Goal: Task Accomplishment & Management: Manage account settings

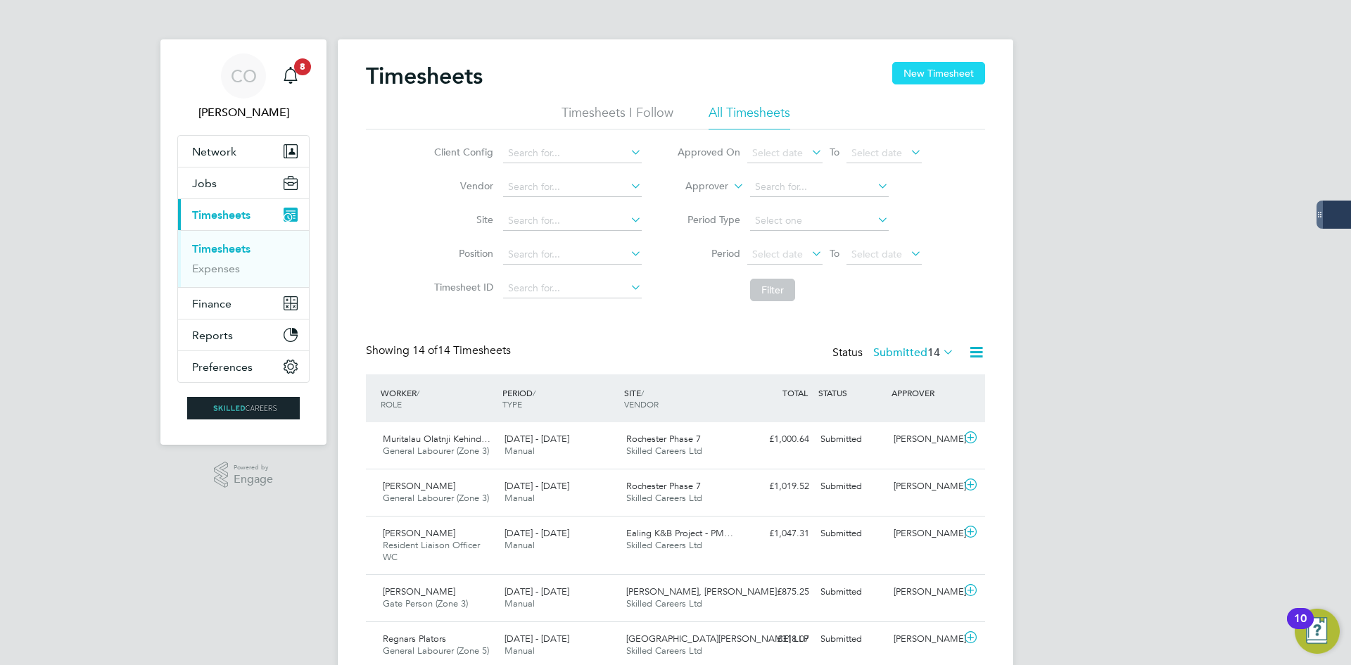
click at [922, 72] on button "New Timesheet" at bounding box center [938, 73] width 93 height 23
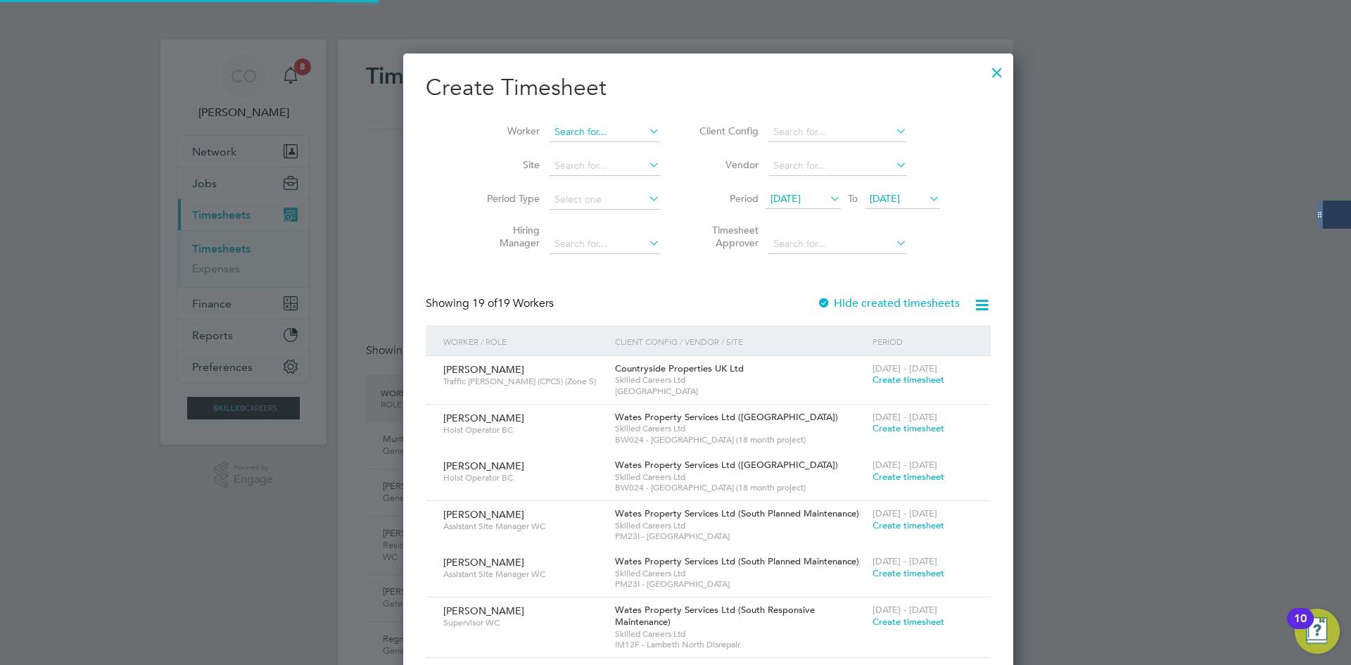
click at [552, 126] on input at bounding box center [604, 132] width 110 height 20
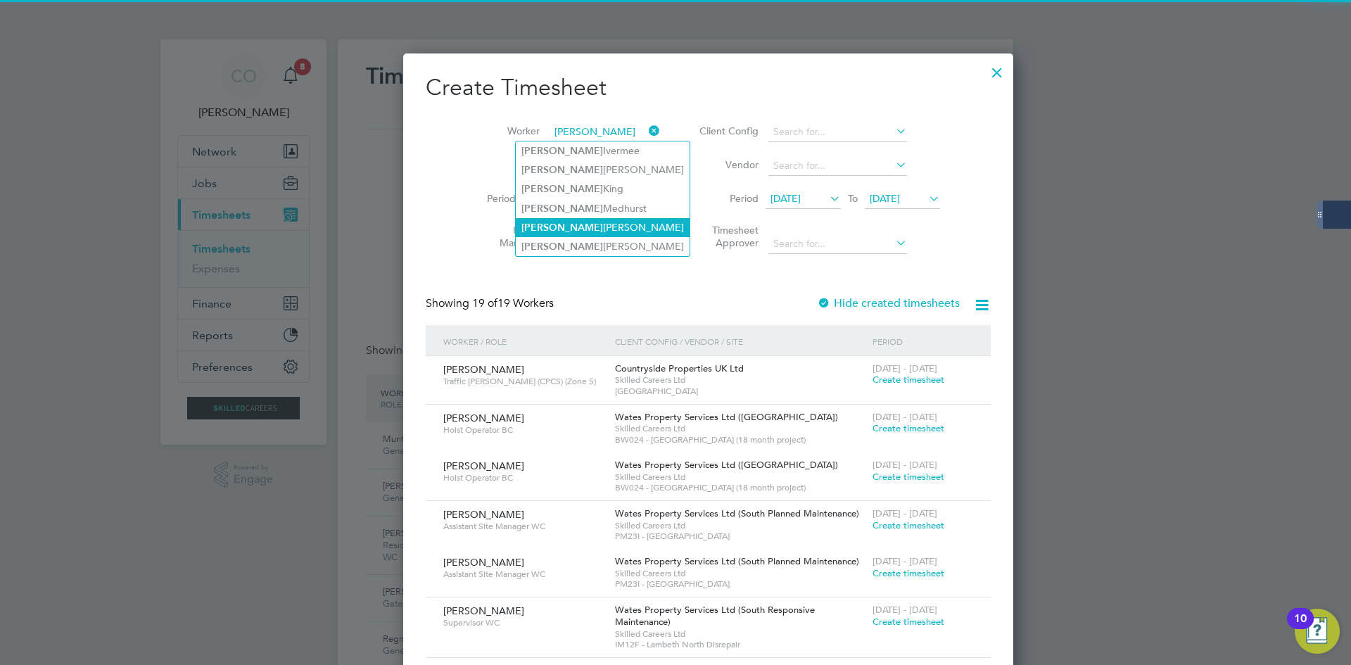
click at [547, 218] on li "[PERSON_NAME]" at bounding box center [603, 227] width 174 height 19
type input "[PERSON_NAME]"
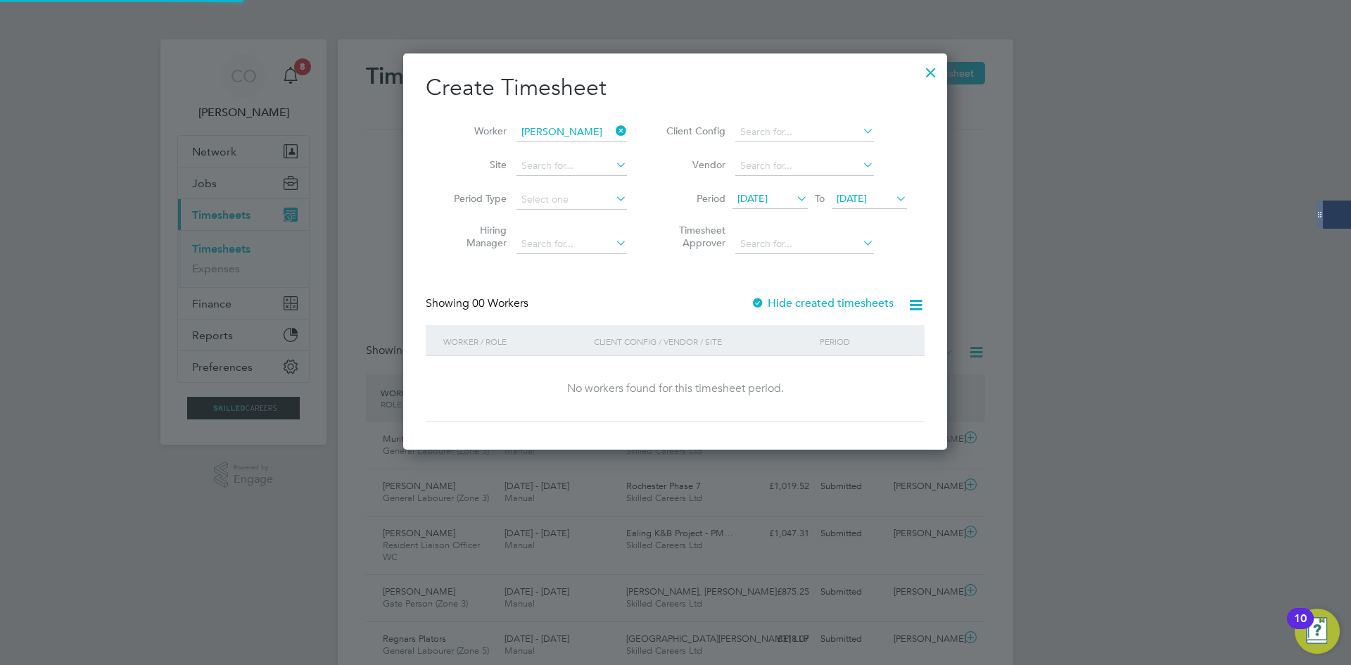
click at [860, 303] on label "Hide created timesheets" at bounding box center [822, 303] width 143 height 14
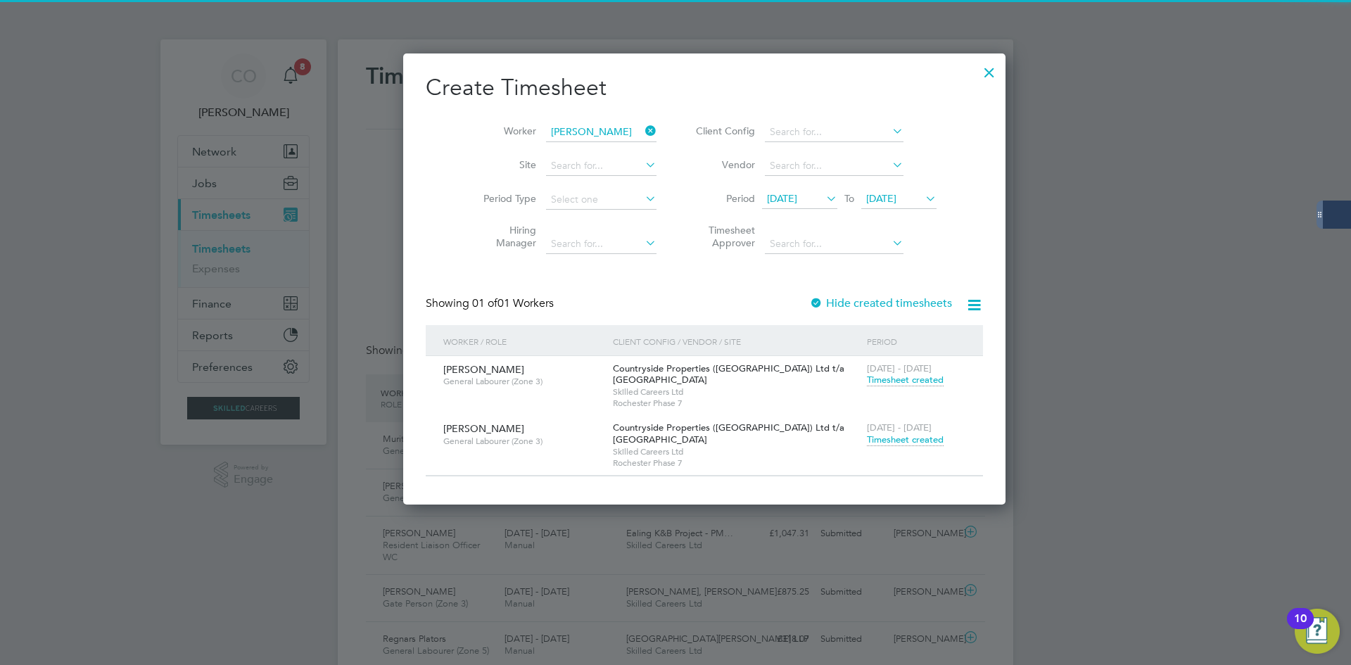
click at [867, 437] on span "Timesheet created" at bounding box center [905, 439] width 77 height 13
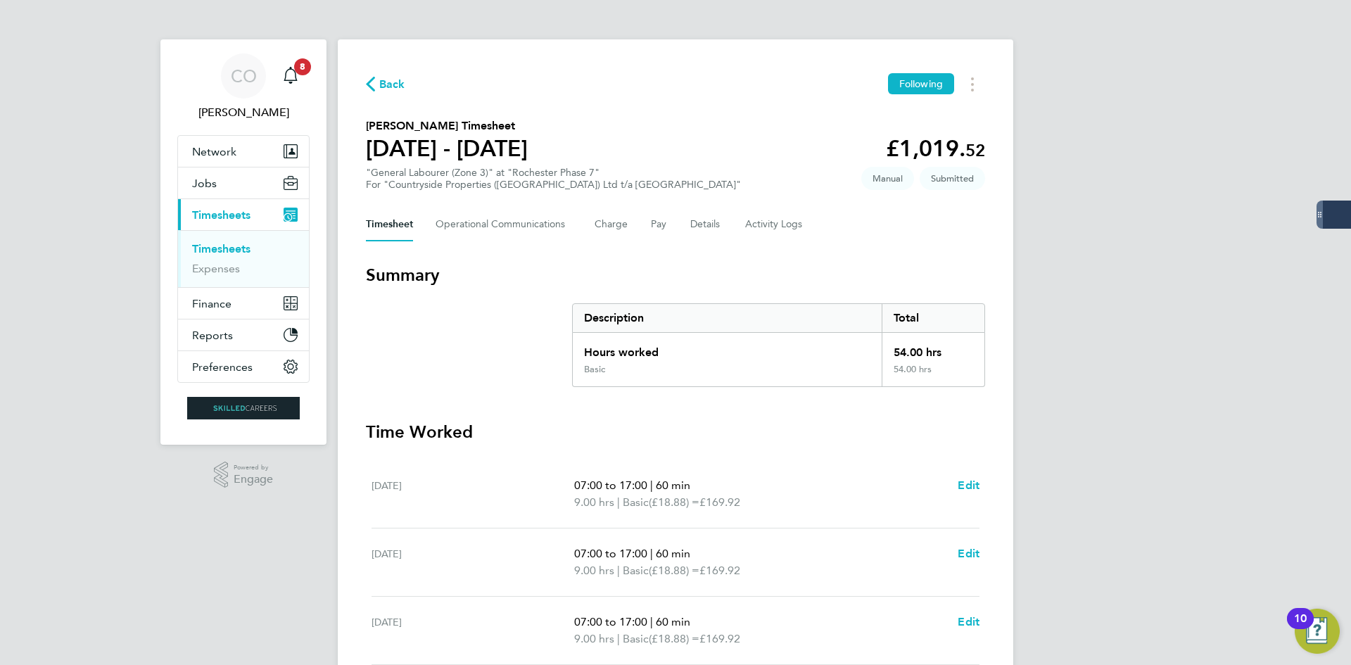
click at [390, 91] on span "Back" at bounding box center [392, 84] width 26 height 17
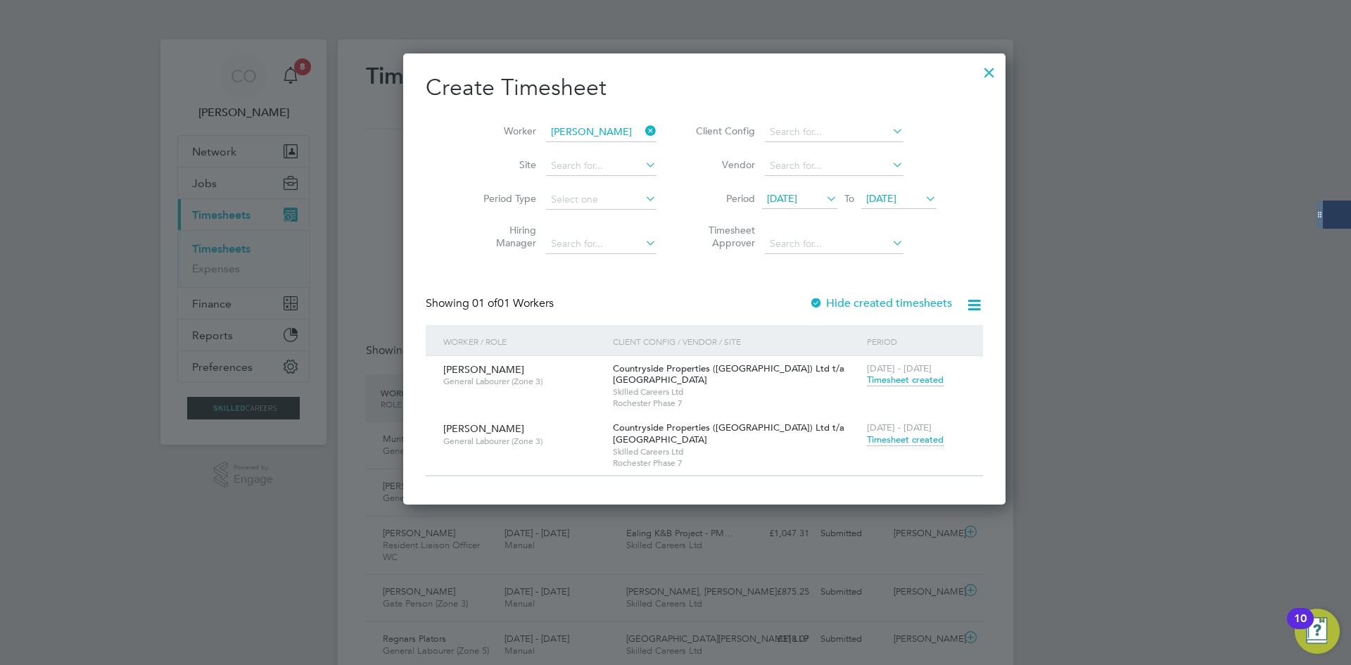
click at [867, 438] on span "Timesheet created" at bounding box center [905, 439] width 77 height 13
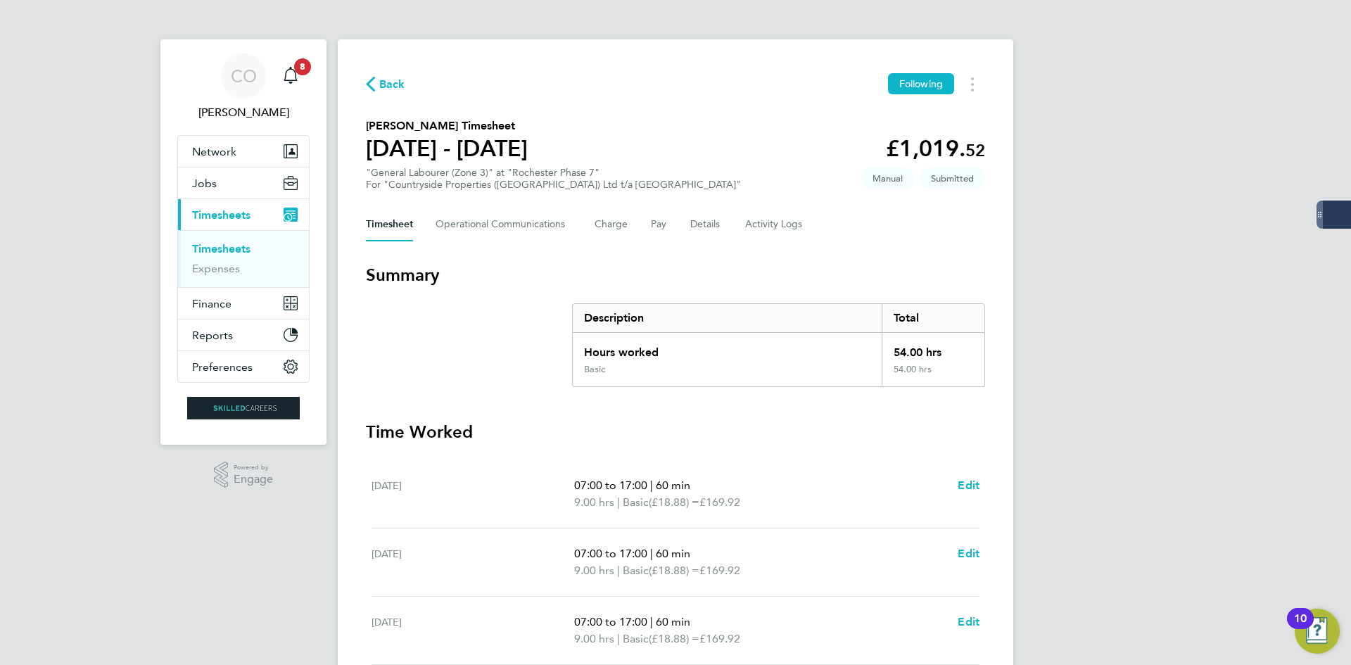
click at [395, 91] on span "Back" at bounding box center [392, 84] width 26 height 17
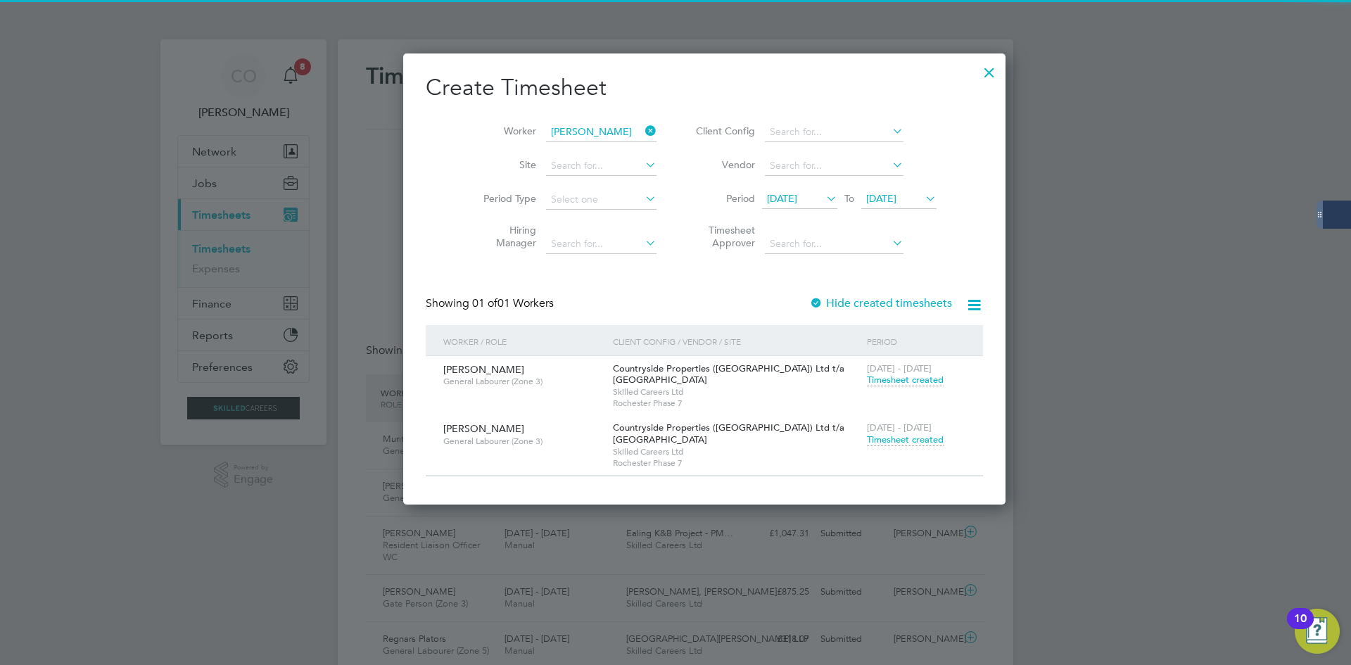
click at [642, 131] on icon at bounding box center [642, 131] width 0 height 20
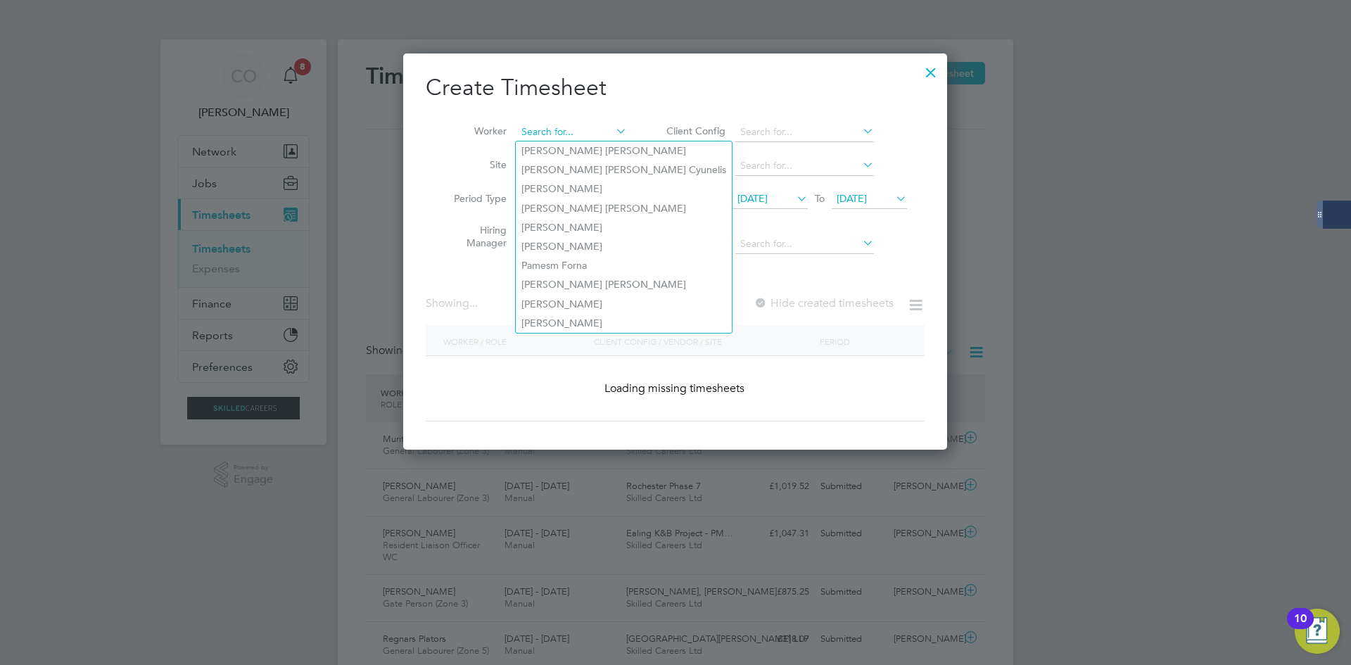
click at [571, 132] on input at bounding box center [571, 132] width 110 height 20
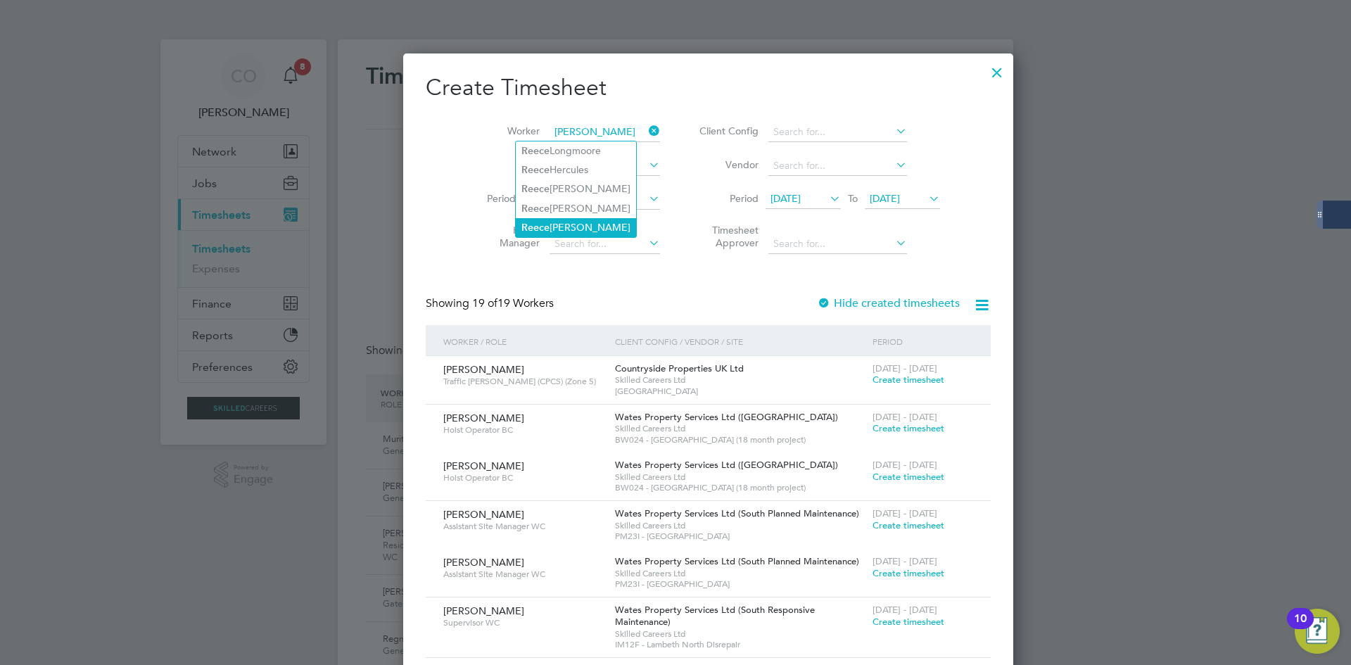
click at [579, 221] on li "Ree [PERSON_NAME]" at bounding box center [576, 227] width 120 height 19
type input "[PERSON_NAME]"
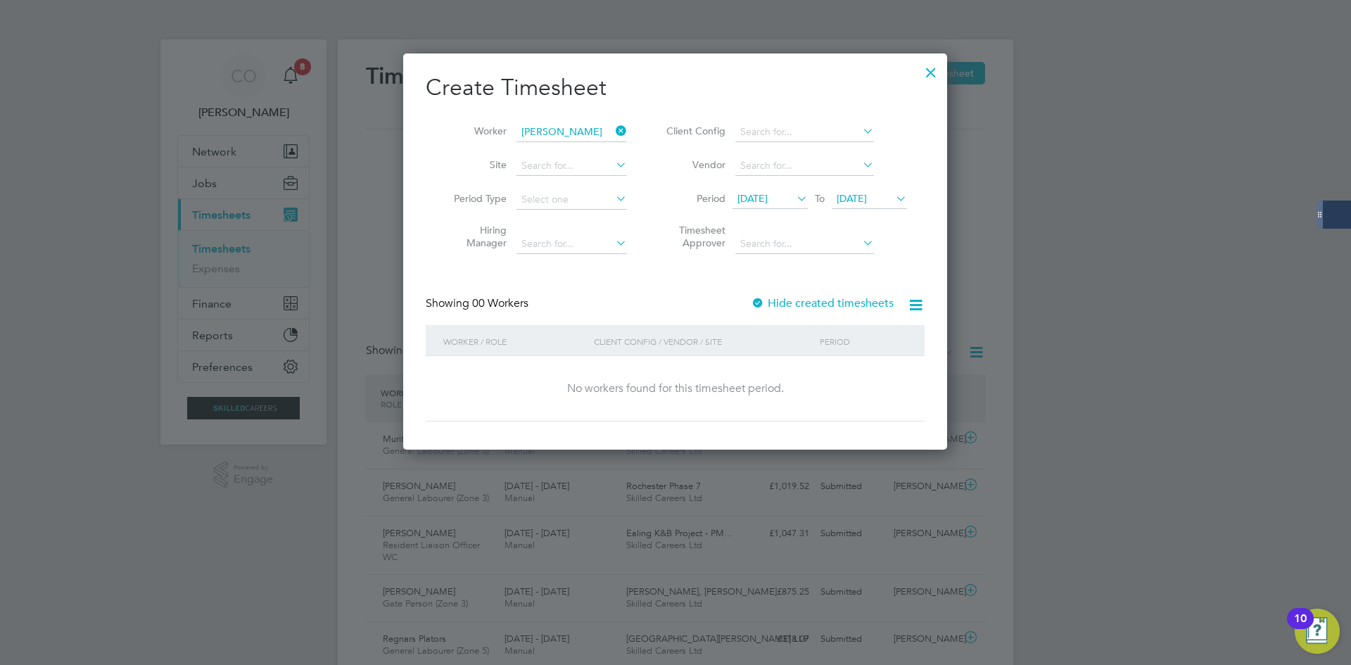
click at [807, 296] on div "Hide created timesheets" at bounding box center [824, 303] width 146 height 15
click at [807, 296] on label "Hide created timesheets" at bounding box center [822, 303] width 143 height 14
click at [808, 300] on label "Hide created timesheets" at bounding box center [822, 303] width 143 height 14
click at [813, 306] on label "Hide created timesheets" at bounding box center [822, 303] width 143 height 14
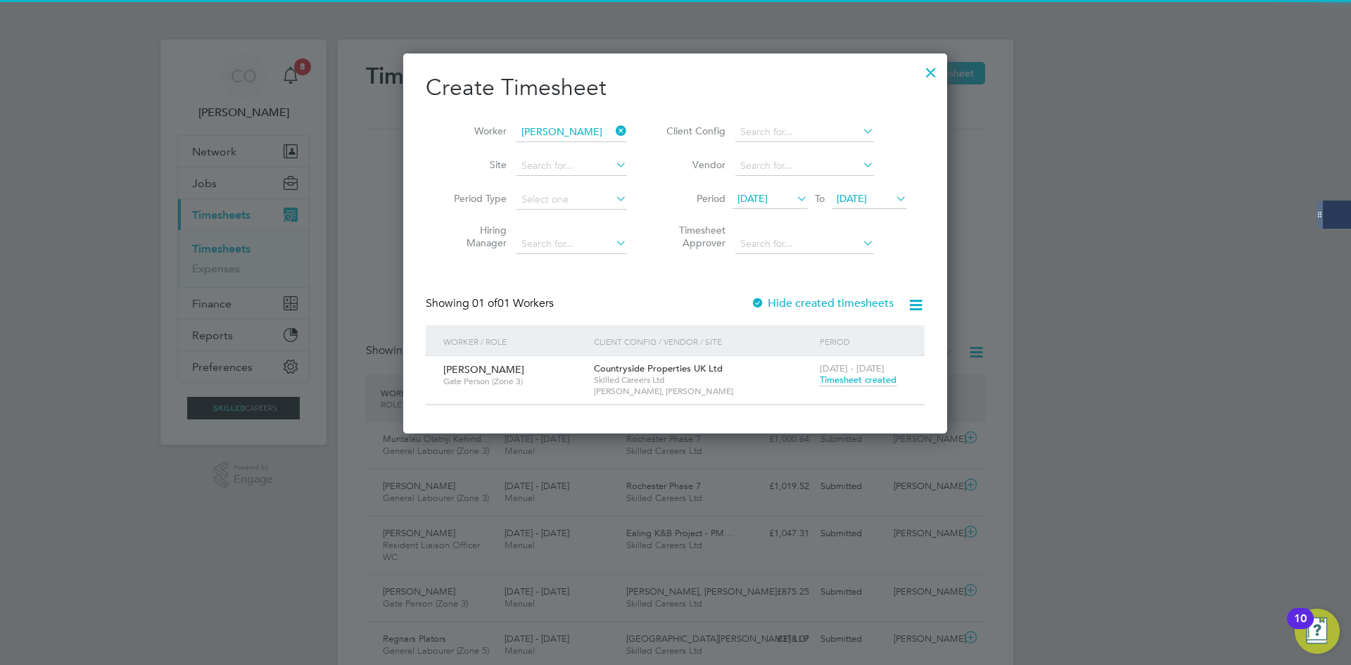
click at [847, 384] on span "Timesheet created" at bounding box center [858, 380] width 77 height 13
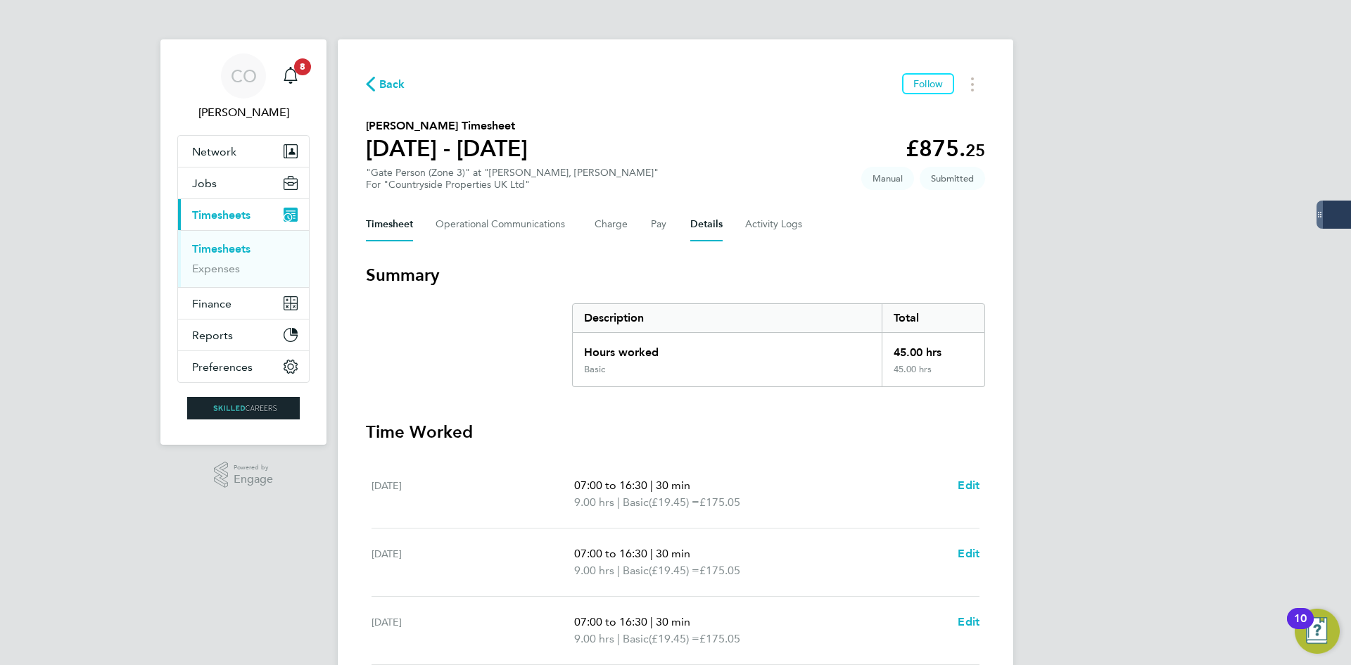
click at [692, 224] on button "Details" at bounding box center [706, 225] width 32 height 34
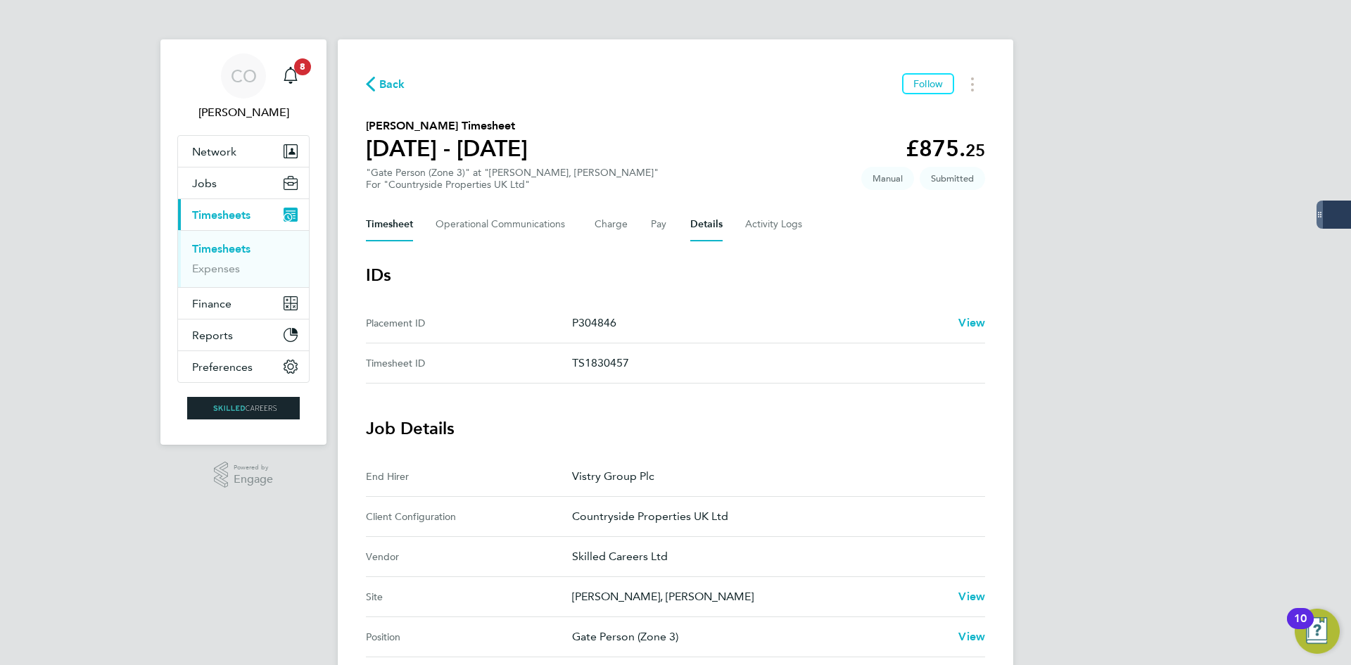
click at [378, 217] on button "Timesheet" at bounding box center [389, 225] width 47 height 34
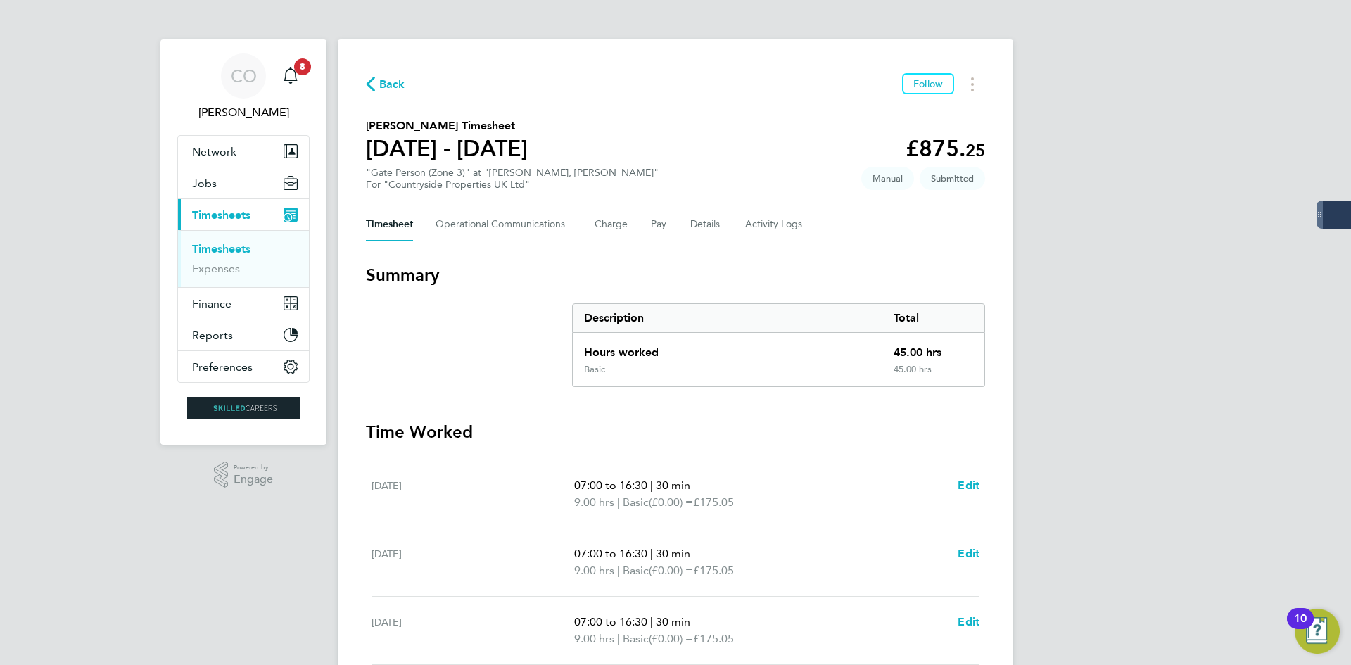
click at [395, 84] on span "Back" at bounding box center [392, 84] width 26 height 17
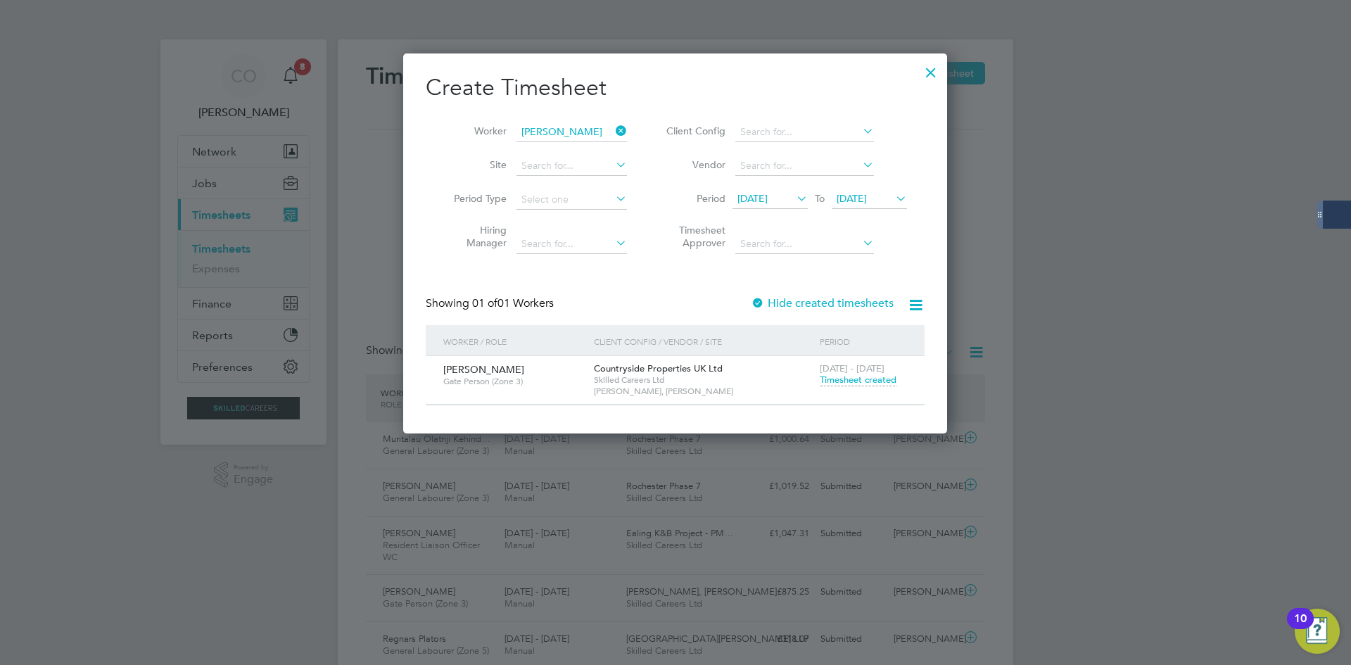
click at [927, 77] on div at bounding box center [930, 68] width 25 height 25
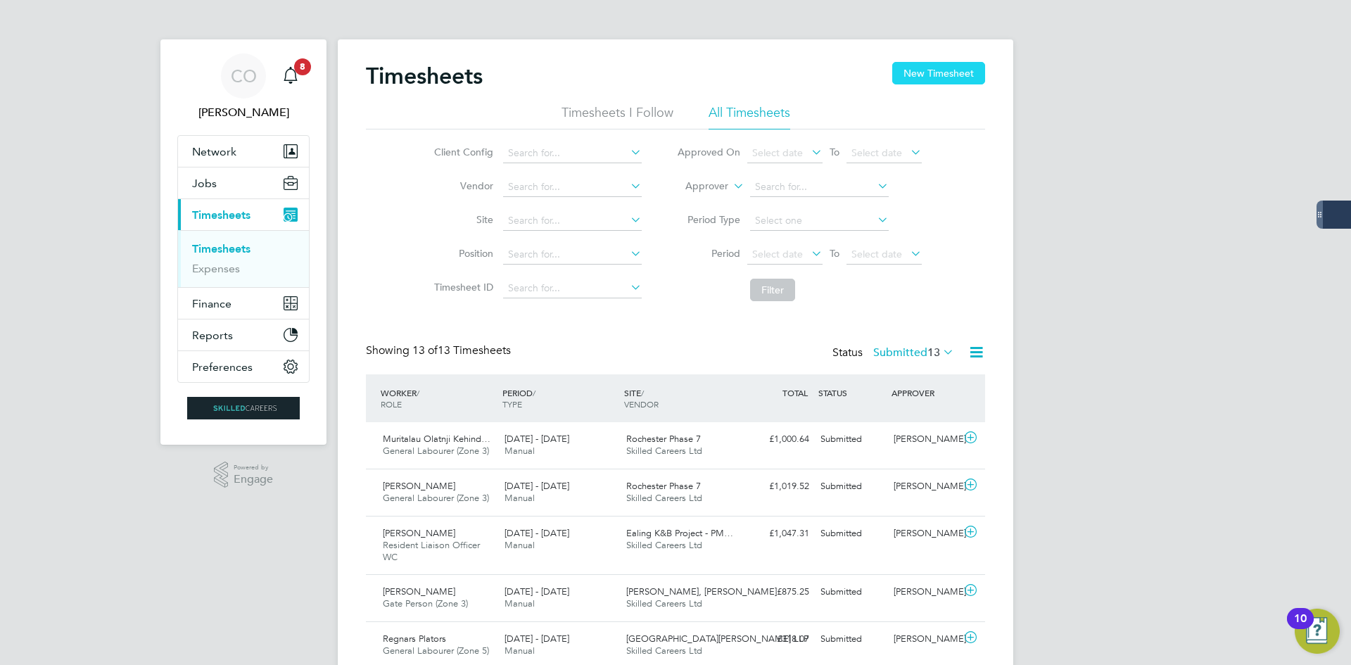
click at [947, 68] on button "New Timesheet" at bounding box center [938, 73] width 93 height 23
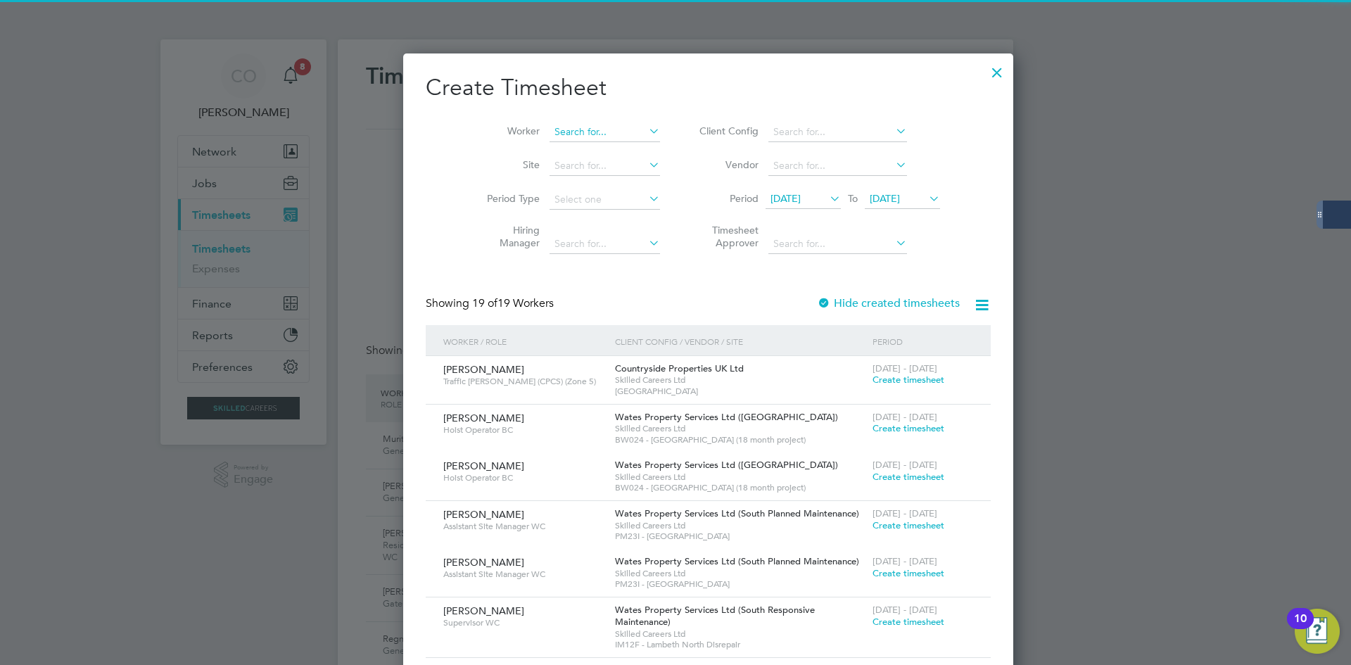
click at [572, 133] on input at bounding box center [604, 132] width 110 height 20
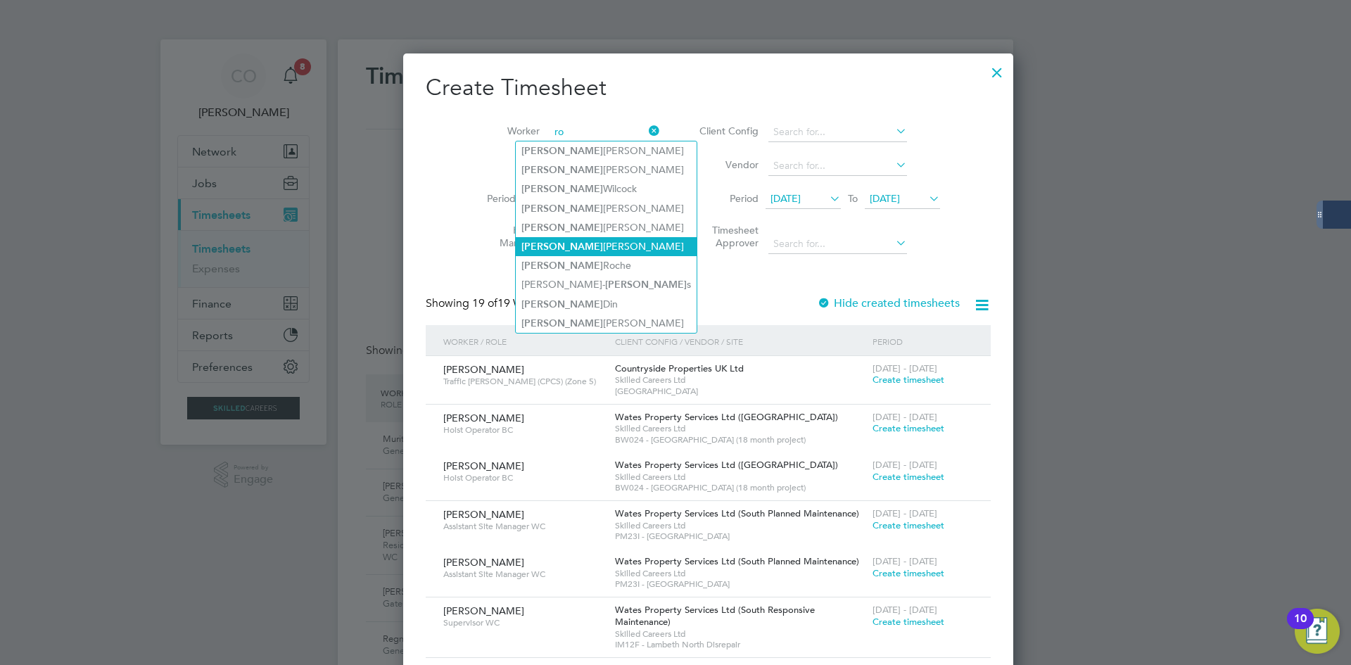
type input "r"
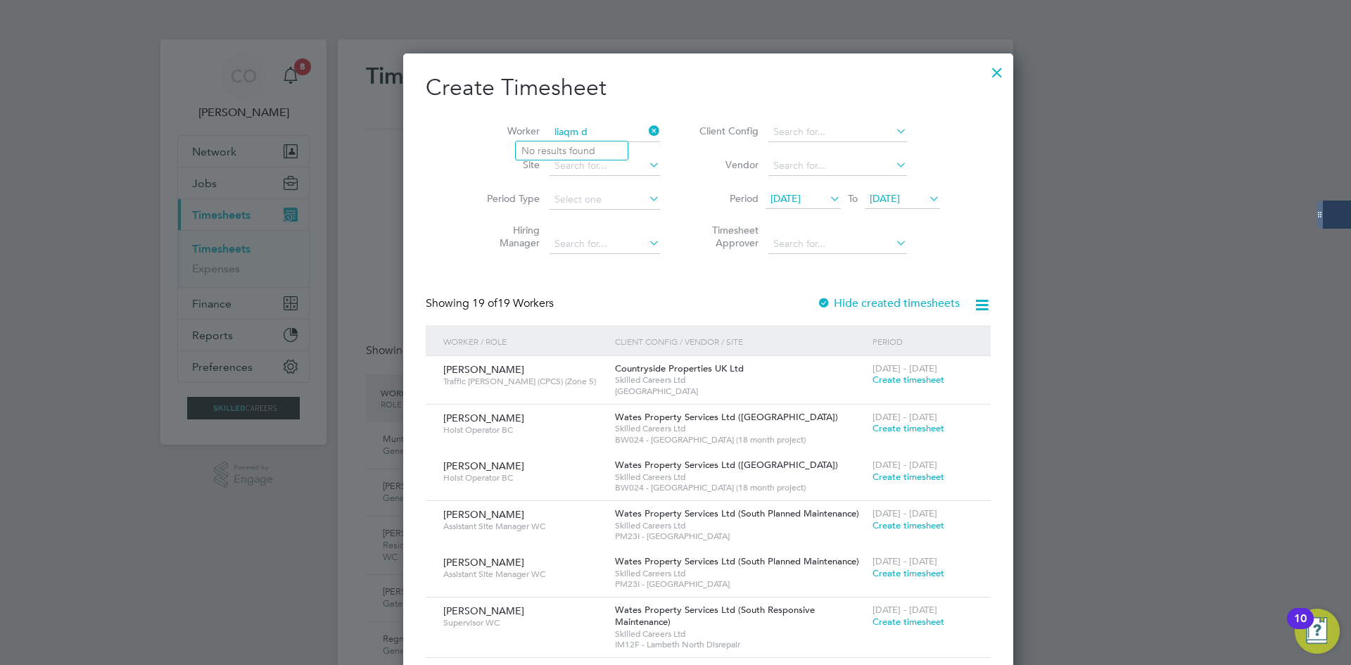
click at [549, 125] on input "liaqm d" at bounding box center [604, 132] width 110 height 20
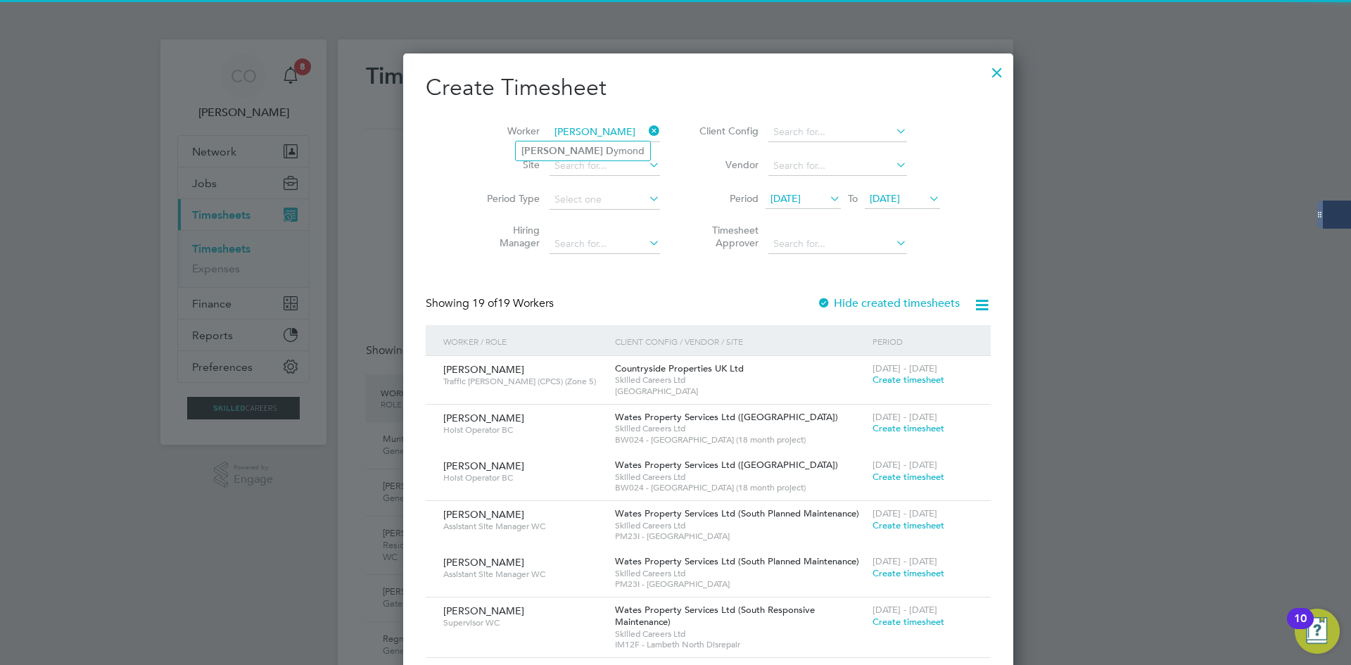
click at [606, 146] on b "D" at bounding box center [610, 151] width 8 height 12
type input "[PERSON_NAME]"
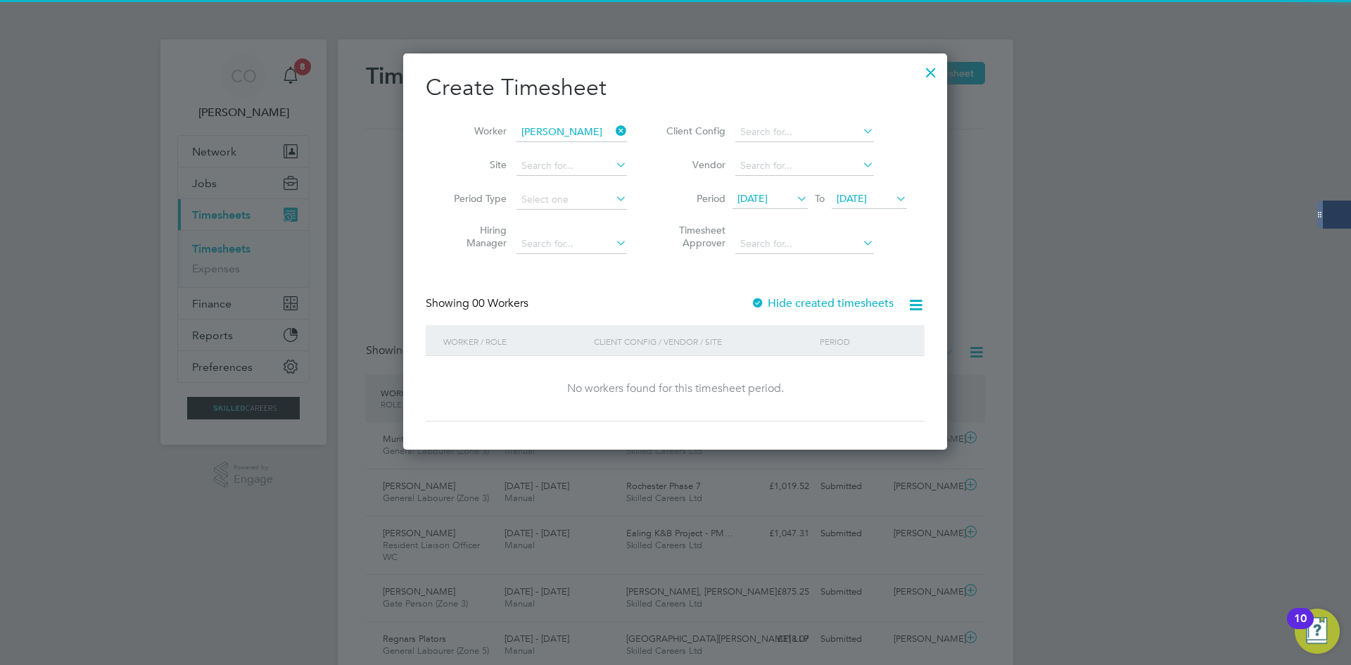
click at [816, 298] on label "Hide created timesheets" at bounding box center [822, 303] width 143 height 14
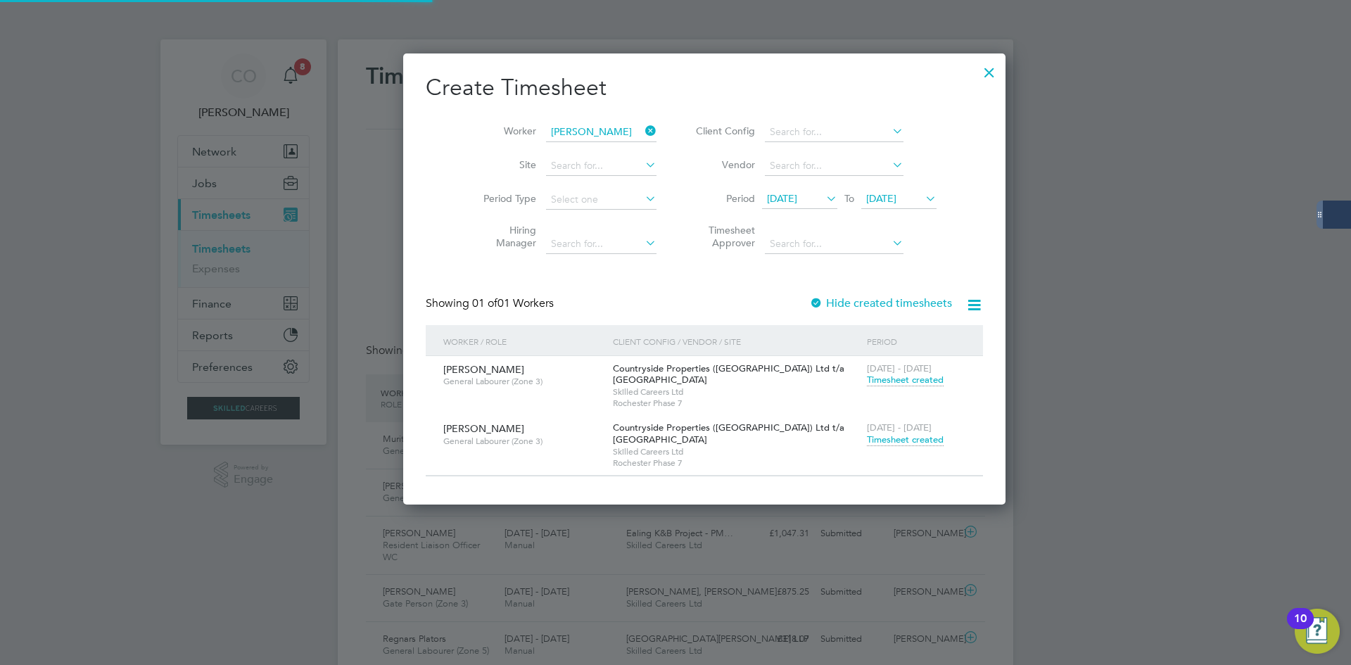
click at [867, 439] on span "Timesheet created" at bounding box center [905, 439] width 77 height 13
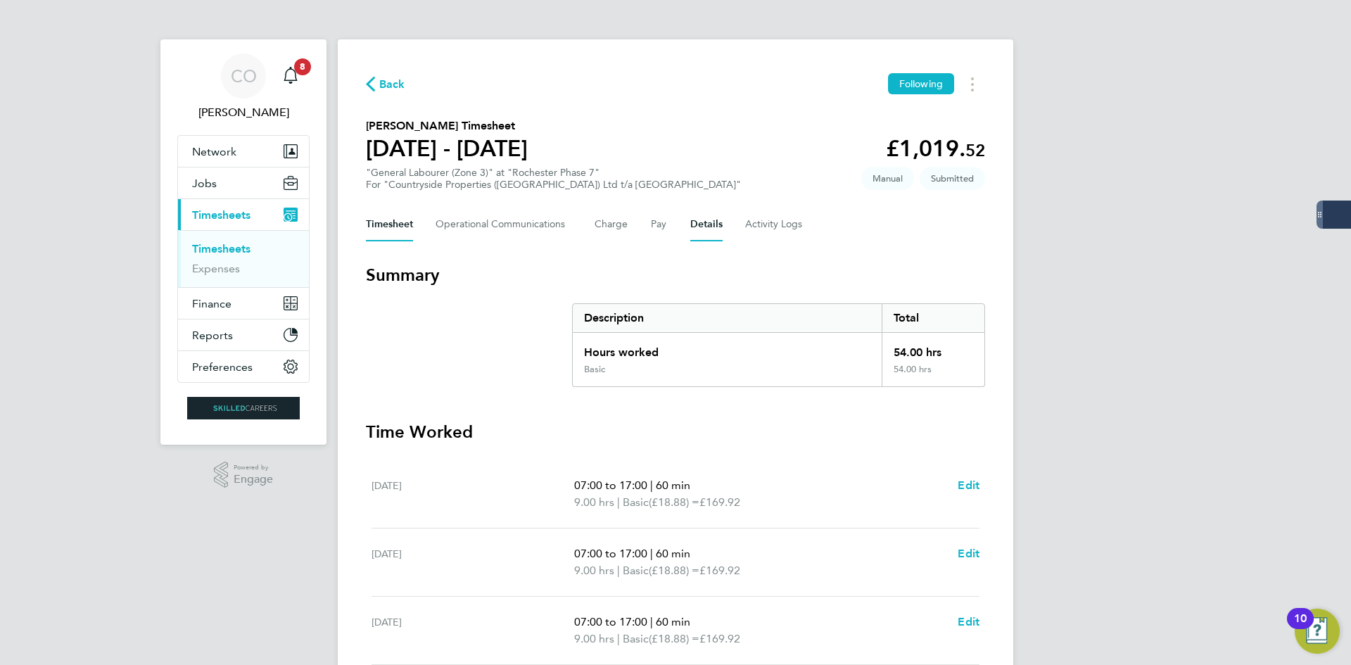
click at [699, 226] on button "Details" at bounding box center [706, 225] width 32 height 34
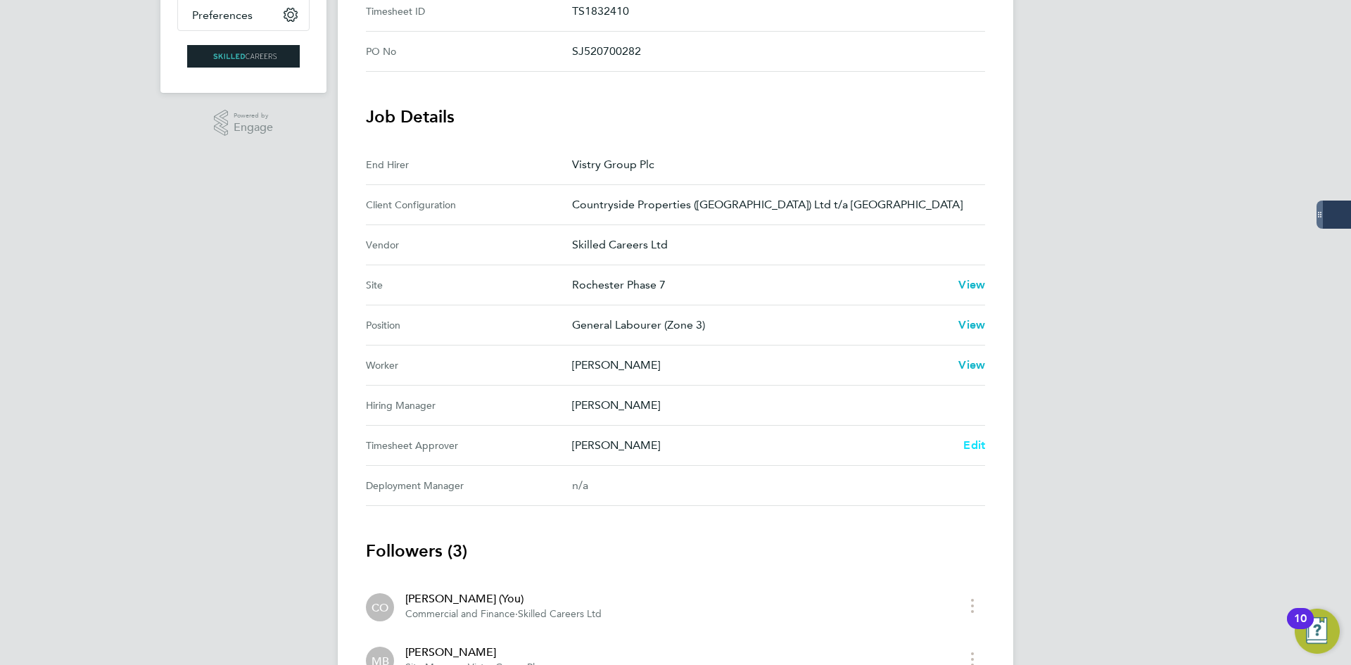
click at [982, 445] on span "Edit" at bounding box center [974, 444] width 22 height 13
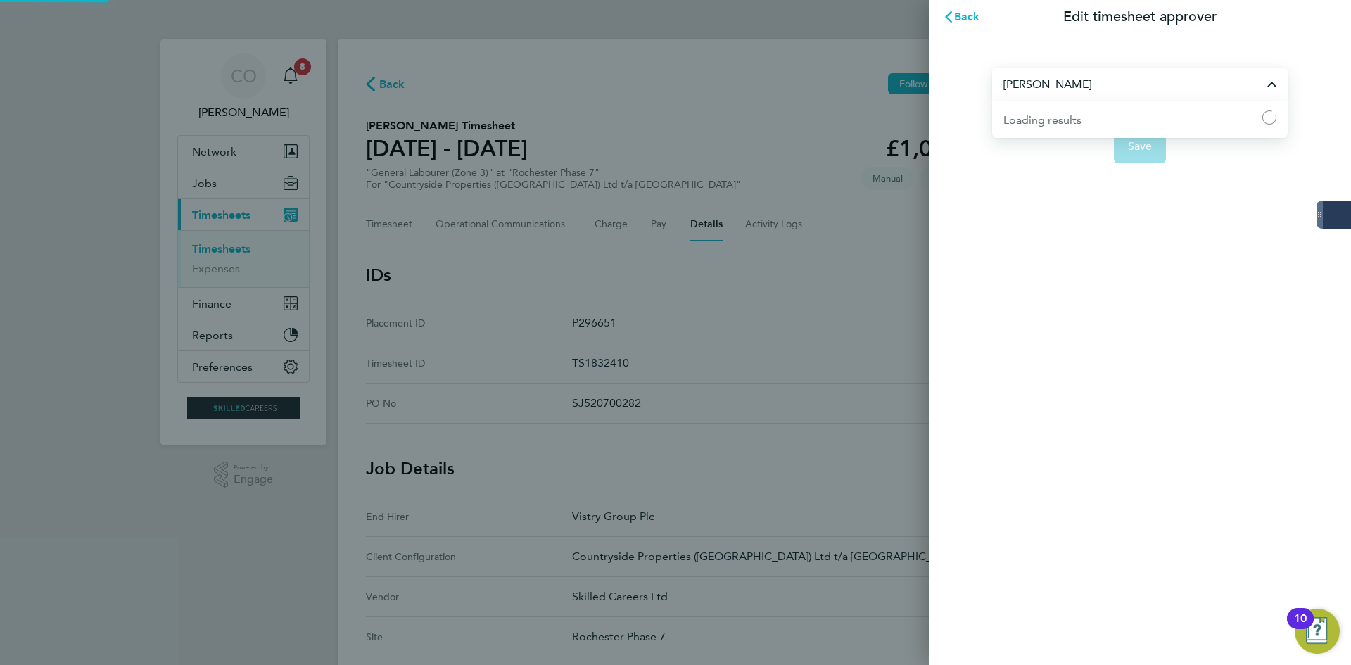
click at [1061, 99] on input "[PERSON_NAME]" at bounding box center [1139, 84] width 295 height 33
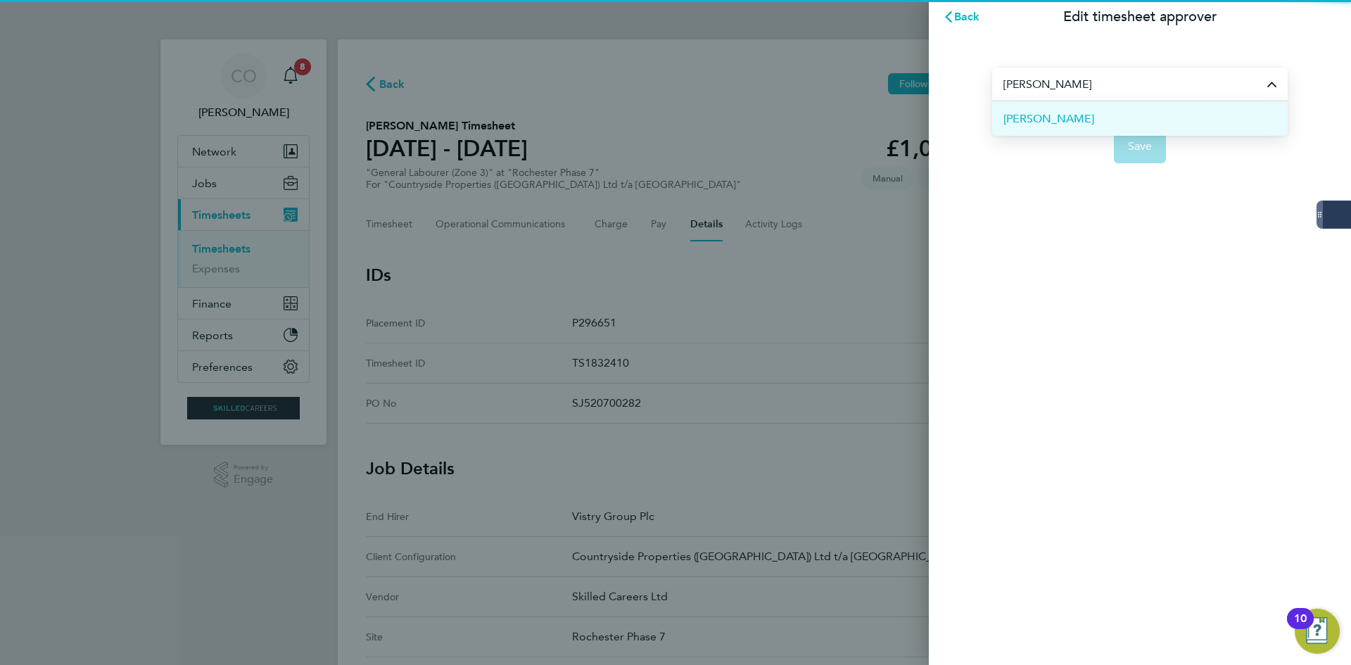
click at [1082, 117] on li "[PERSON_NAME]" at bounding box center [1139, 118] width 295 height 34
type input "[PERSON_NAME]"
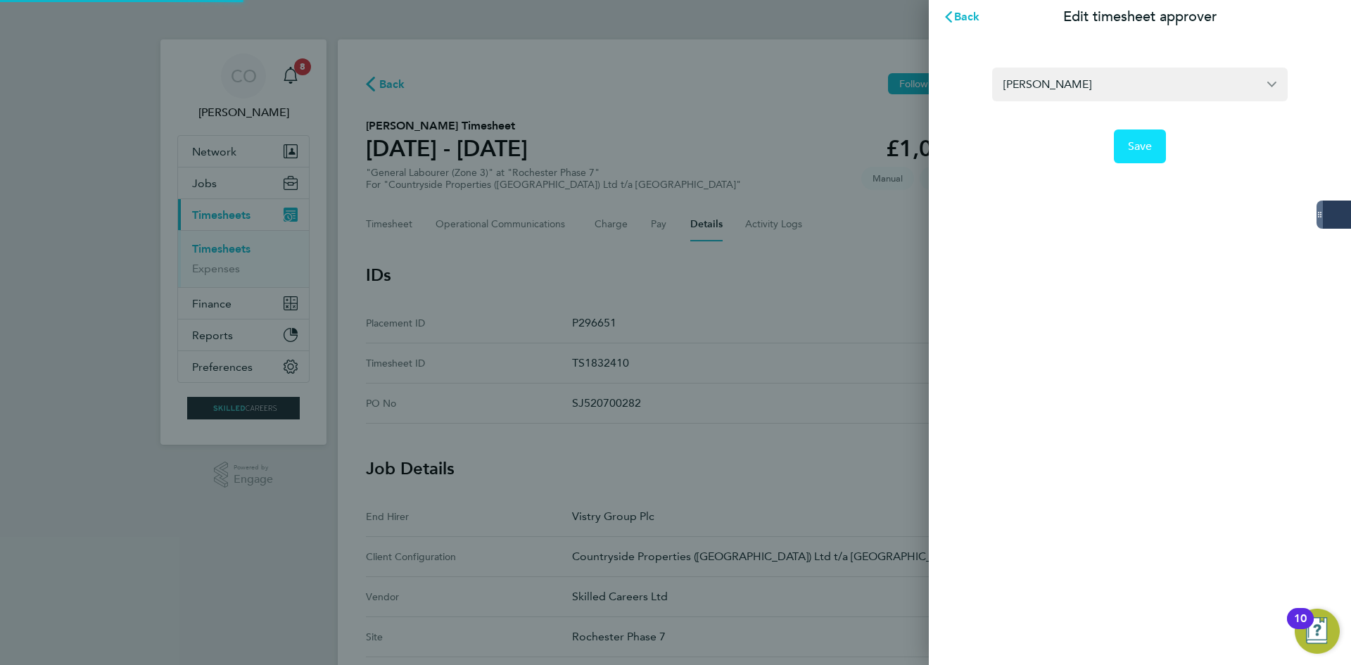
click at [1145, 155] on button "Save" at bounding box center [1140, 146] width 53 height 34
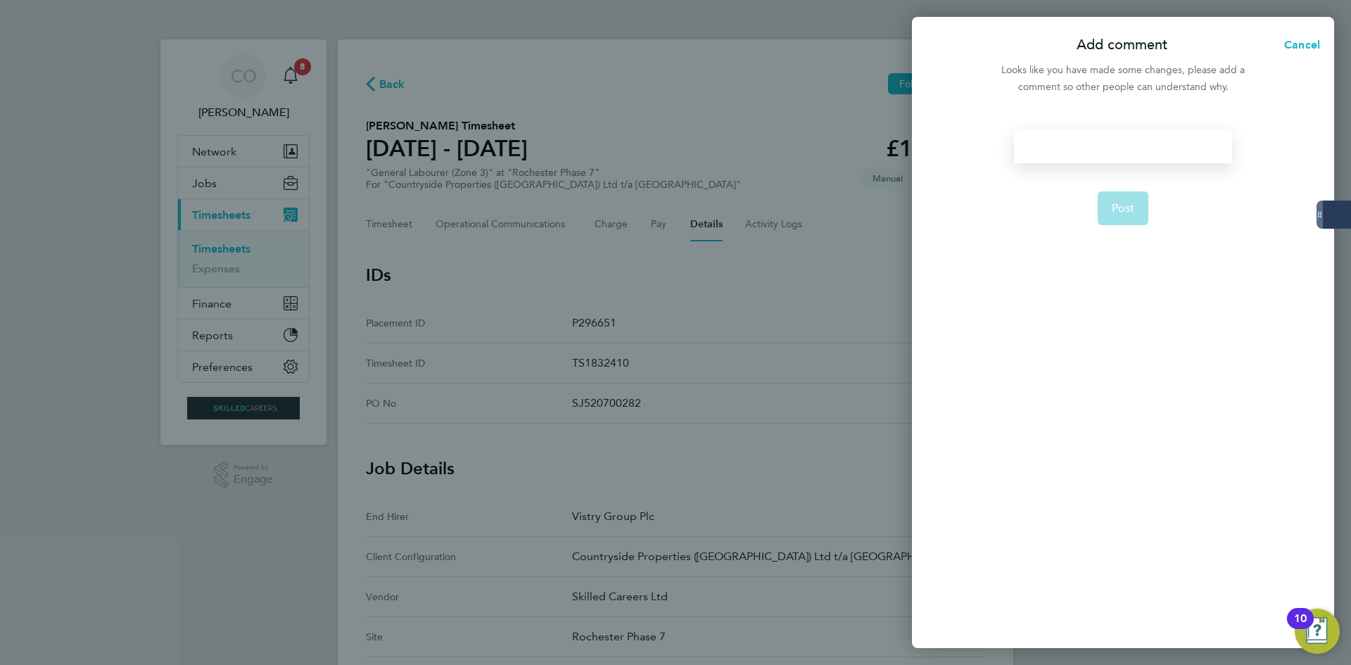
click at [1136, 154] on div at bounding box center [1122, 146] width 217 height 34
click at [1105, 146] on div at bounding box center [1122, 146] width 217 height 34
click at [1126, 215] on span "Post" at bounding box center [1123, 208] width 23 height 14
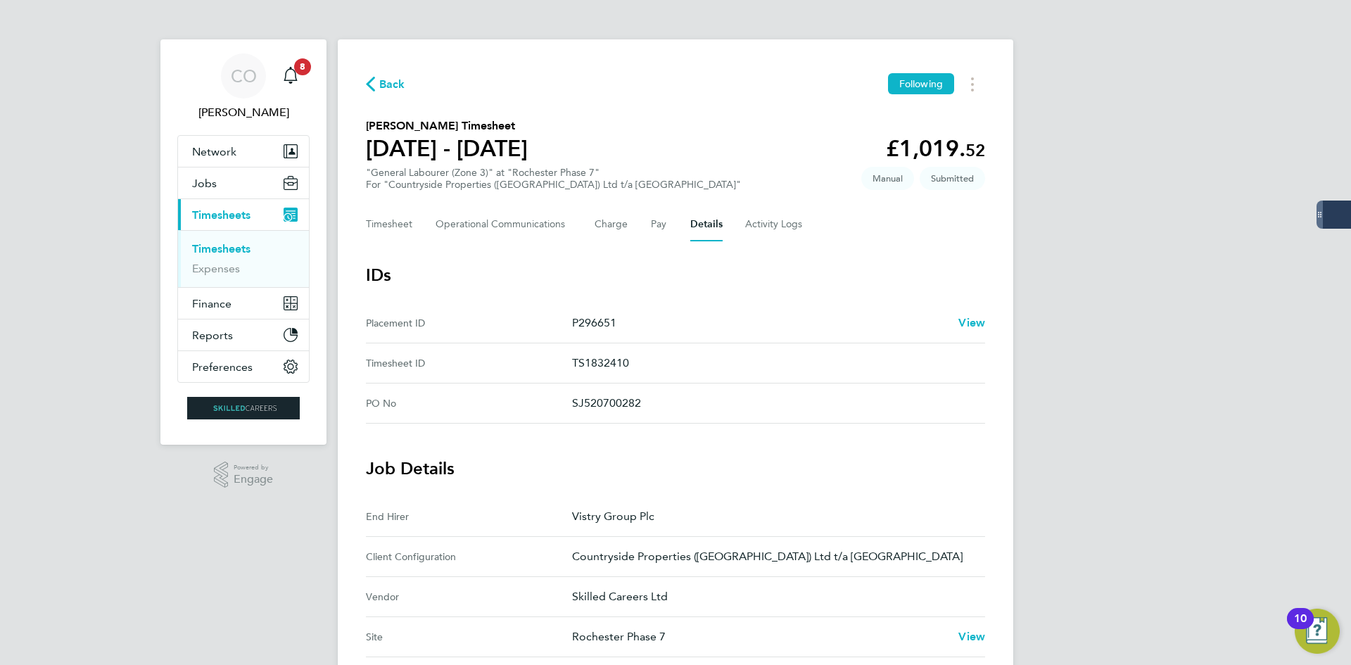
click at [395, 78] on span "Back" at bounding box center [392, 84] width 26 height 17
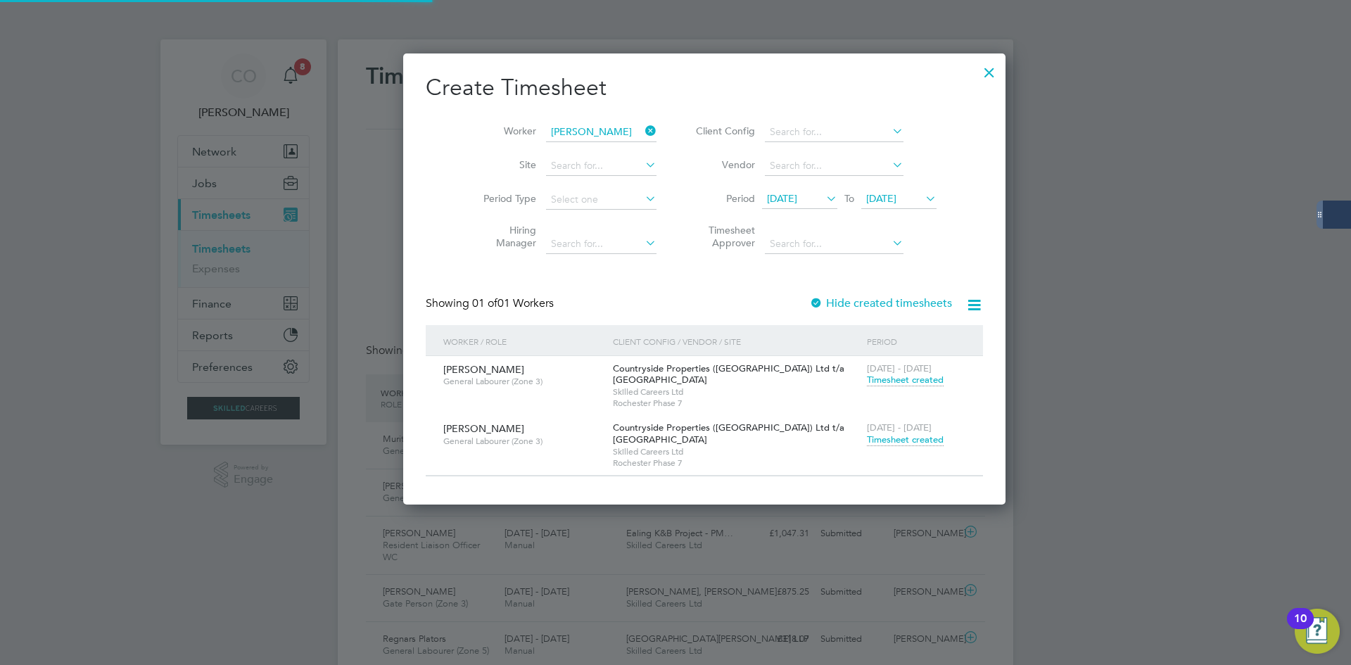
scroll to position [36, 122]
drag, startPoint x: 616, startPoint y: 130, endPoint x: 609, endPoint y: 133, distance: 7.6
click at [642, 131] on icon at bounding box center [642, 131] width 0 height 20
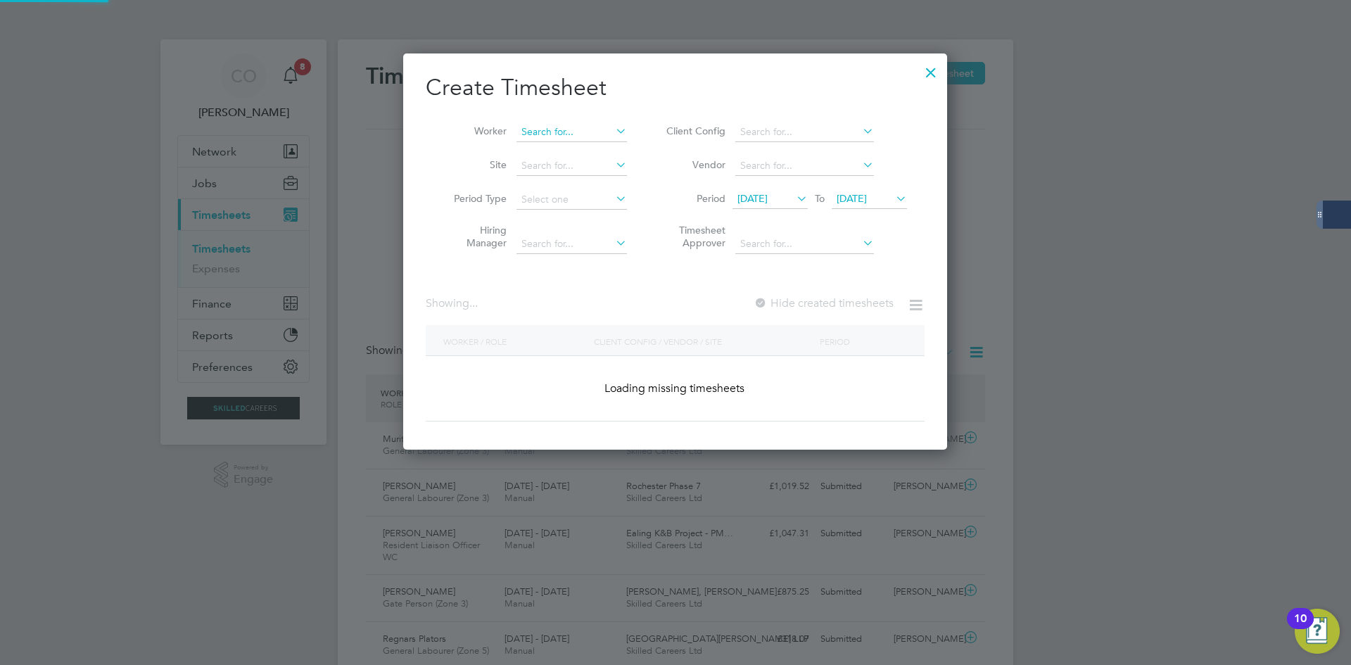
click at [601, 135] on input at bounding box center [571, 132] width 110 height 20
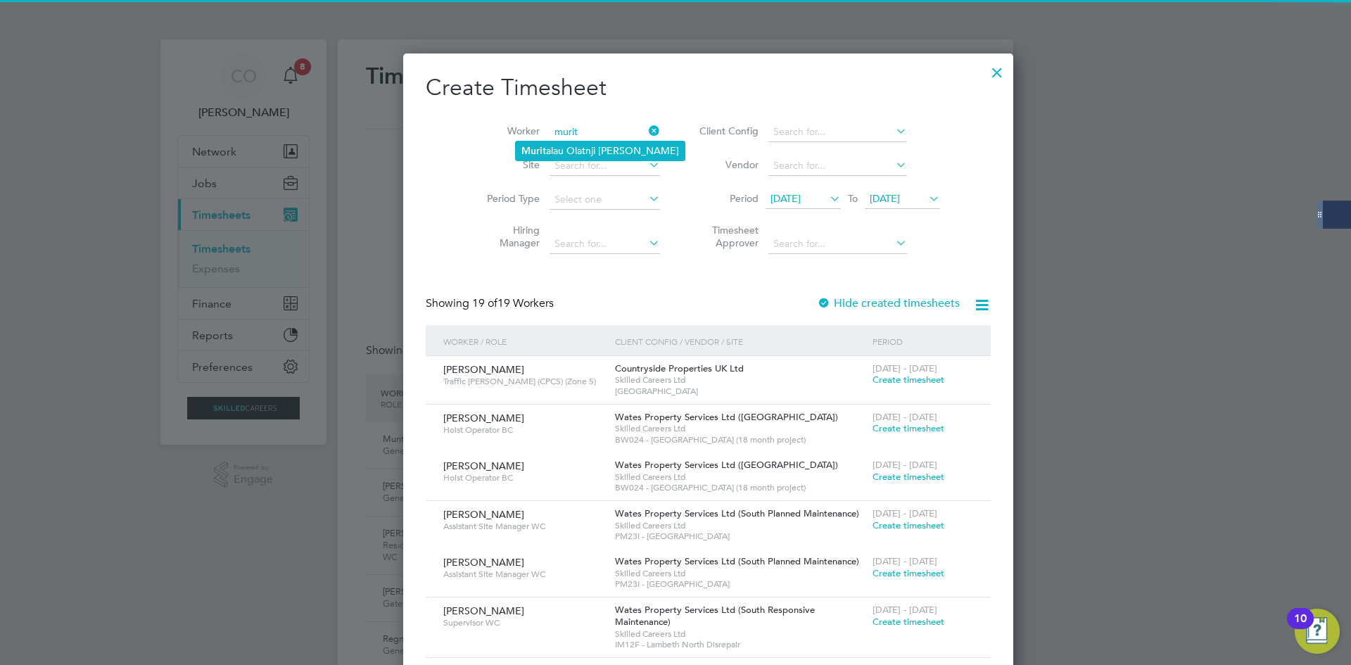
click at [605, 151] on li "Murit alau Olatnji [PERSON_NAME]" at bounding box center [600, 150] width 169 height 19
type input "Muritalau Olatnji [PERSON_NAME]"
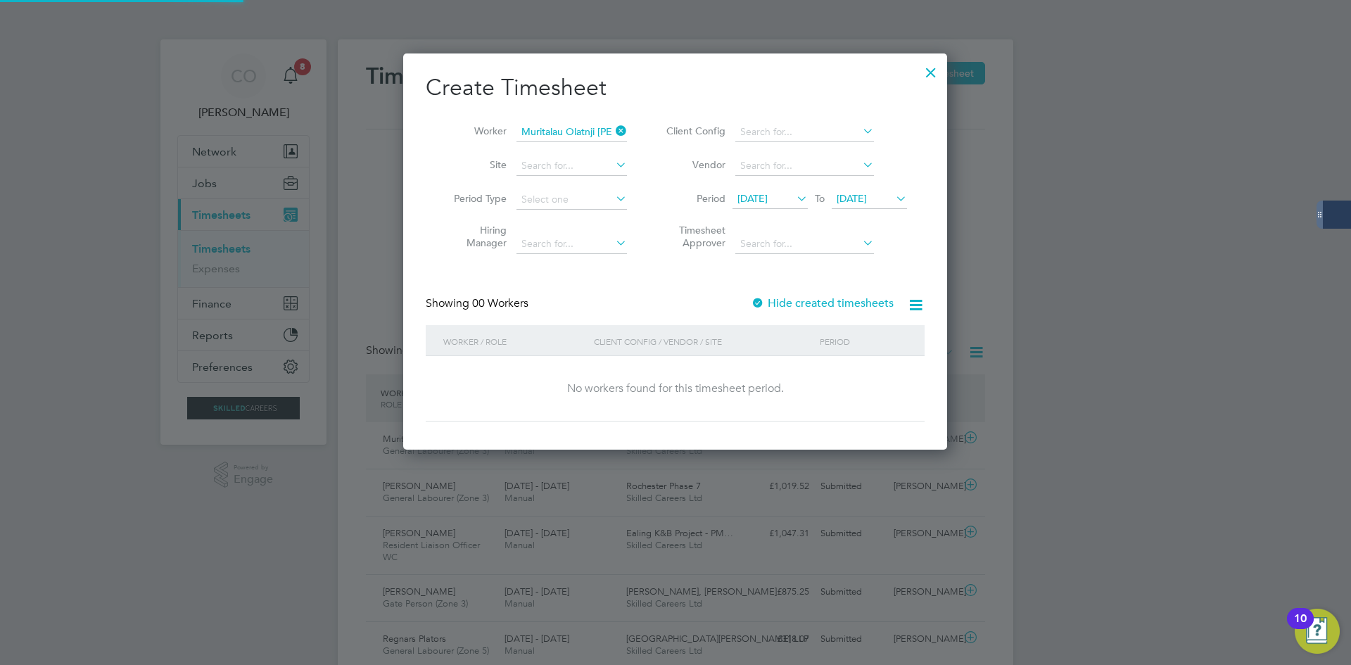
click at [796, 302] on label "Hide created timesheets" at bounding box center [822, 303] width 143 height 14
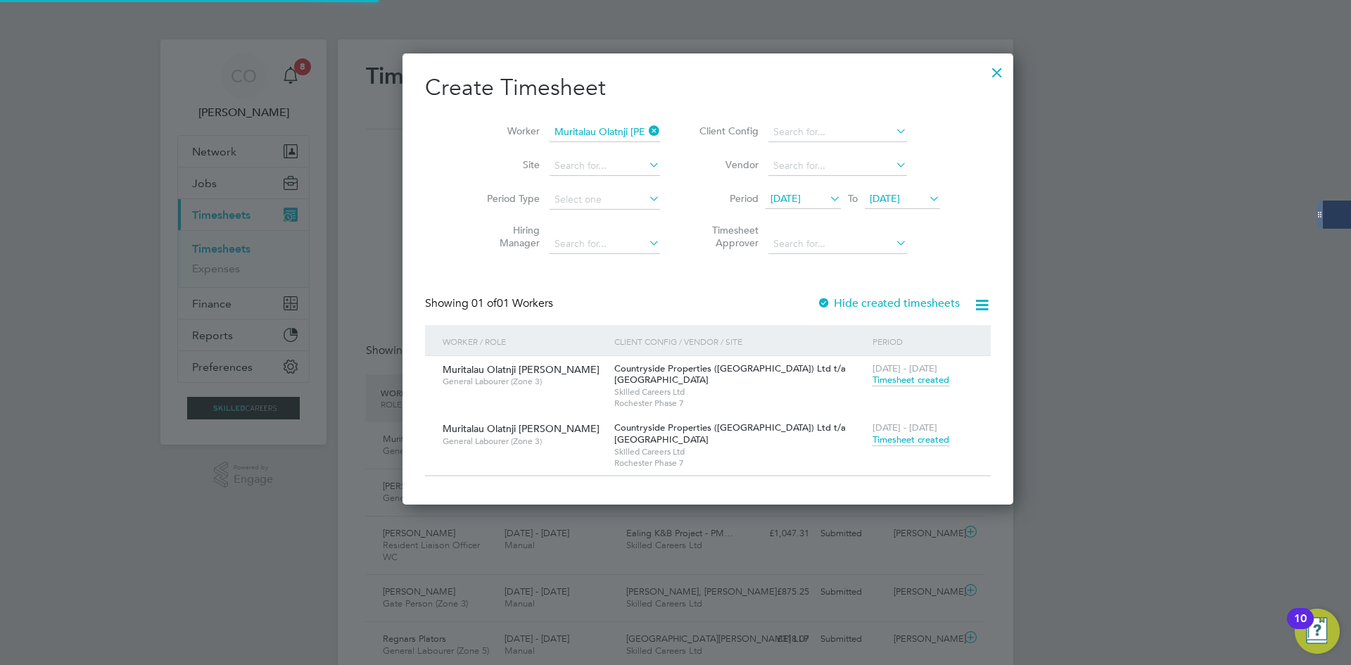
click at [872, 445] on span "Timesheet created" at bounding box center [910, 439] width 77 height 13
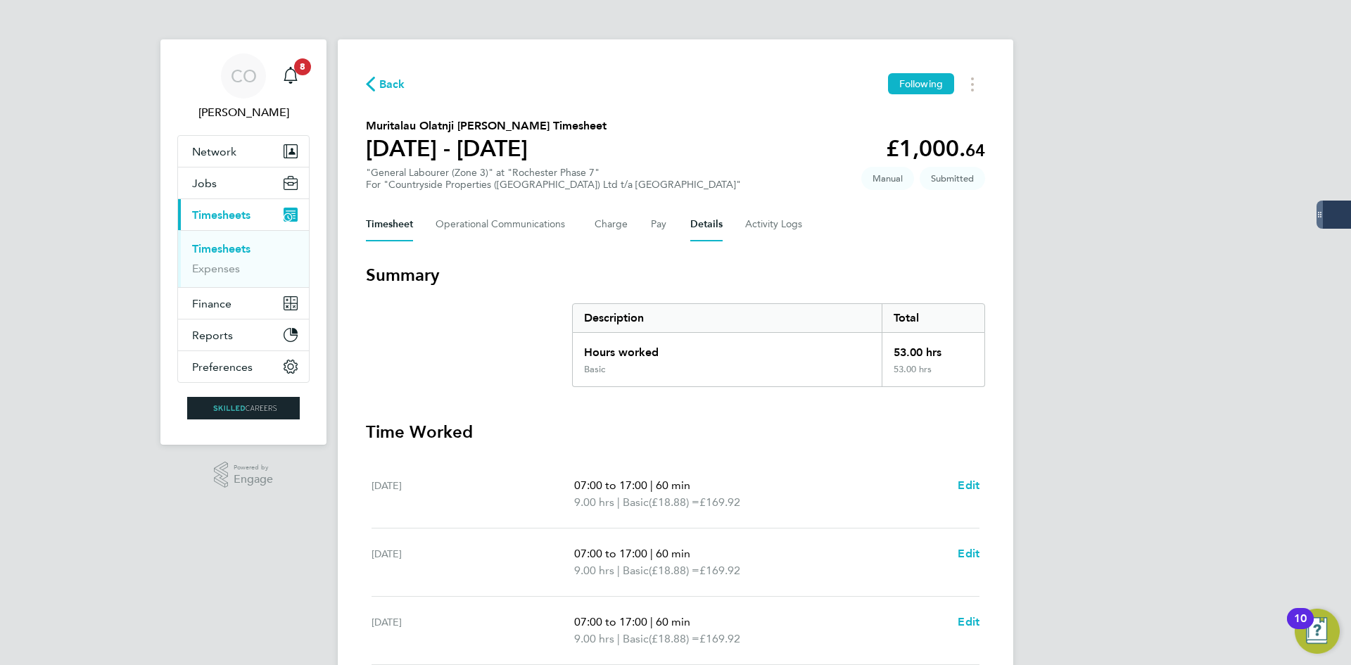
click at [690, 227] on button "Details" at bounding box center [706, 225] width 32 height 34
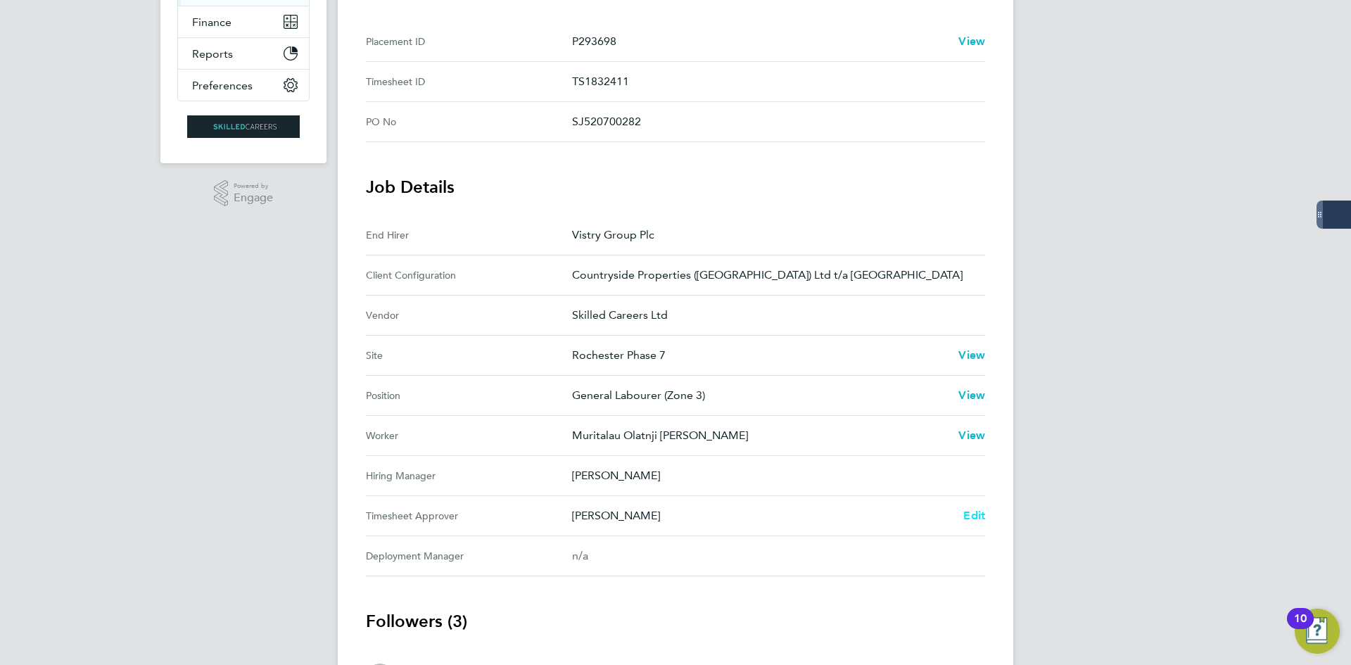
click at [981, 515] on span "Edit" at bounding box center [974, 515] width 22 height 13
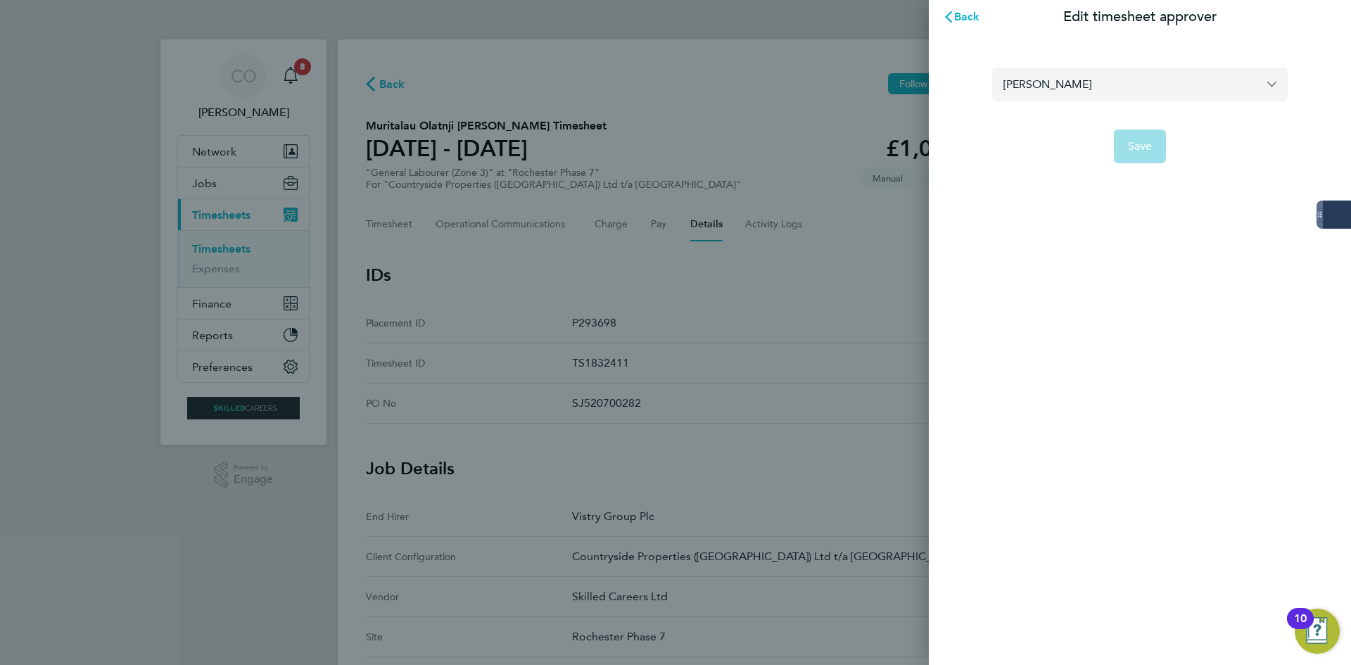
click at [1080, 94] on input "[PERSON_NAME]" at bounding box center [1139, 84] width 295 height 33
click at [1081, 119] on li "[PERSON_NAME]" at bounding box center [1145, 118] width 284 height 34
type input "[PERSON_NAME]"
click at [1128, 151] on span "Save" at bounding box center [1140, 146] width 25 height 14
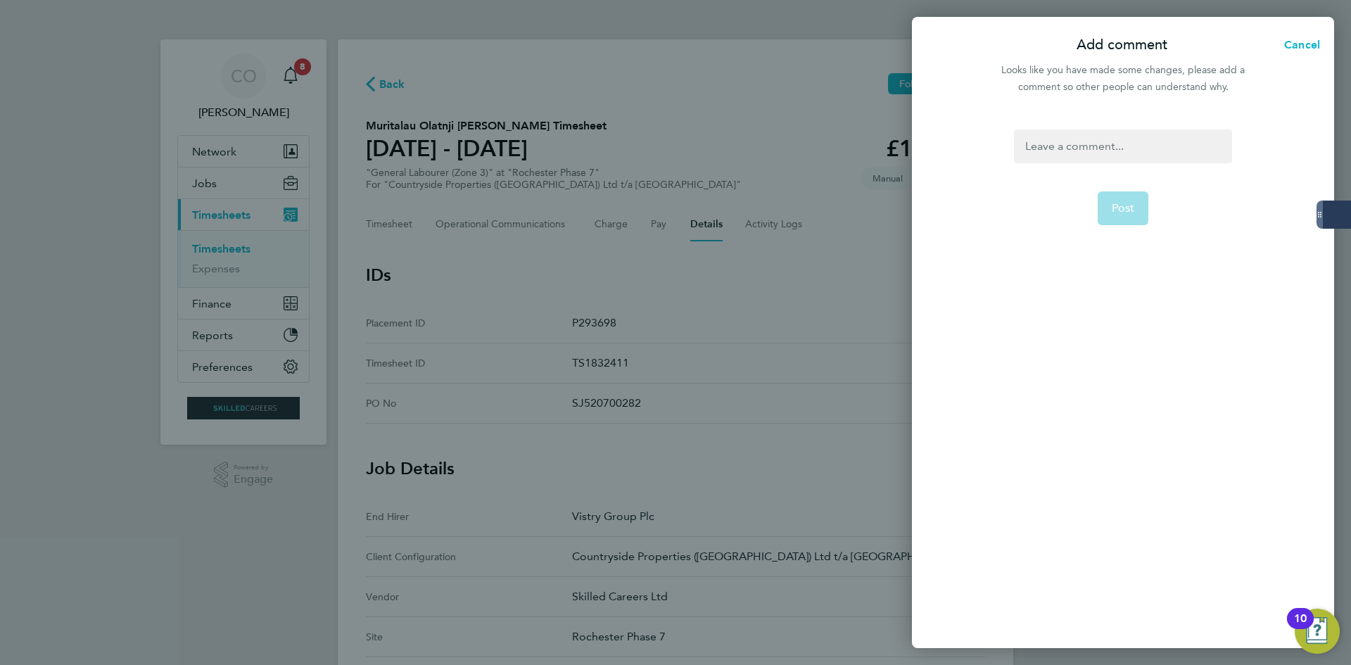
click at [1100, 146] on div at bounding box center [1122, 146] width 217 height 34
click at [1104, 145] on div at bounding box center [1122, 146] width 217 height 34
click at [1117, 208] on span "Post" at bounding box center [1123, 208] width 23 height 14
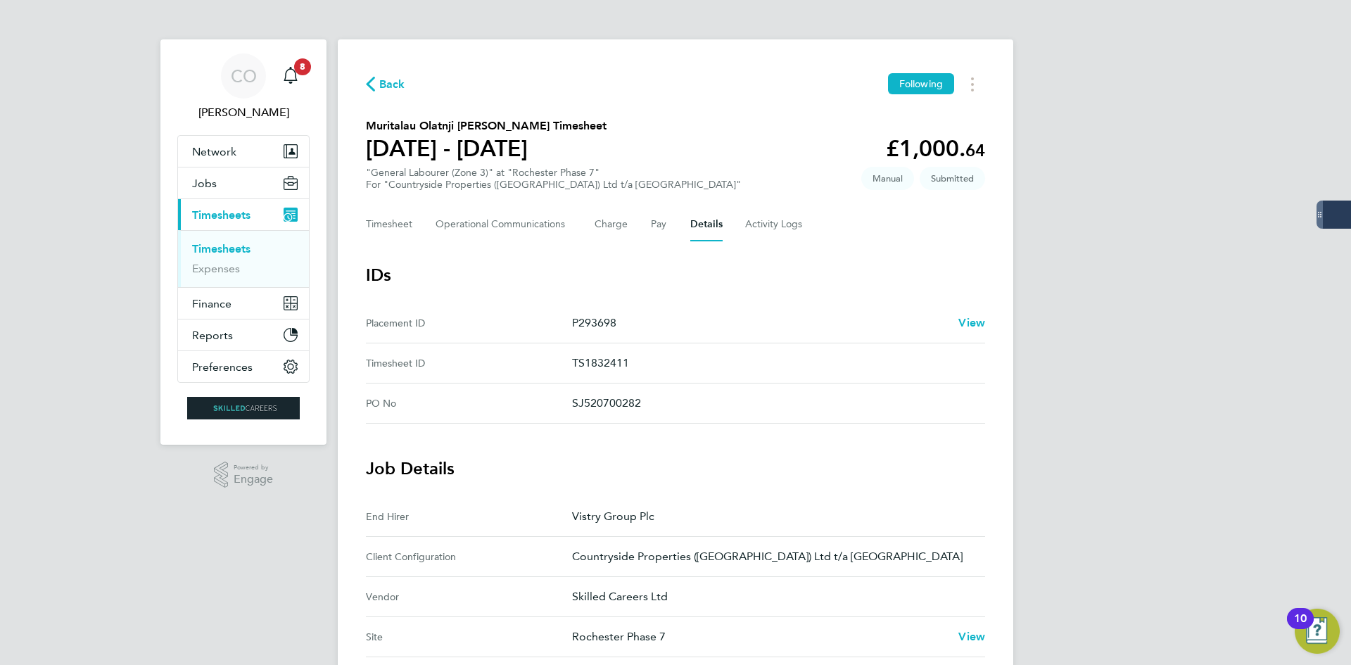
click at [393, 82] on span "Back" at bounding box center [392, 84] width 26 height 17
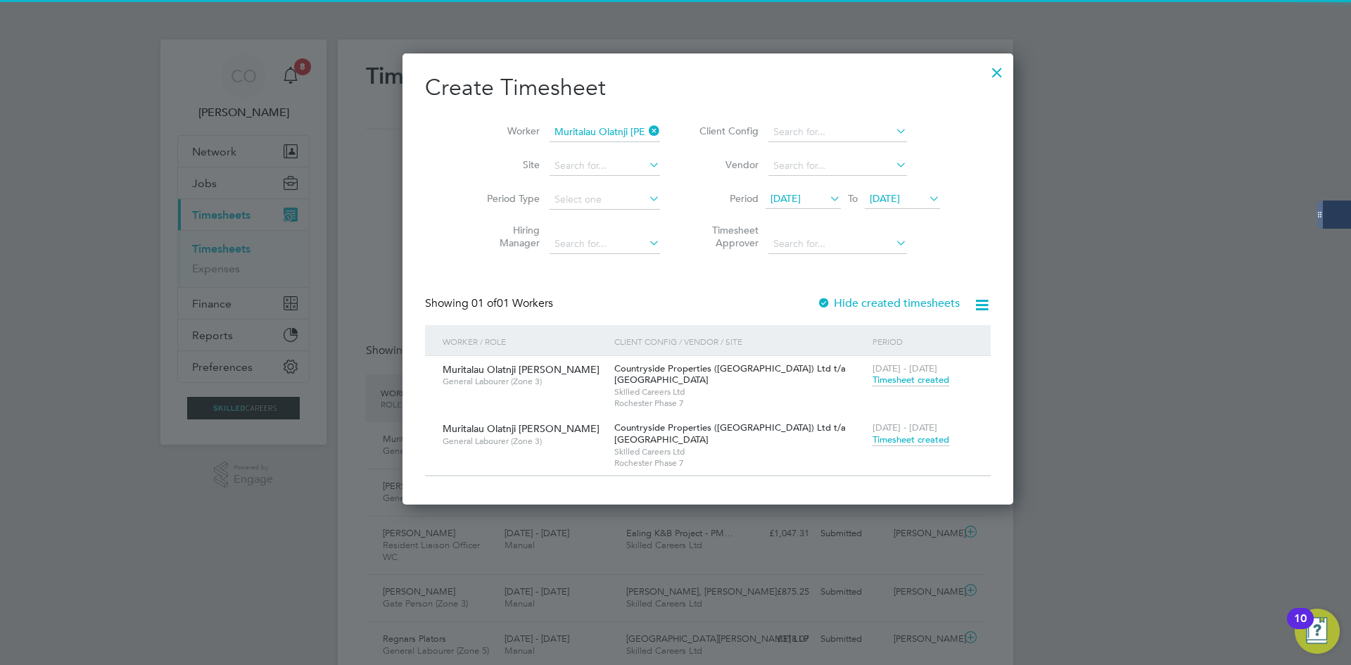
drag, startPoint x: 618, startPoint y: 131, endPoint x: 575, endPoint y: 128, distance: 43.0
click at [607, 130] on li "Worker Muritalau Olatnji [PERSON_NAME]" at bounding box center [568, 132] width 219 height 34
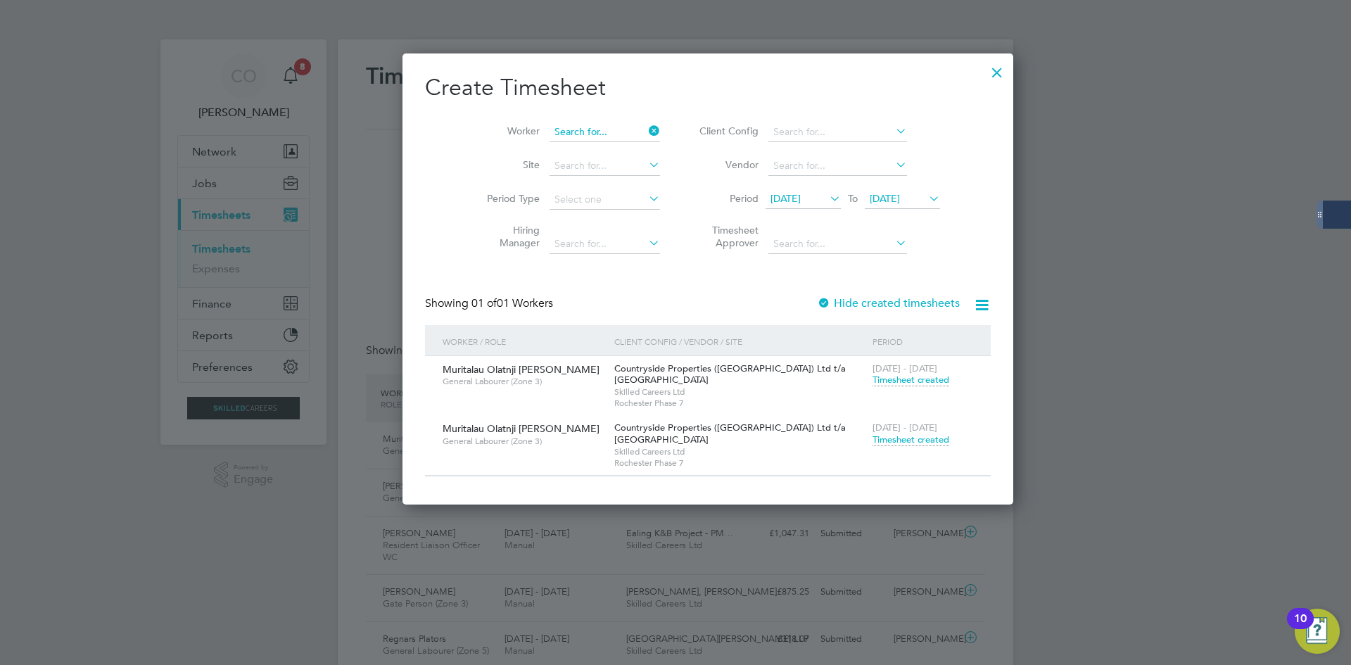
click at [575, 127] on input at bounding box center [604, 132] width 110 height 20
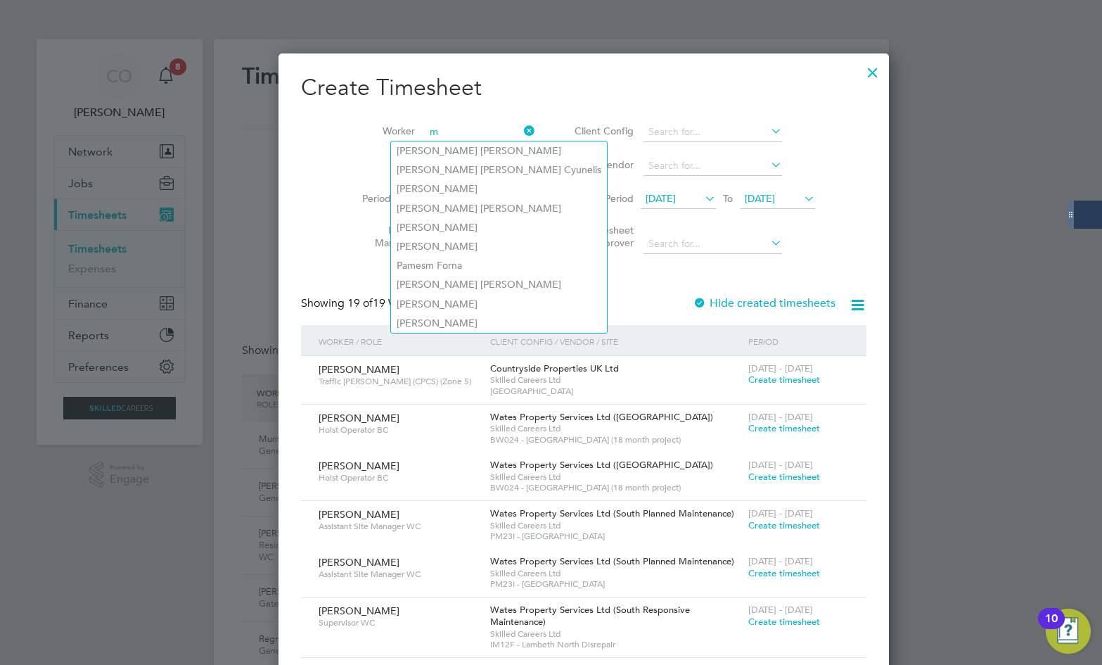
type input "ma"
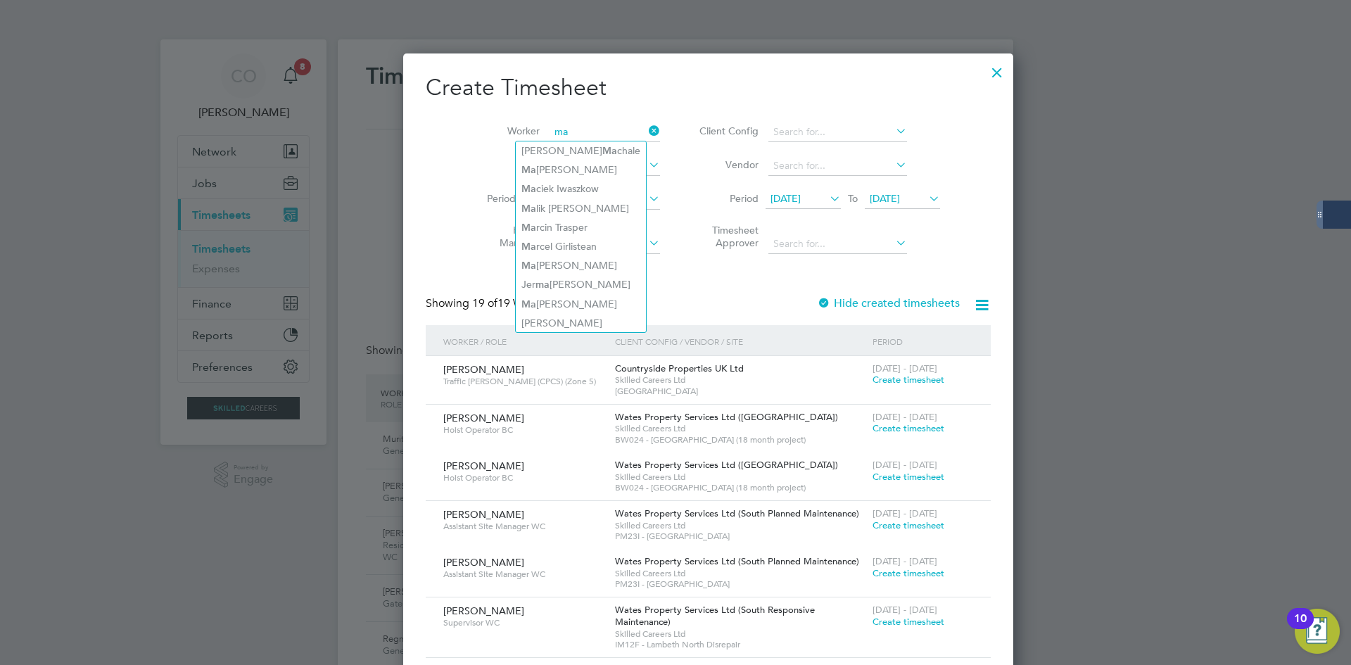
click at [558, 134] on input "ma" at bounding box center [604, 132] width 110 height 20
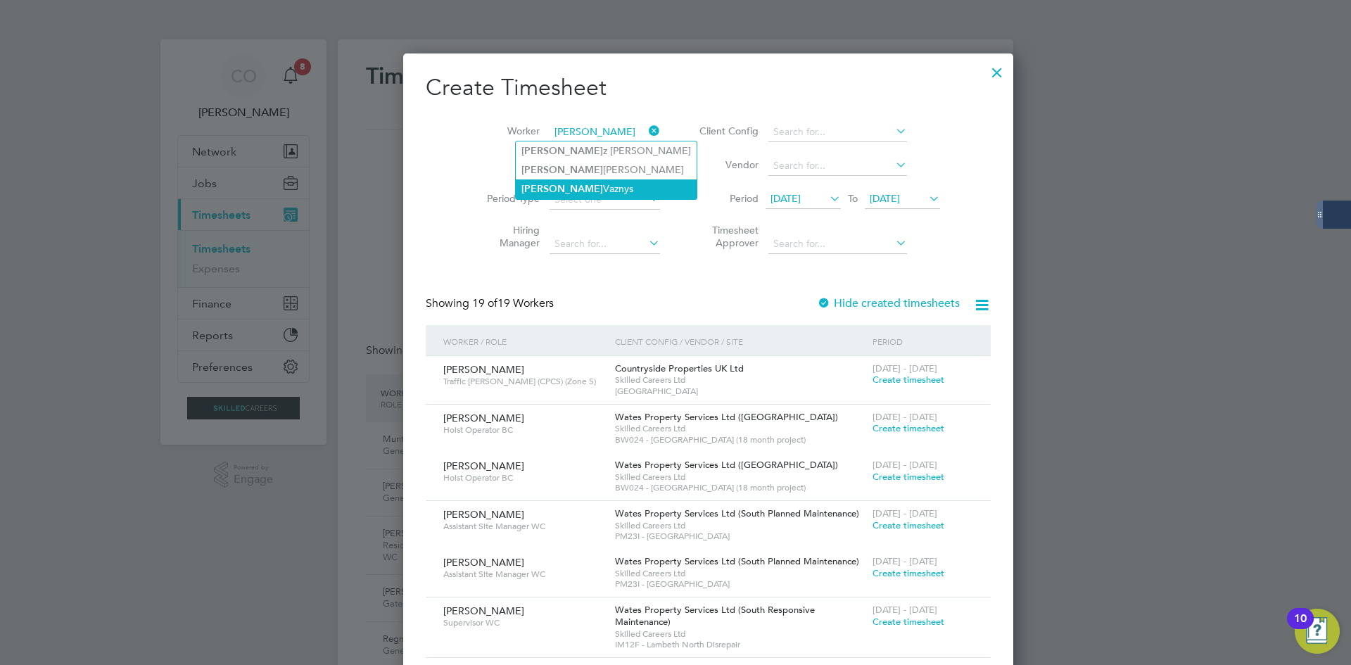
click at [566, 181] on li "[PERSON_NAME]" at bounding box center [606, 188] width 181 height 19
type input "[PERSON_NAME]"
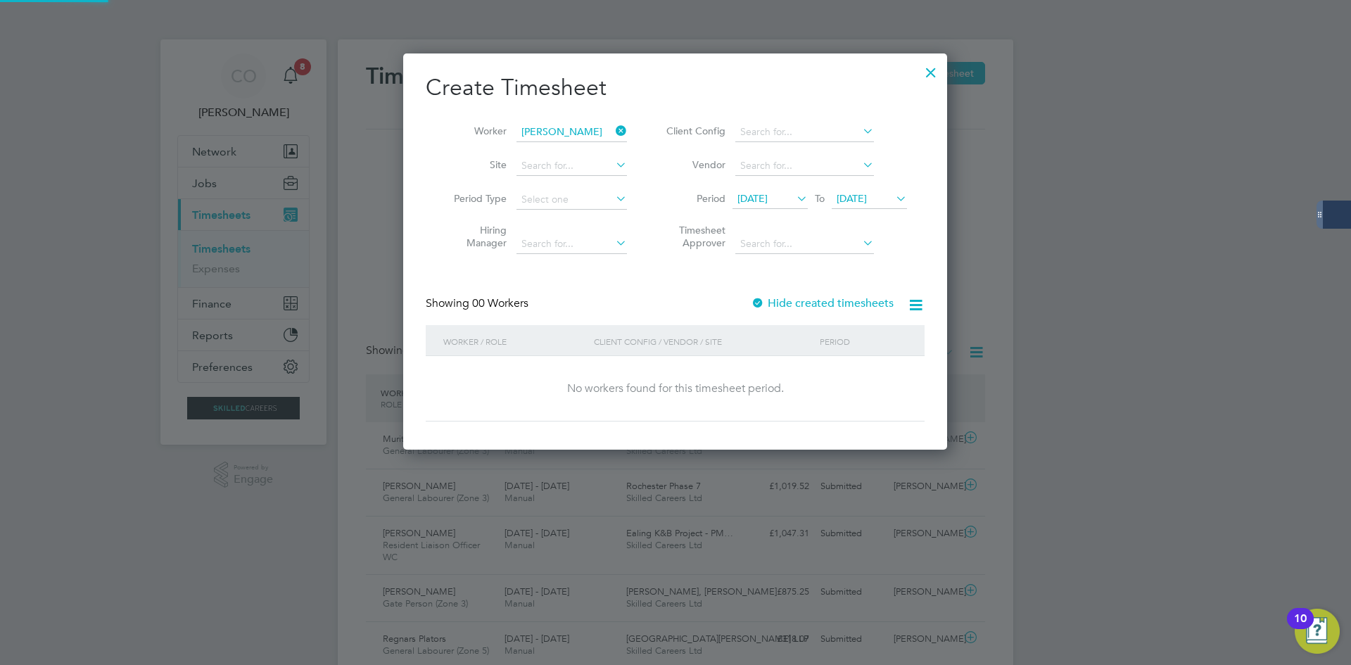
click at [777, 305] on label "Hide created timesheets" at bounding box center [822, 303] width 143 height 14
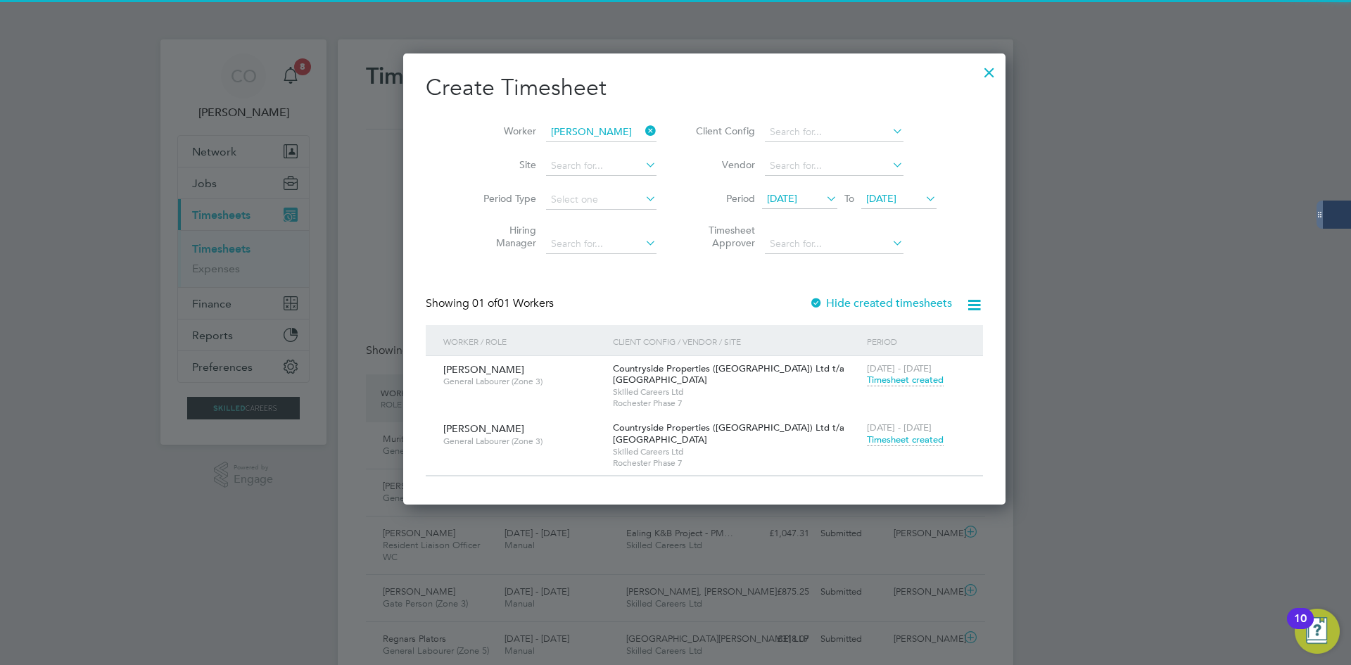
click at [867, 441] on span "Timesheet created" at bounding box center [905, 439] width 77 height 13
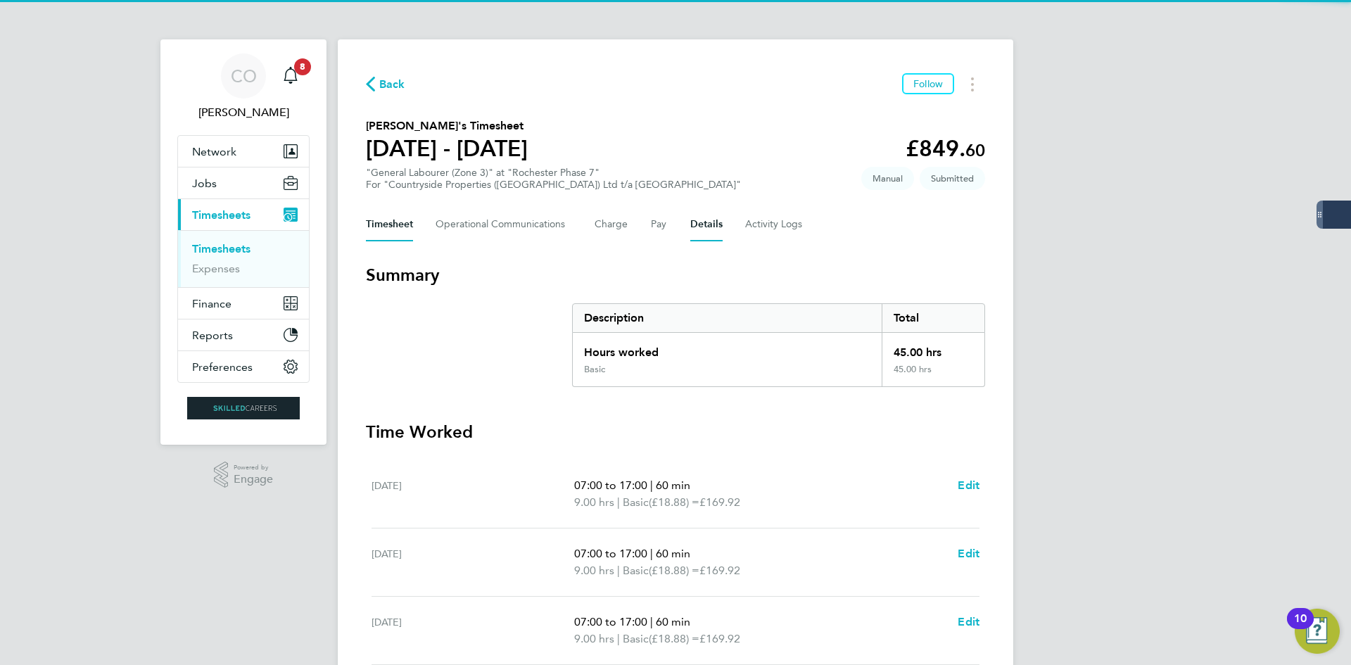
click at [713, 226] on button "Details" at bounding box center [706, 225] width 32 height 34
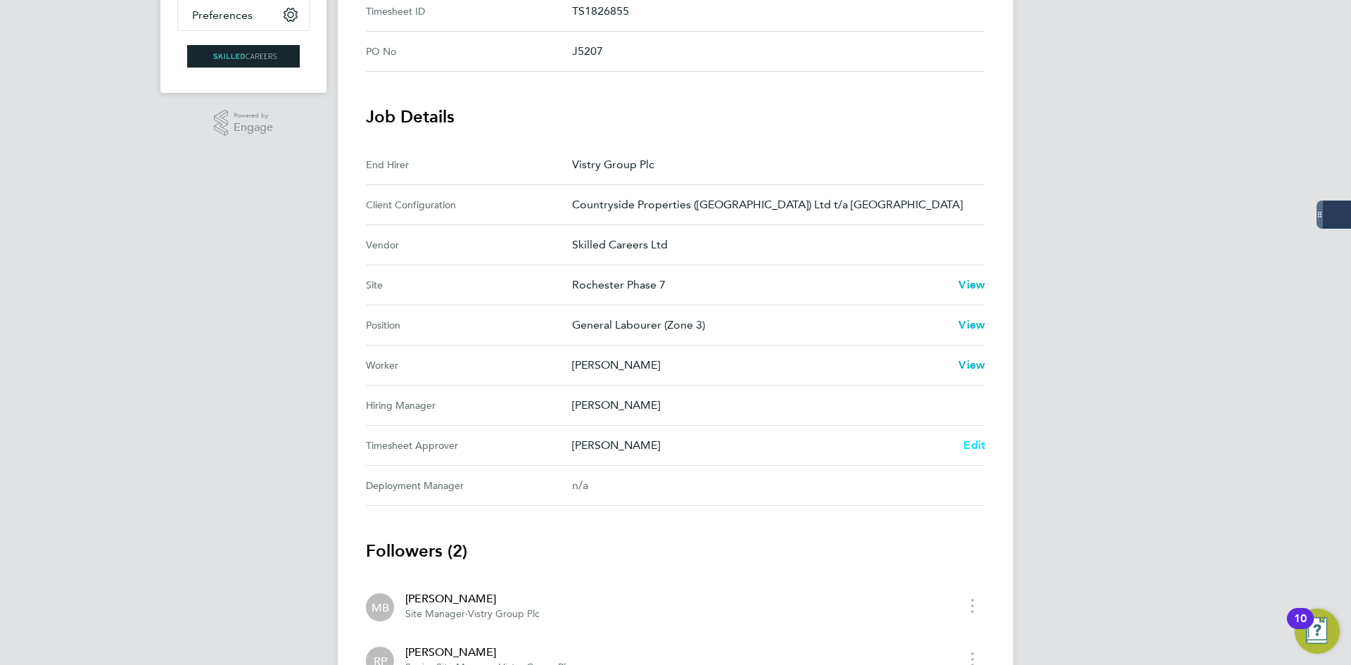
click at [972, 443] on span "Edit" at bounding box center [974, 444] width 22 height 13
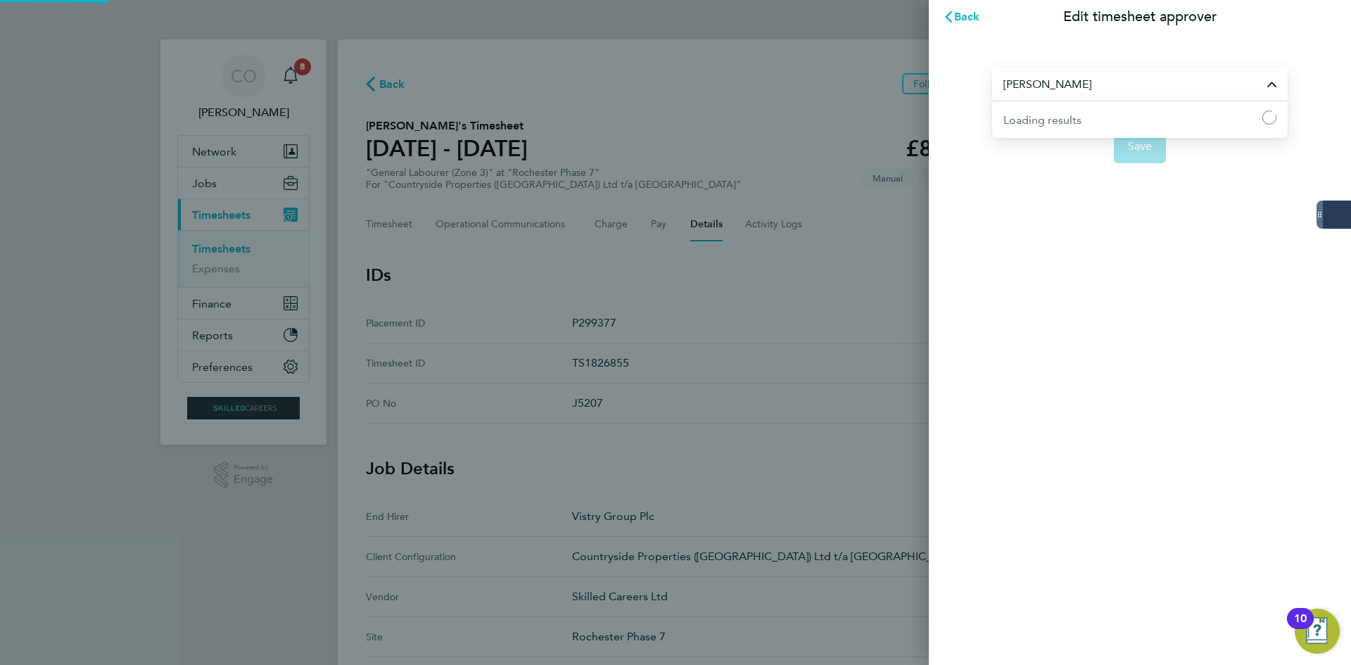
click at [1032, 94] on input "[PERSON_NAME]" at bounding box center [1139, 84] width 295 height 33
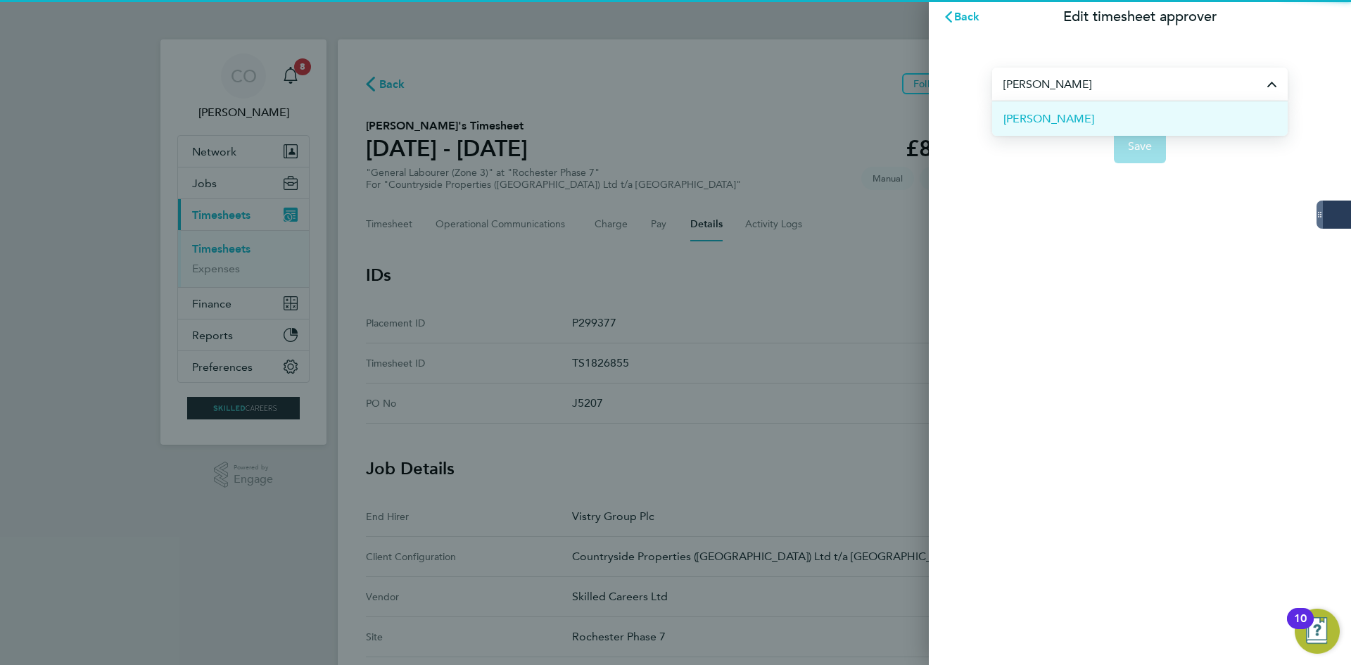
click at [1047, 115] on span "[PERSON_NAME]" at bounding box center [1048, 118] width 91 height 17
type input "[PERSON_NAME]"
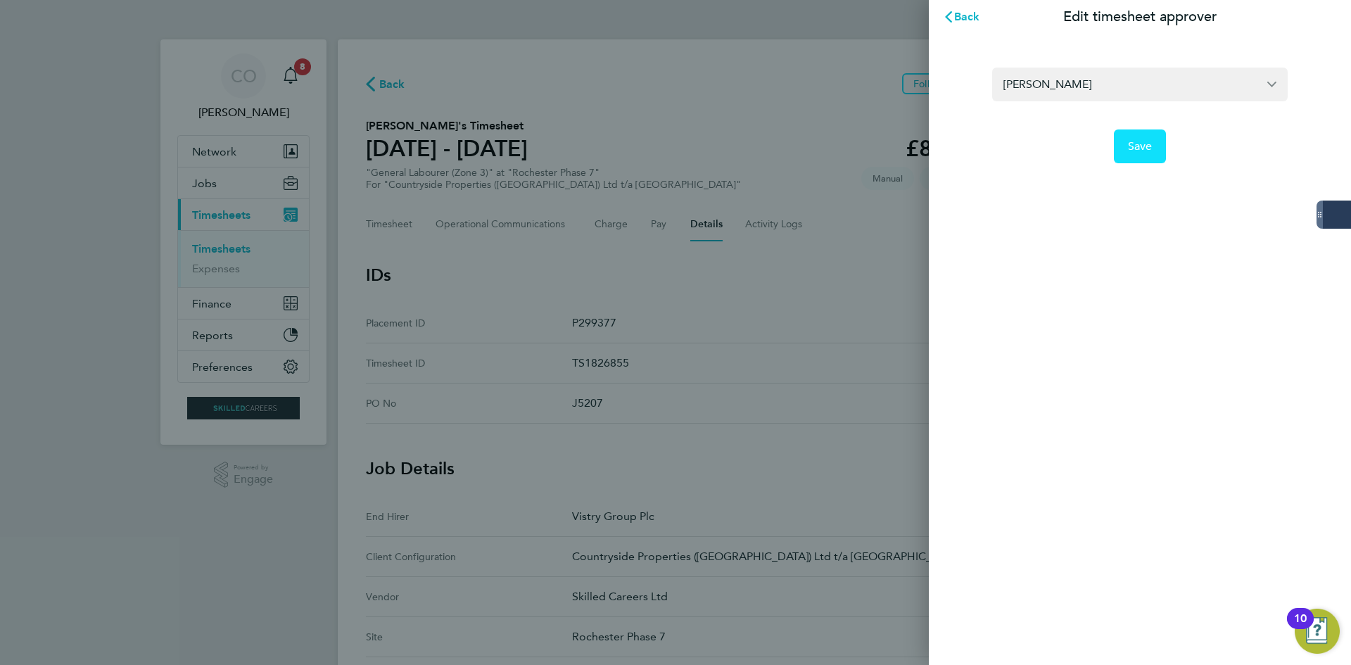
click at [1133, 146] on span "Save" at bounding box center [1140, 146] width 25 height 14
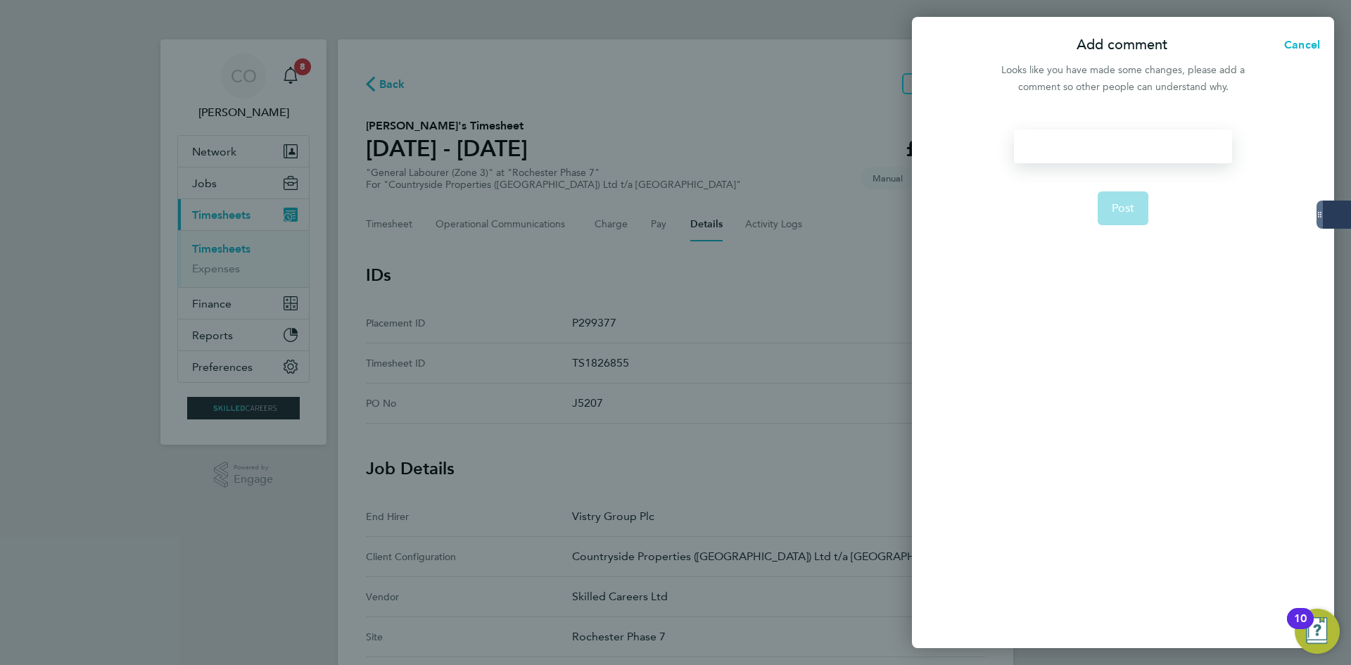
click at [1119, 151] on div at bounding box center [1122, 146] width 217 height 34
click at [1115, 146] on div at bounding box center [1122, 146] width 217 height 34
click at [1141, 210] on button "Post" at bounding box center [1122, 208] width 51 height 34
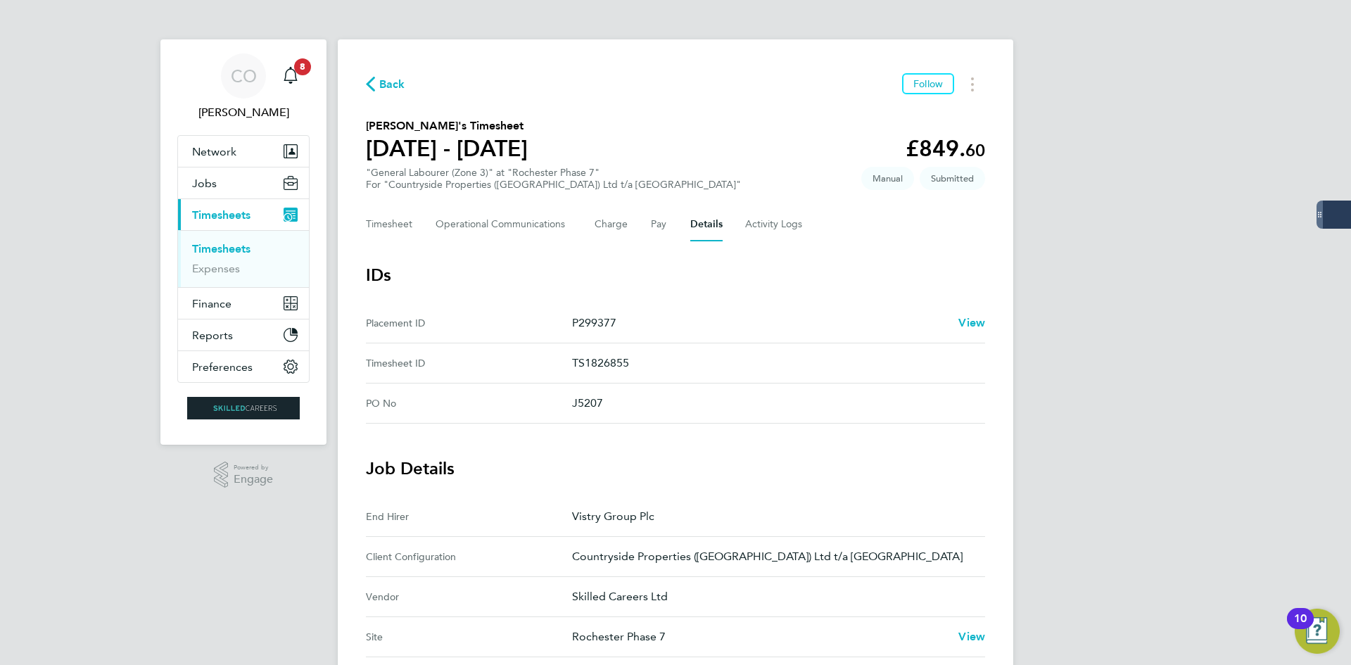
click at [400, 70] on div "Back Follow [PERSON_NAME]'s Timesheet [DATE] - [DATE] £849. 60 "General Laboure…" at bounding box center [675, 574] width 675 height 1071
click at [400, 76] on span "Back" at bounding box center [392, 84] width 26 height 17
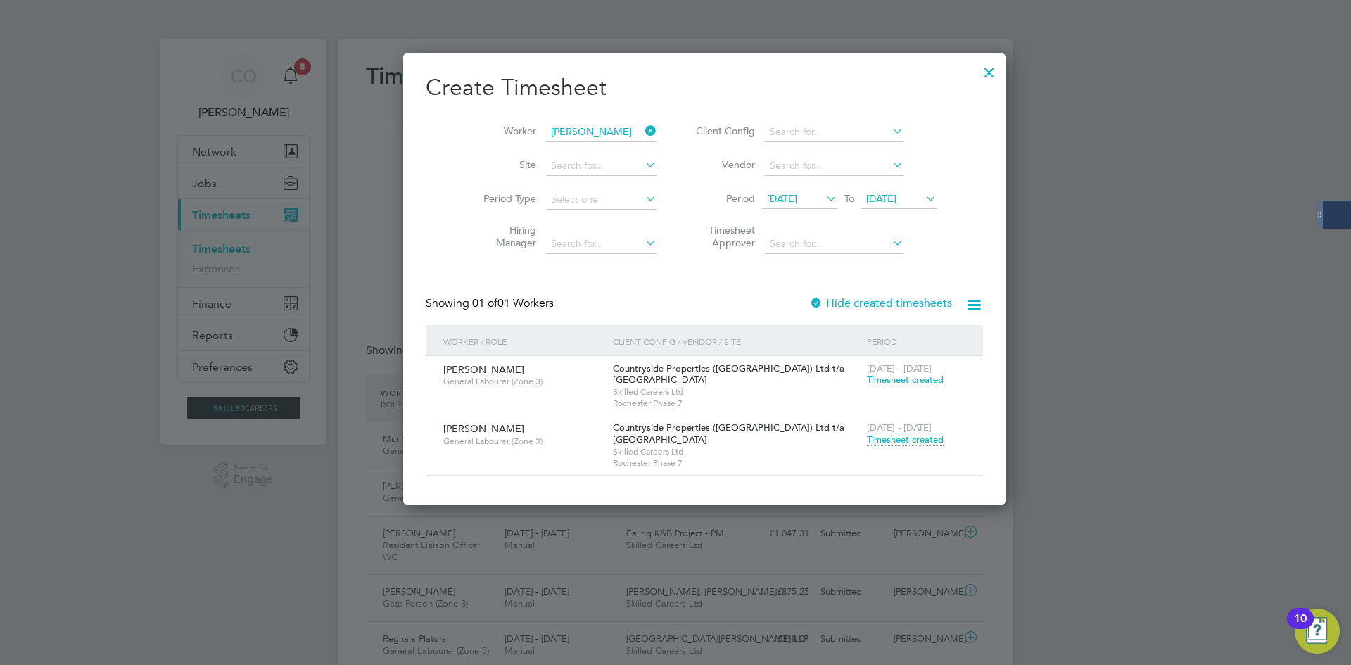
click at [867, 435] on span "Timesheet created" at bounding box center [905, 439] width 77 height 13
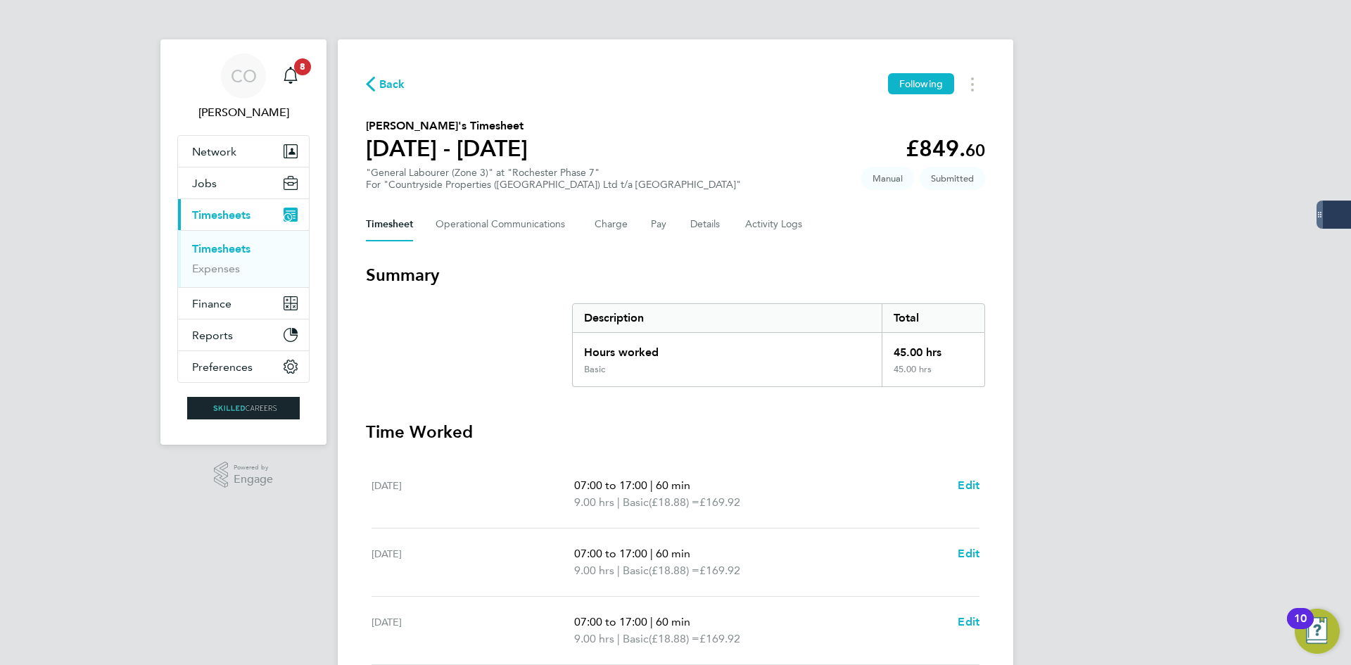
click at [386, 89] on span "Back" at bounding box center [392, 84] width 26 height 17
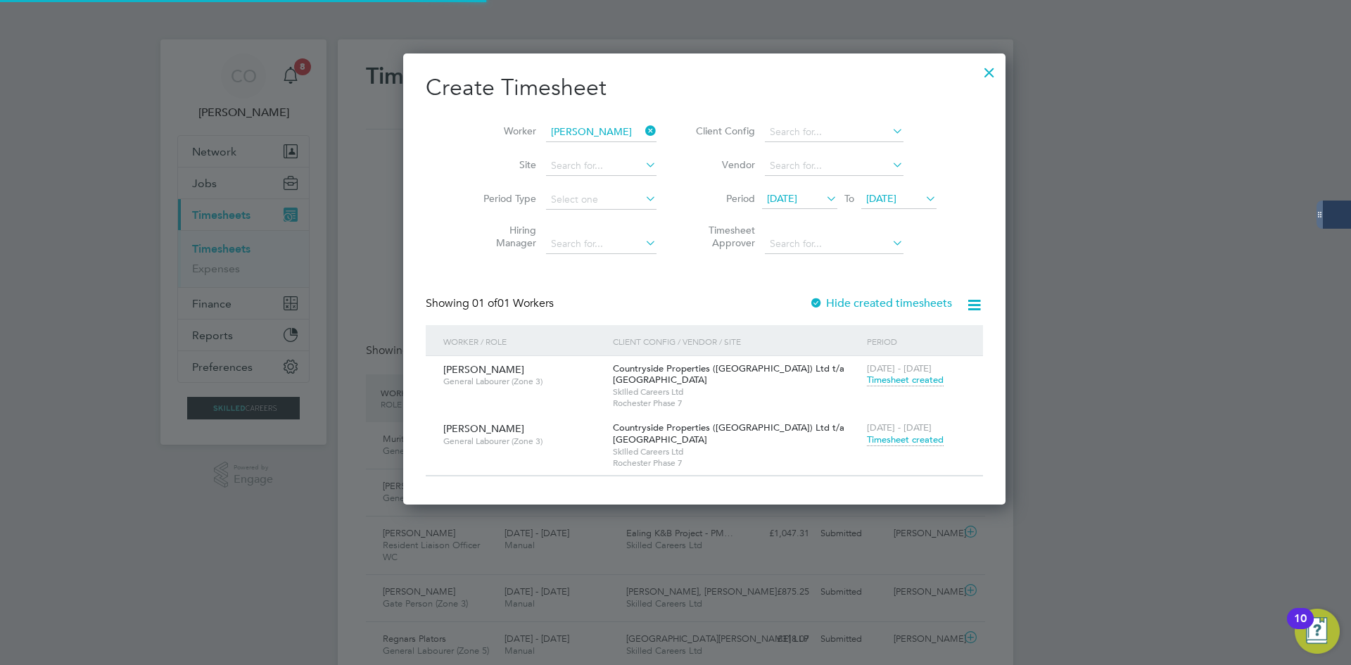
scroll to position [36, 122]
click at [642, 130] on icon at bounding box center [642, 131] width 0 height 20
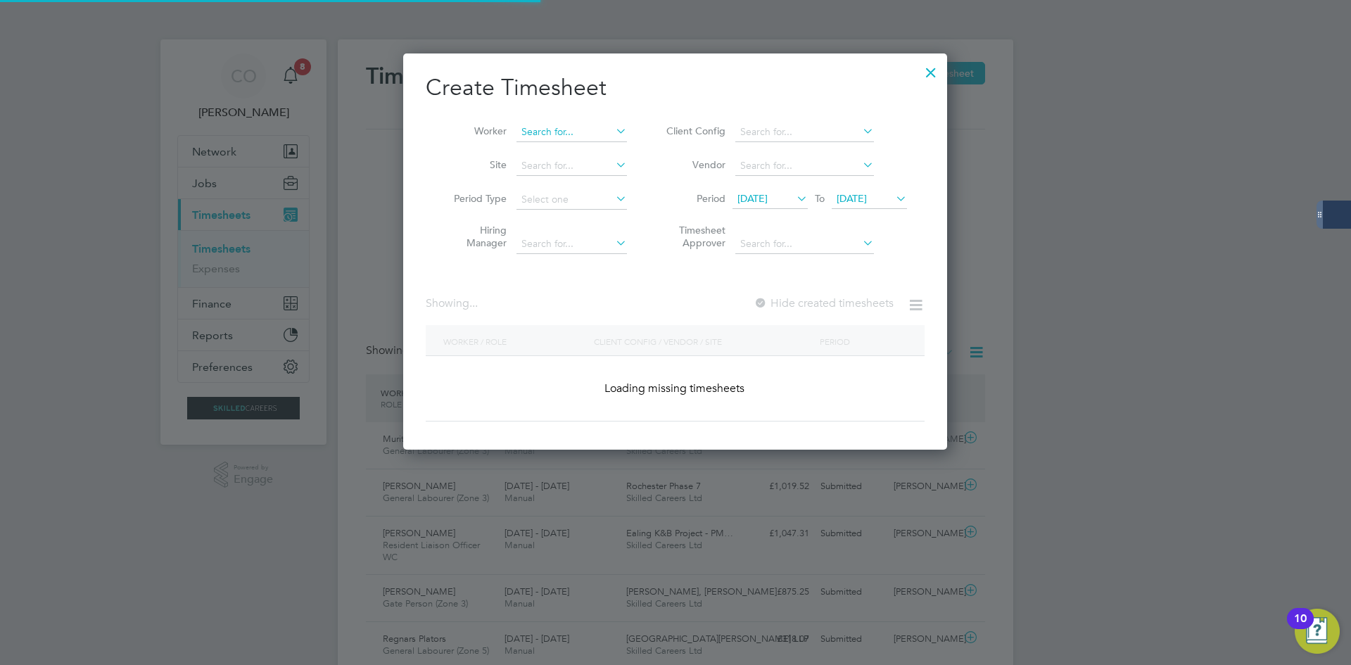
click at [576, 131] on input at bounding box center [571, 132] width 110 height 20
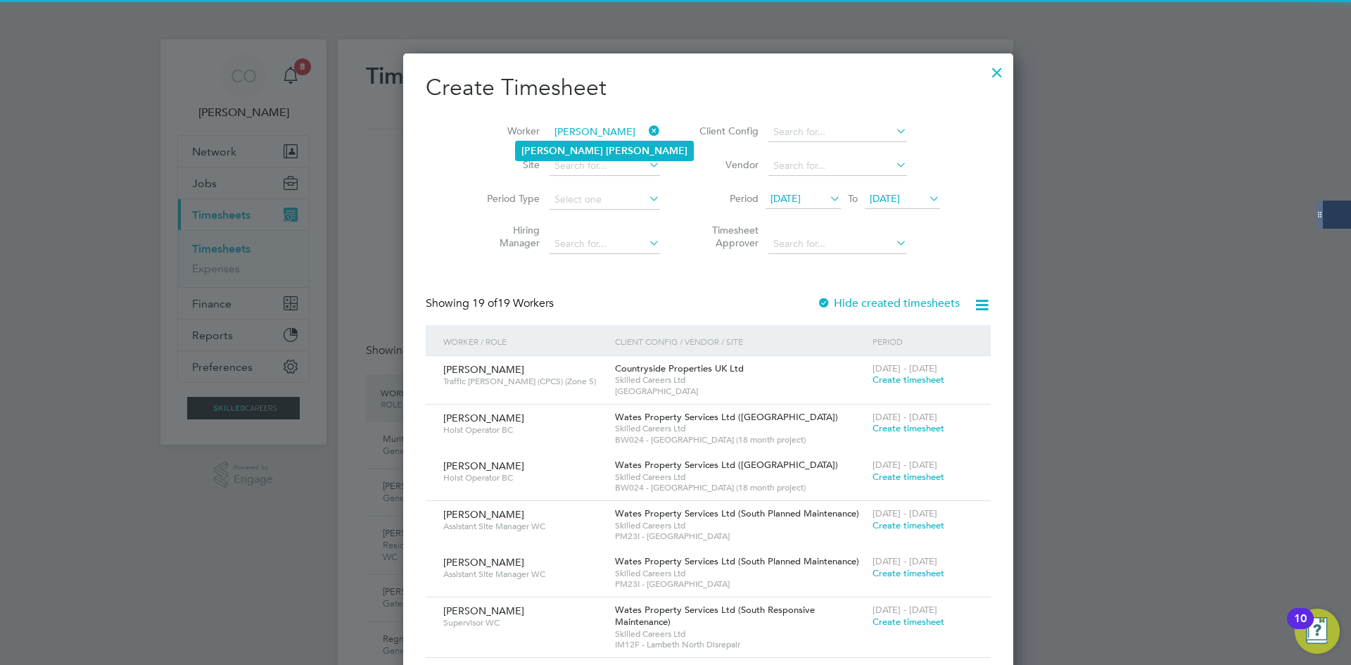
click at [587, 152] on li "[PERSON_NAME]" at bounding box center [604, 150] width 177 height 19
type input "[PERSON_NAME]"
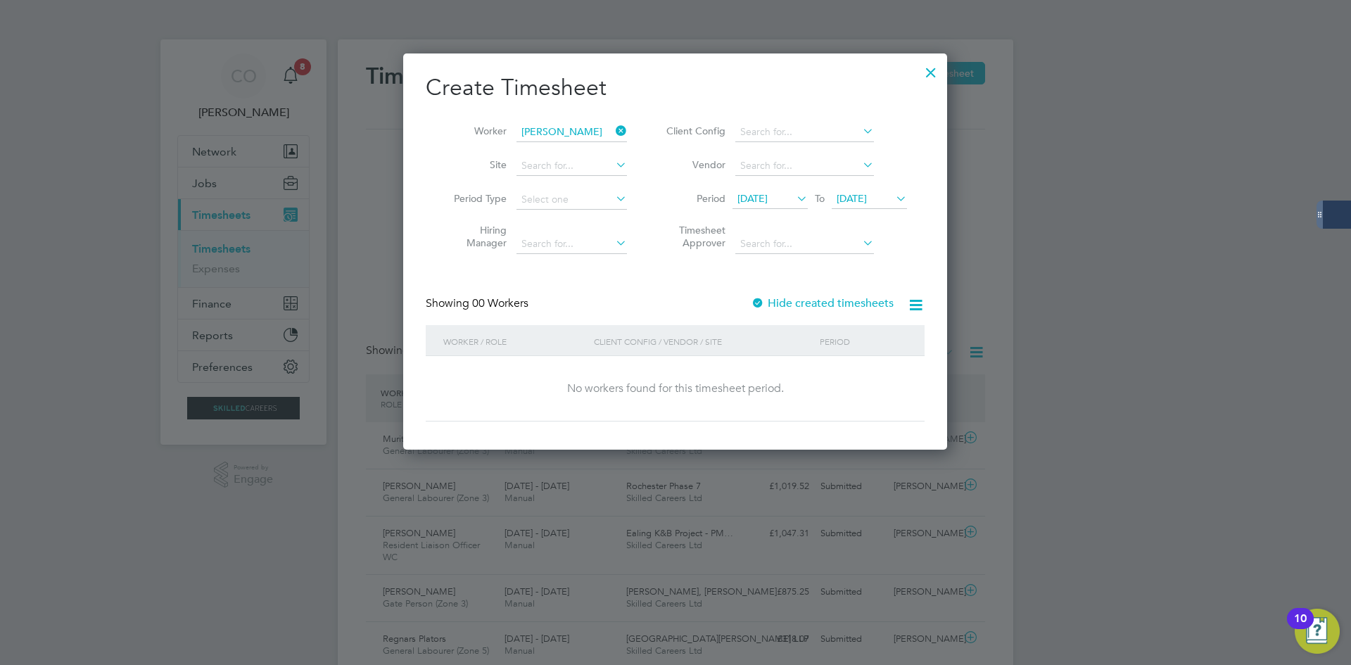
click at [774, 298] on label "Hide created timesheets" at bounding box center [822, 303] width 143 height 14
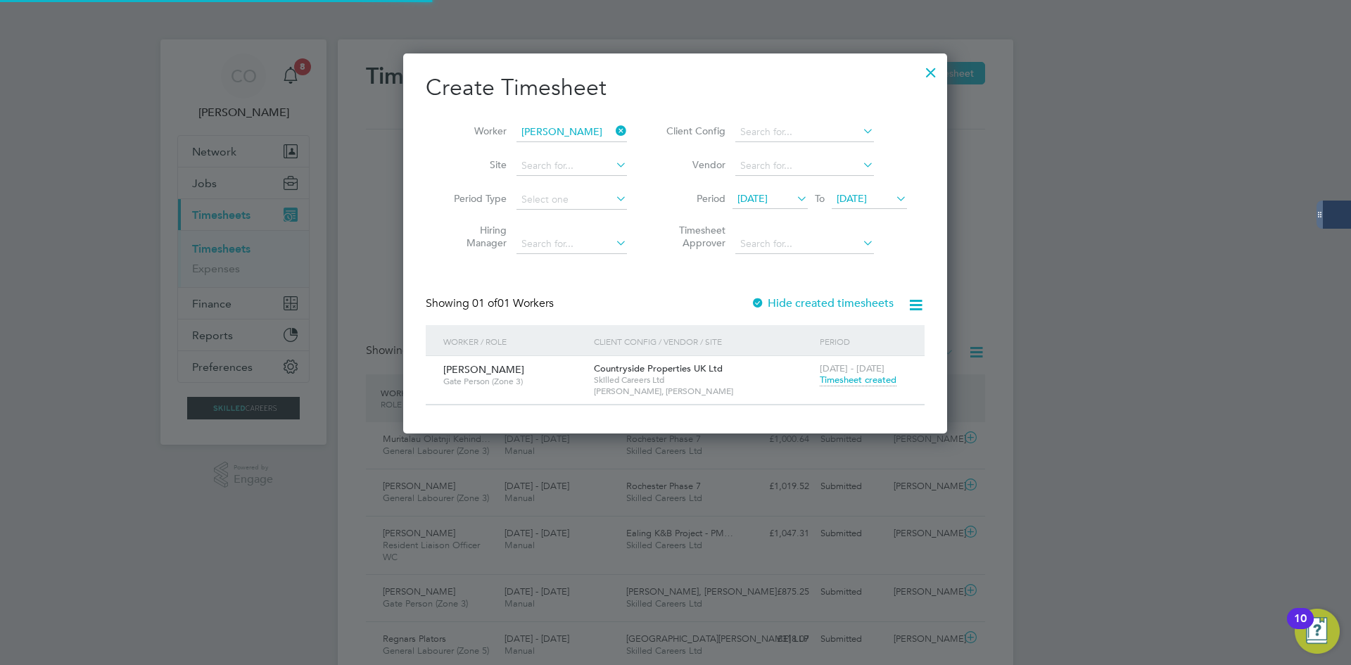
click at [846, 385] on span "Timesheet created" at bounding box center [858, 380] width 77 height 13
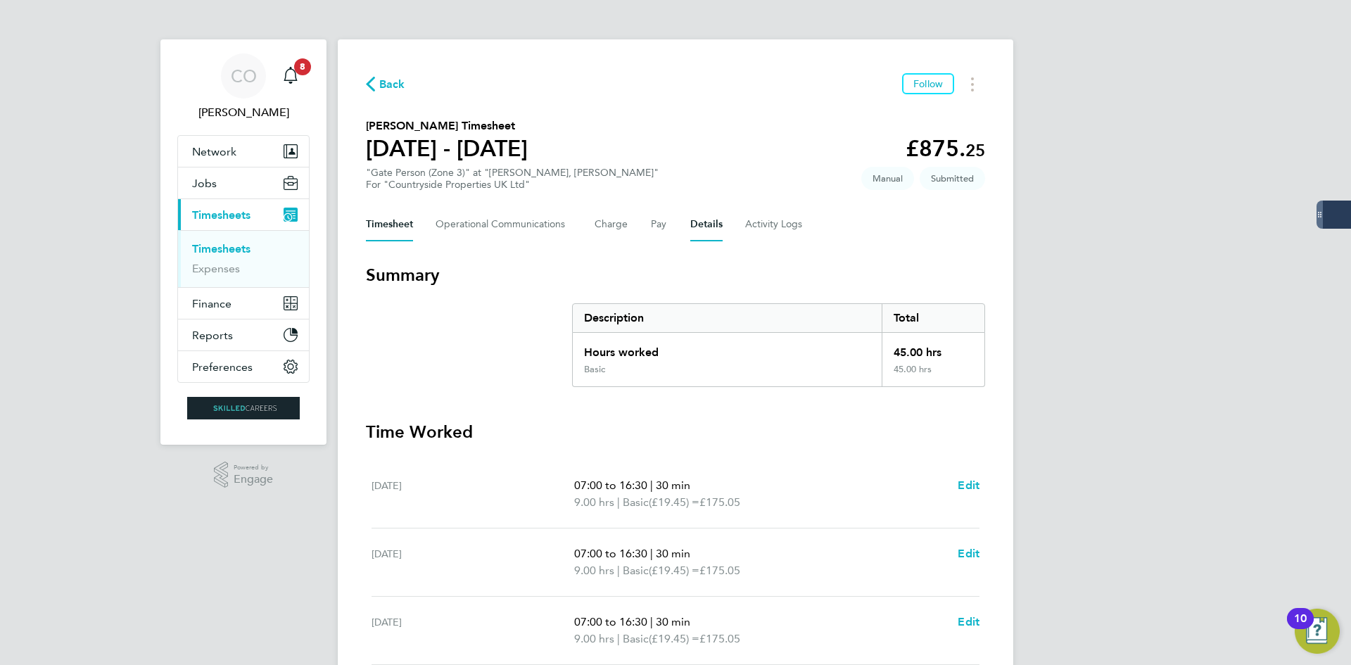
click at [708, 231] on button "Details" at bounding box center [706, 225] width 32 height 34
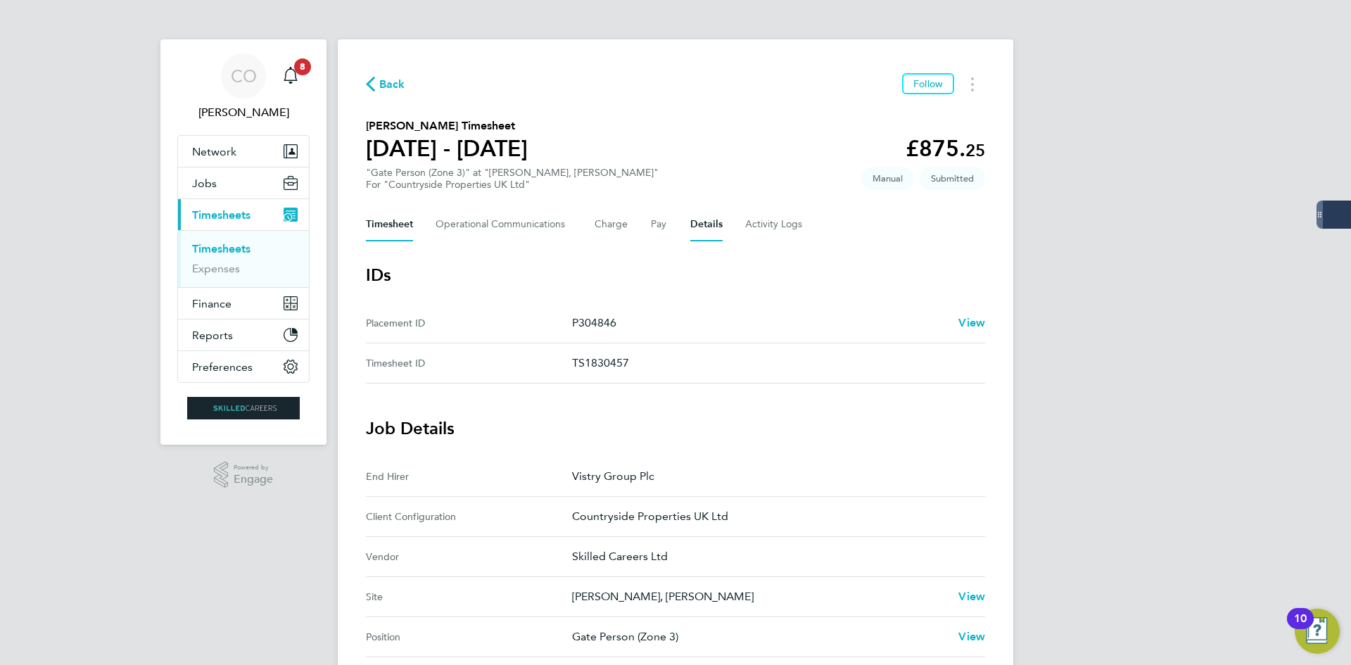
click at [387, 220] on button "Timesheet" at bounding box center [389, 225] width 47 height 34
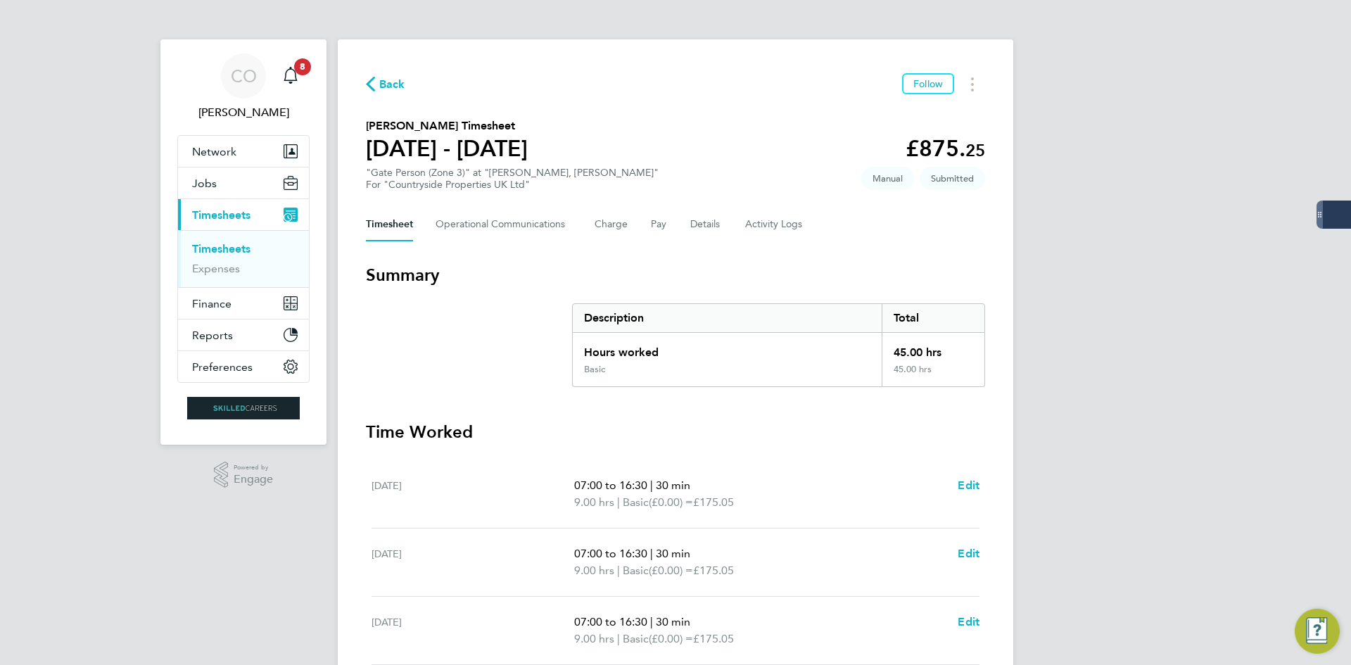
click at [375, 89] on span "Back" at bounding box center [385, 83] width 39 height 13
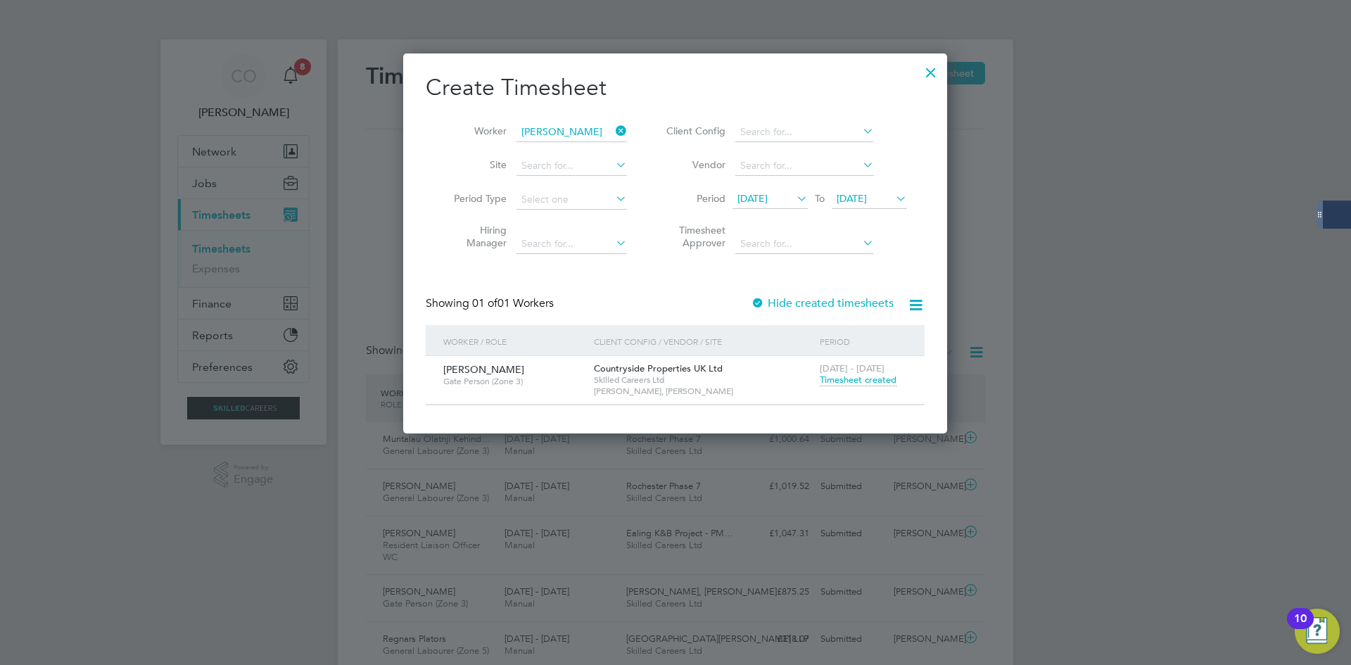
click at [889, 379] on span "Timesheet created" at bounding box center [858, 380] width 77 height 13
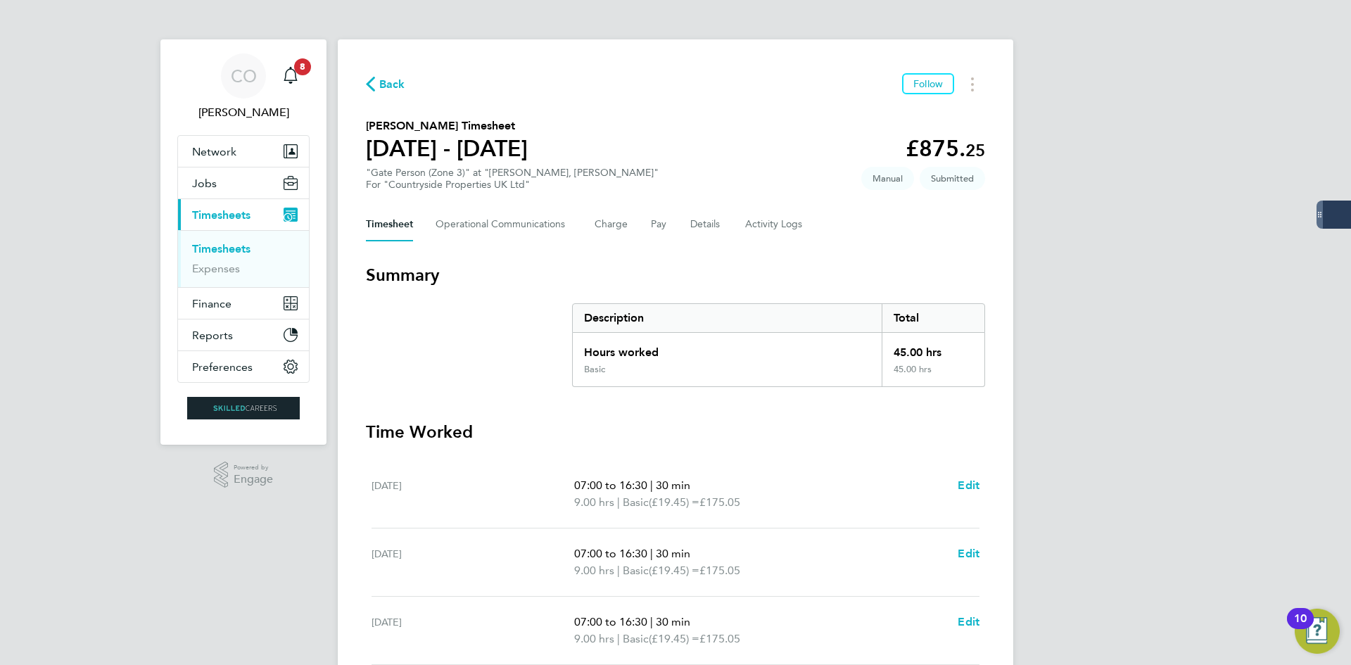
click at [375, 77] on span "Back" at bounding box center [385, 83] width 39 height 13
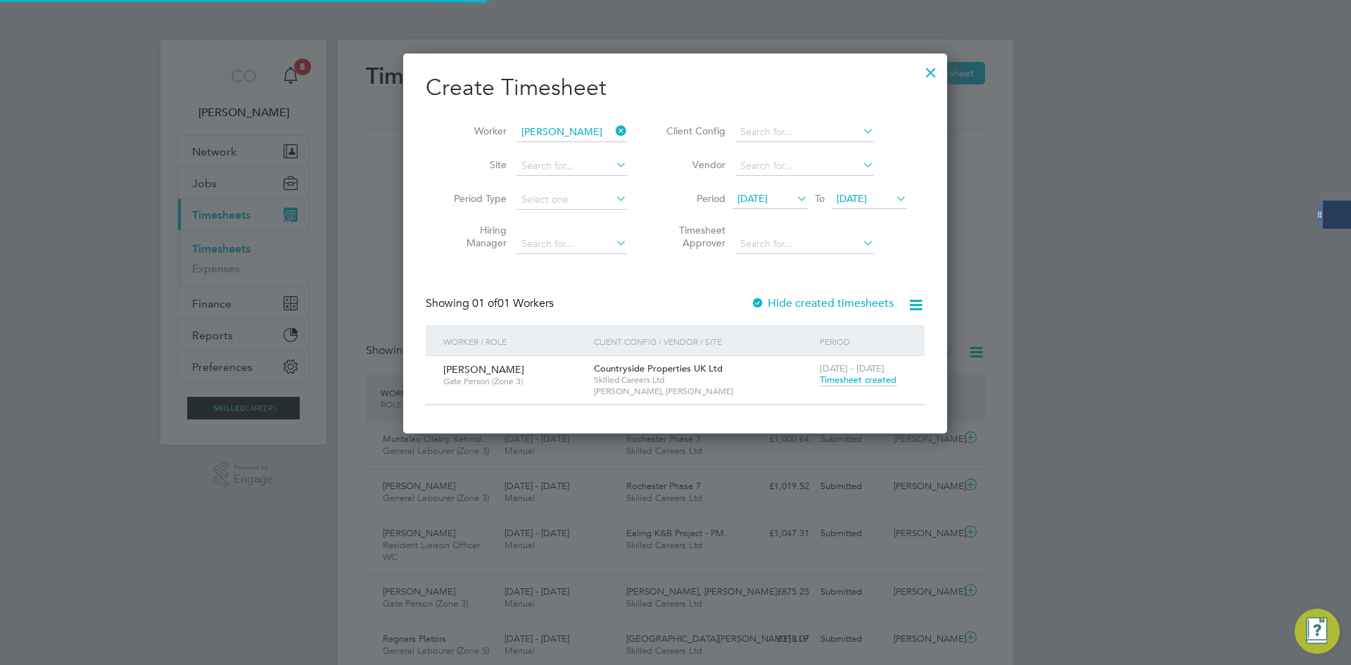
scroll to position [36, 122]
click at [613, 130] on icon at bounding box center [613, 131] width 0 height 20
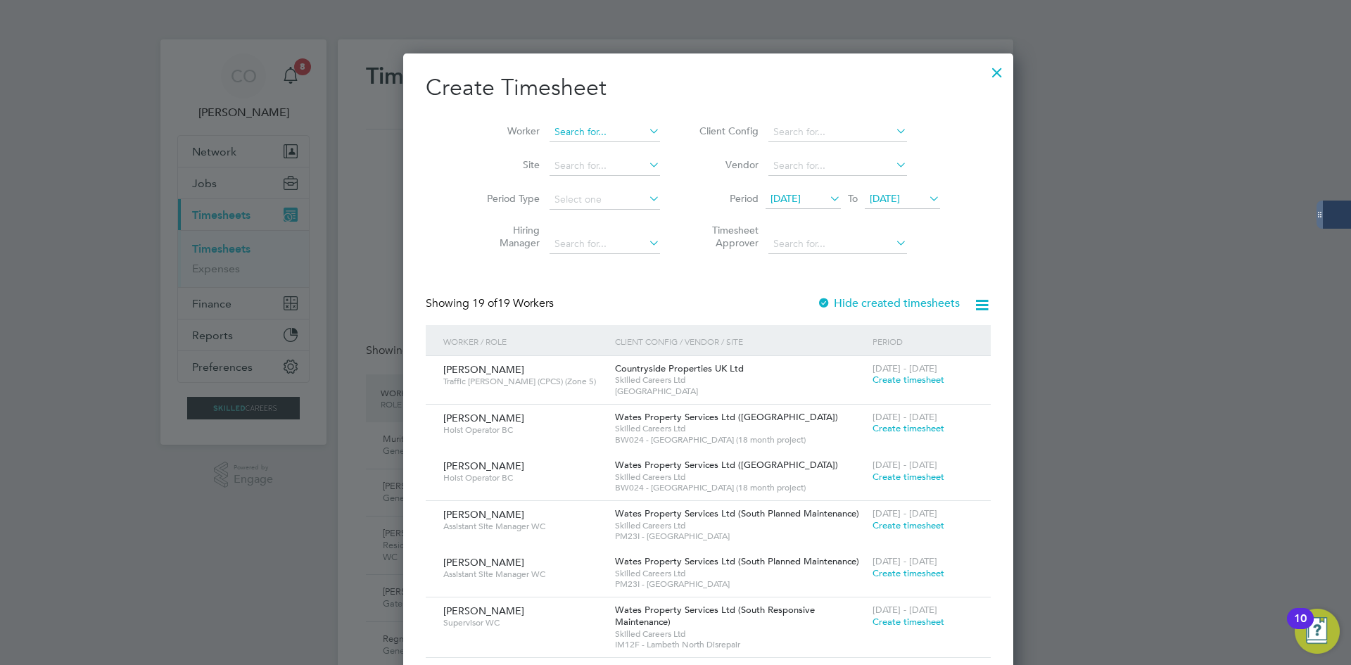
click at [578, 129] on input at bounding box center [604, 132] width 110 height 20
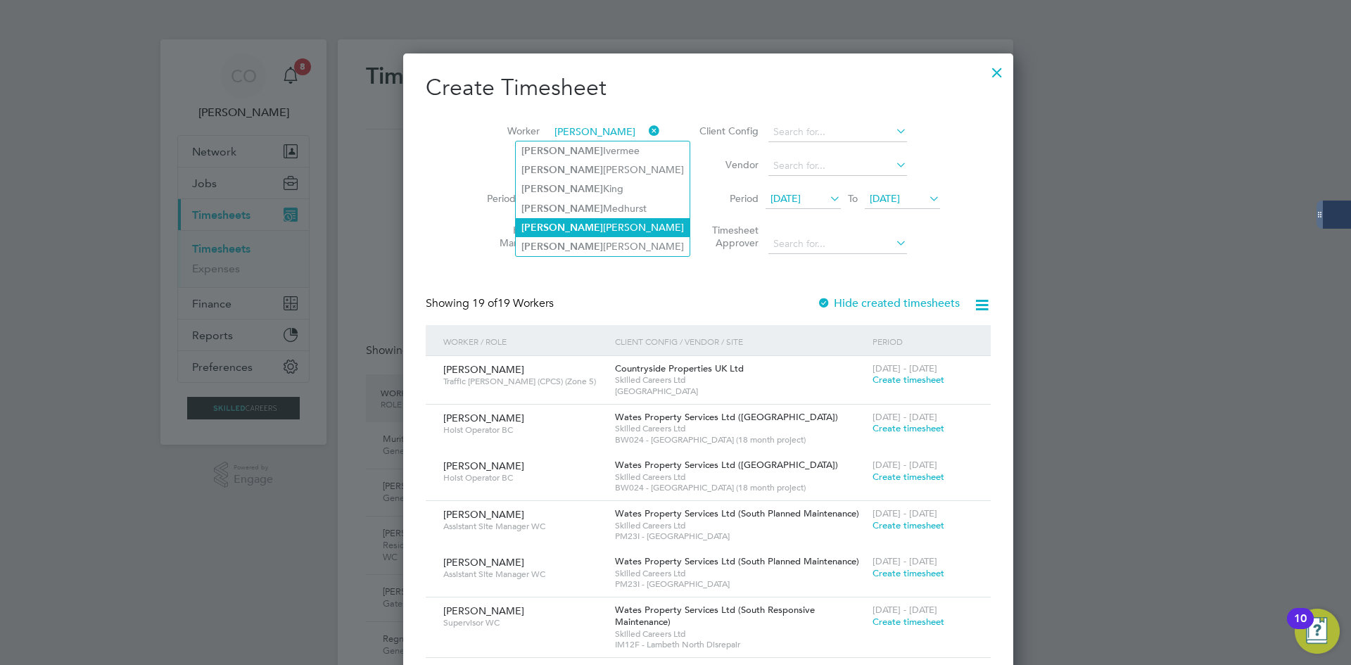
click at [566, 224] on li "[PERSON_NAME]" at bounding box center [603, 227] width 174 height 19
type input "[PERSON_NAME]"
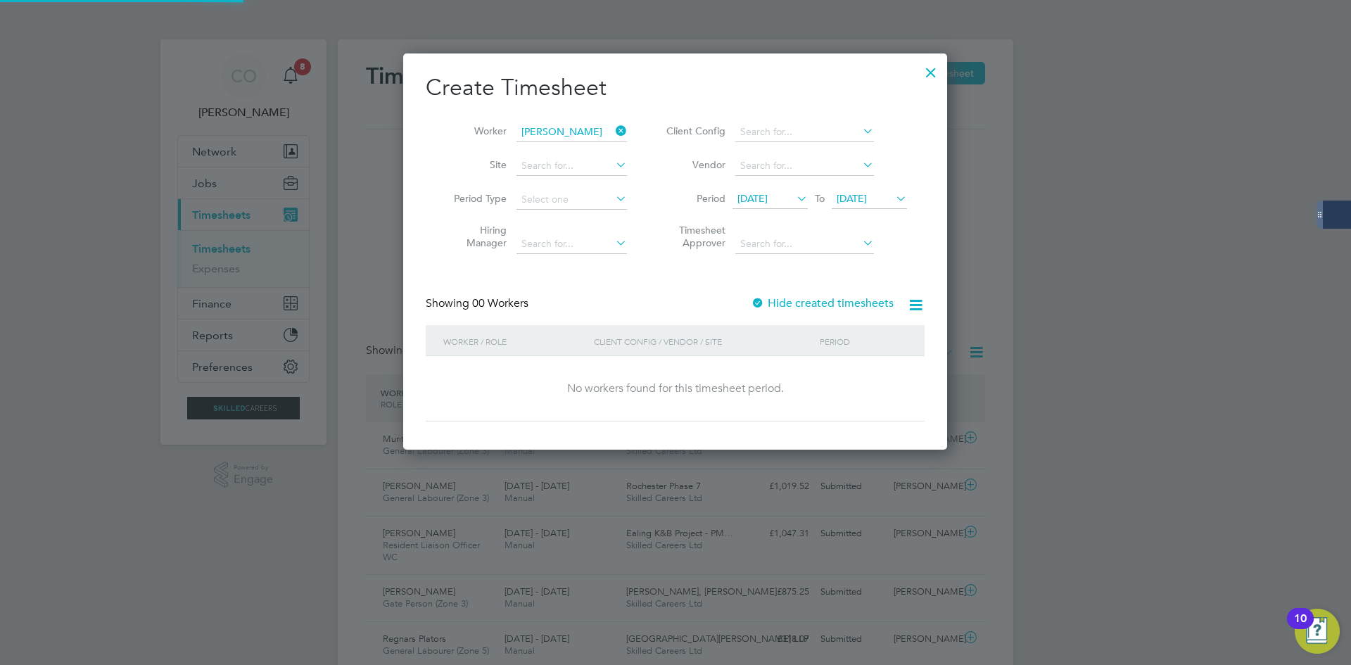
click at [860, 300] on label "Hide created timesheets" at bounding box center [822, 303] width 143 height 14
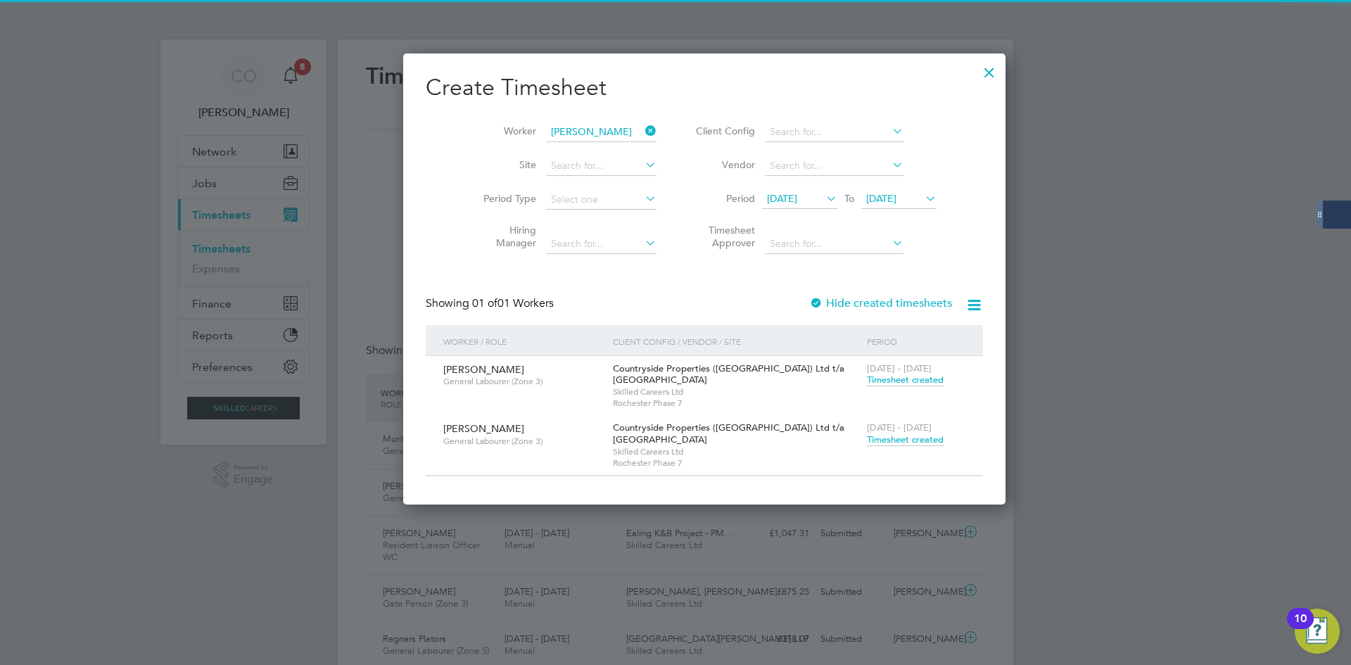
click at [867, 442] on span "Timesheet created" at bounding box center [905, 439] width 77 height 13
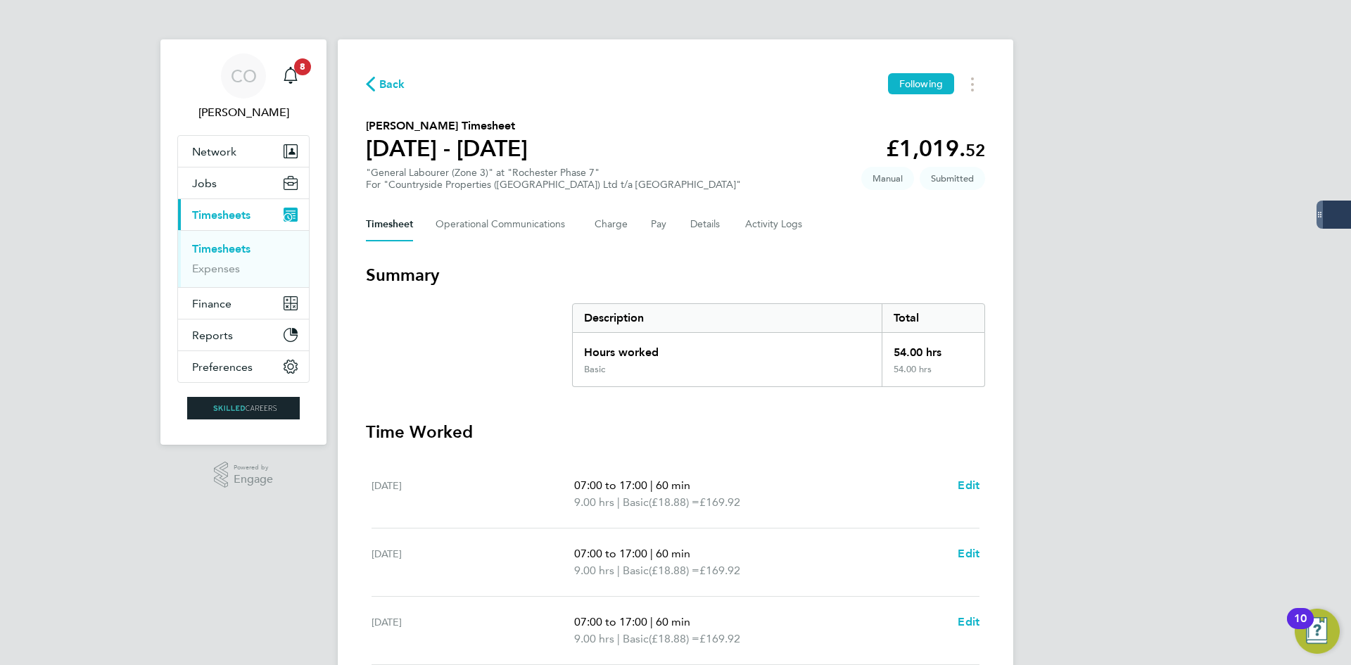
click at [395, 84] on span "Back" at bounding box center [392, 84] width 26 height 17
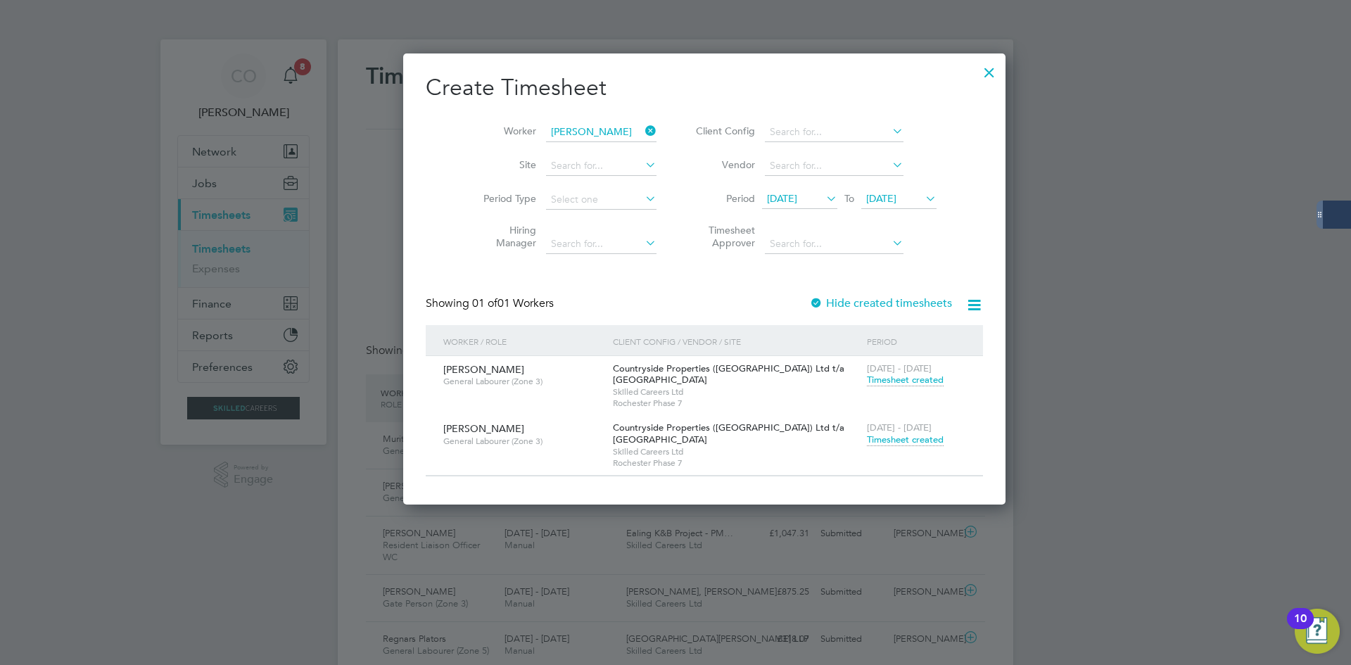
click at [976, 71] on div at bounding box center [988, 68] width 25 height 25
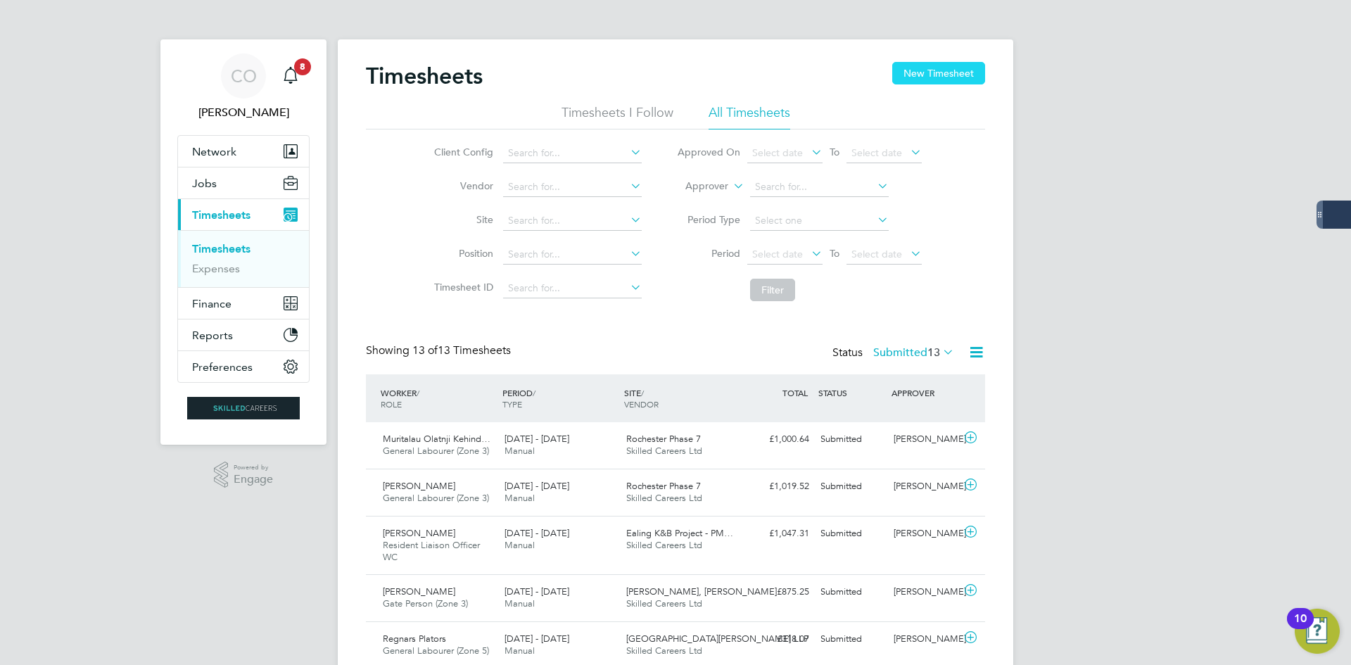
click at [937, 75] on button "New Timesheet" at bounding box center [938, 73] width 93 height 23
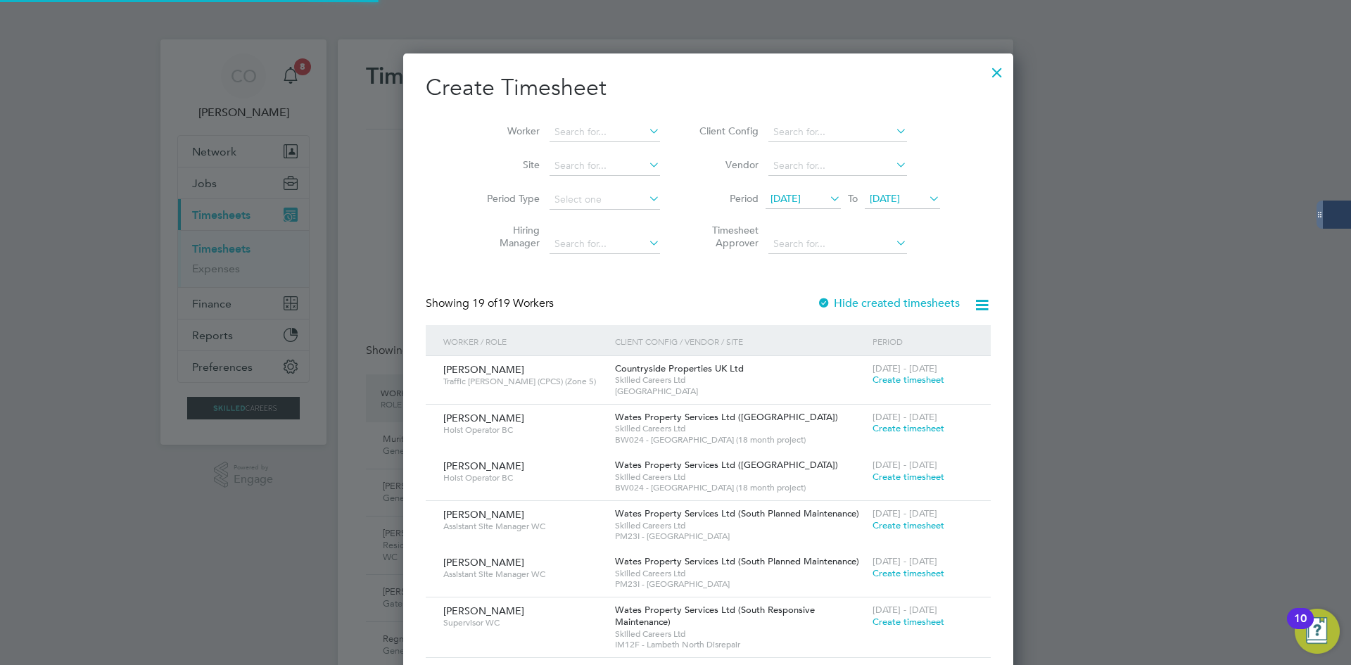
scroll to position [7, 7]
click at [561, 135] on input at bounding box center [604, 132] width 110 height 20
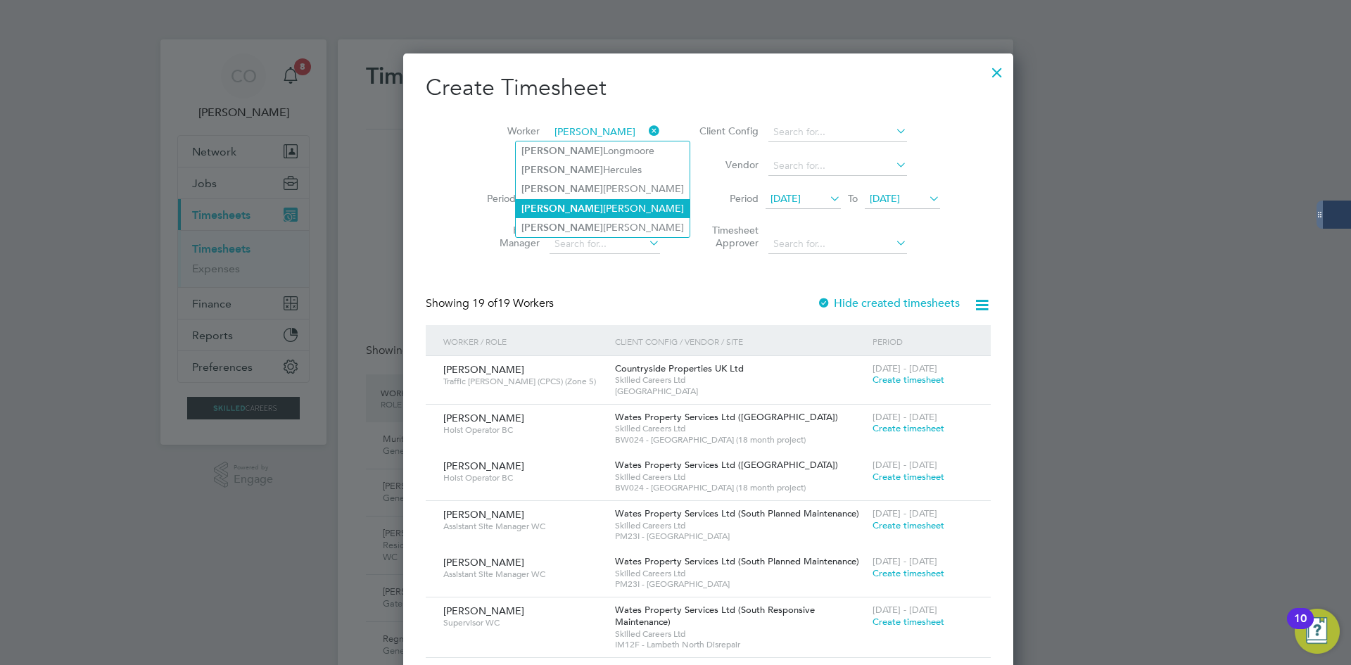
click at [559, 212] on li "[PERSON_NAME]" at bounding box center [603, 208] width 174 height 19
type input "[PERSON_NAME]"
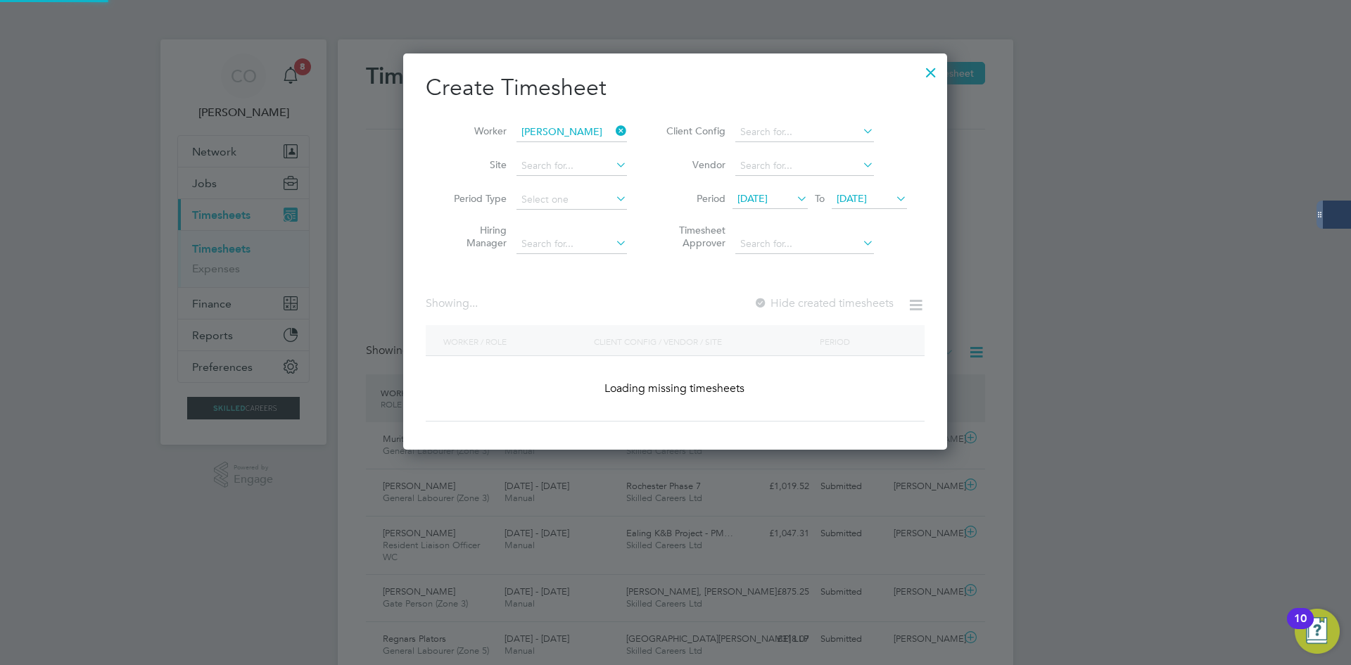
scroll to position [397, 544]
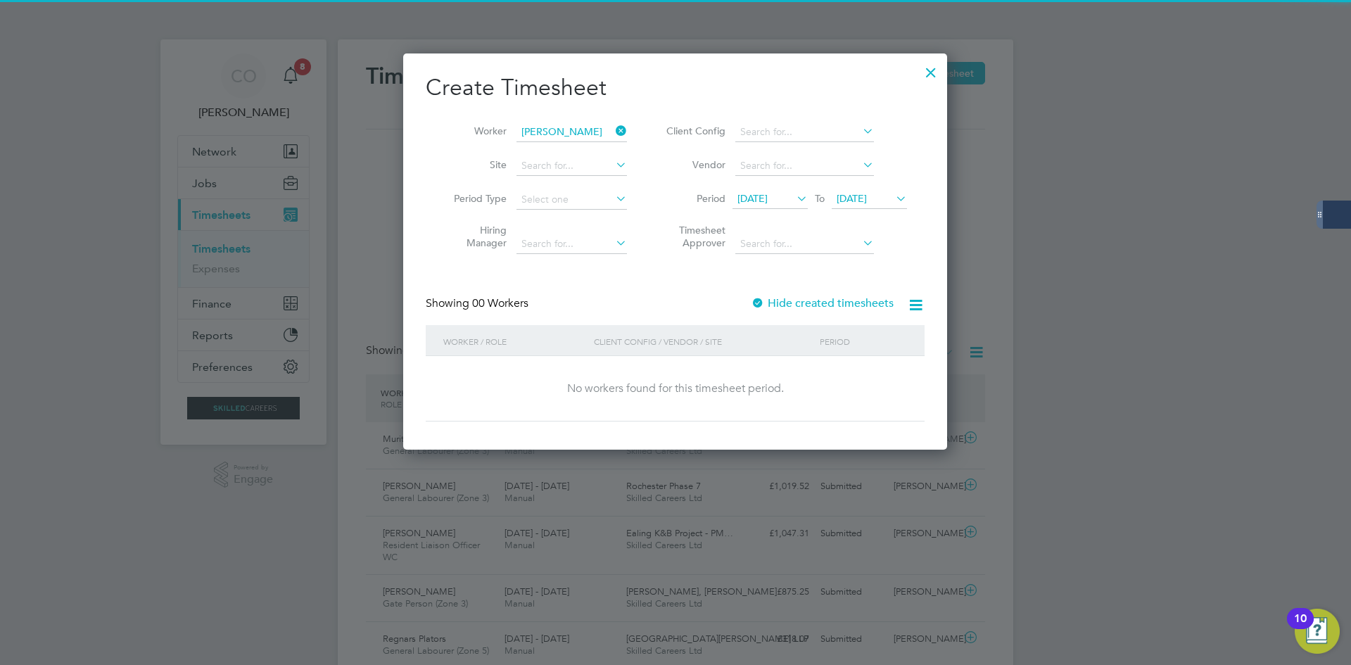
click at [610, 131] on li "Worker [PERSON_NAME]" at bounding box center [535, 132] width 219 height 34
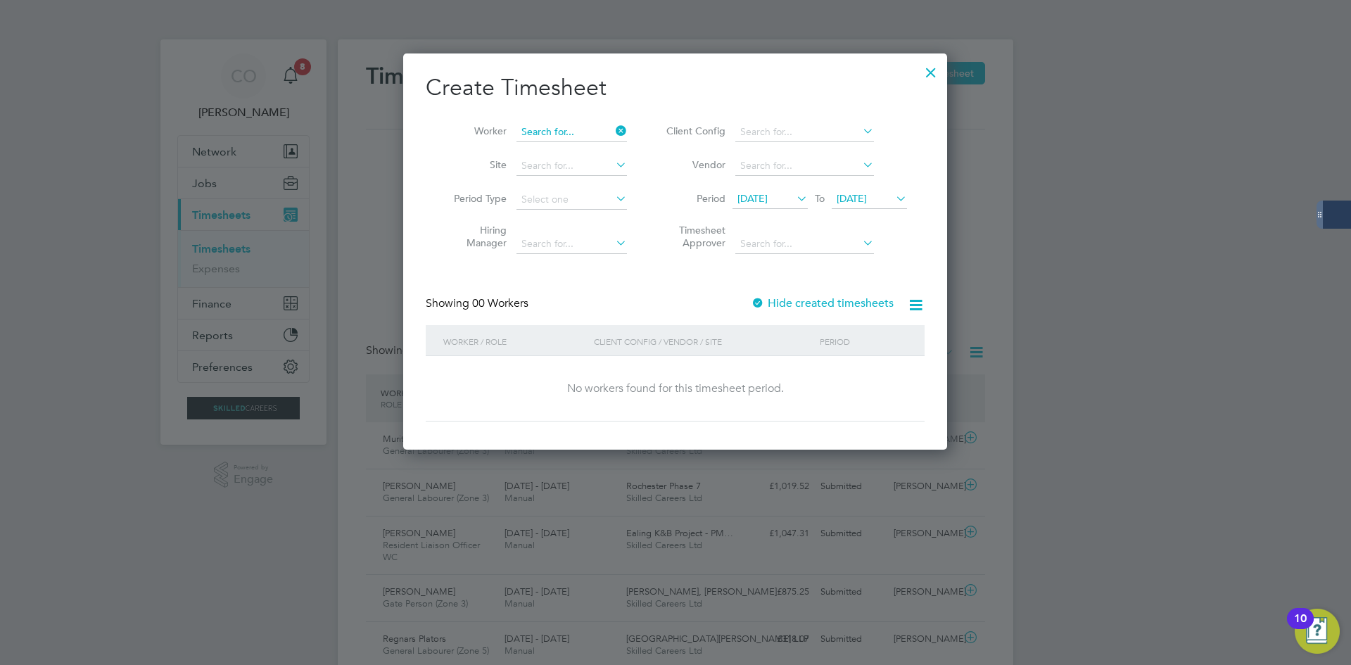
click at [578, 132] on input at bounding box center [571, 132] width 110 height 20
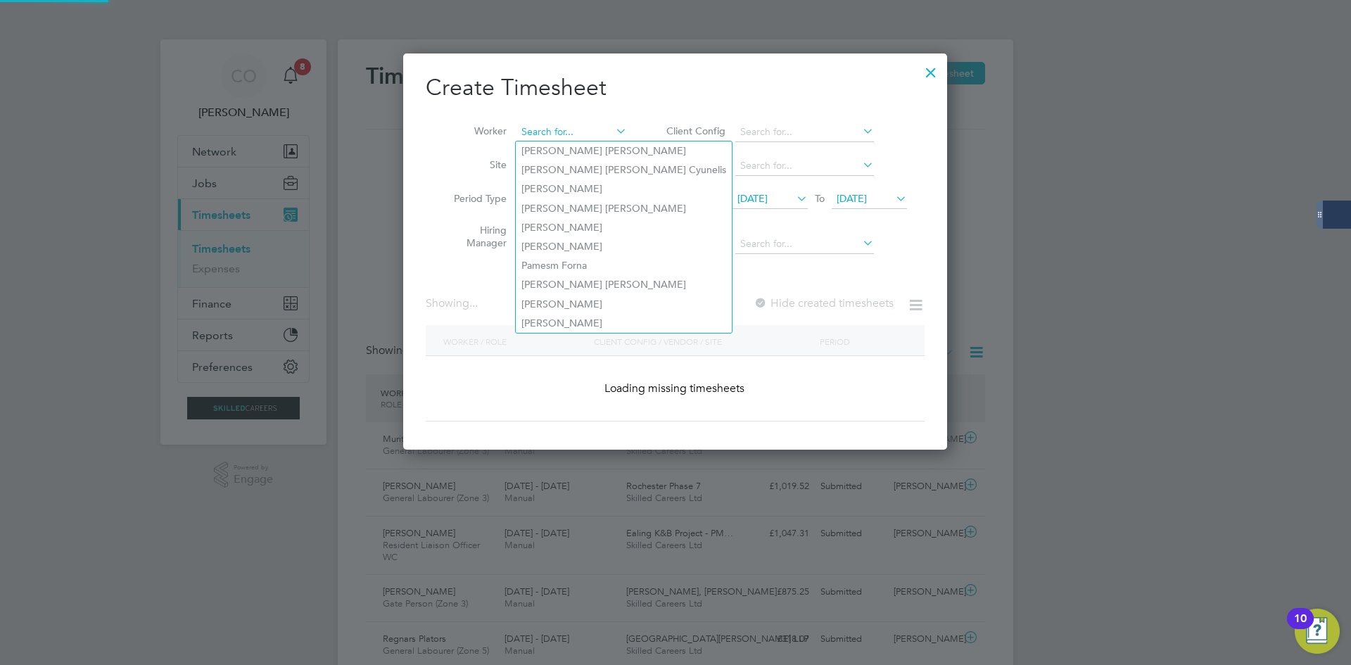
scroll to position [1864, 544]
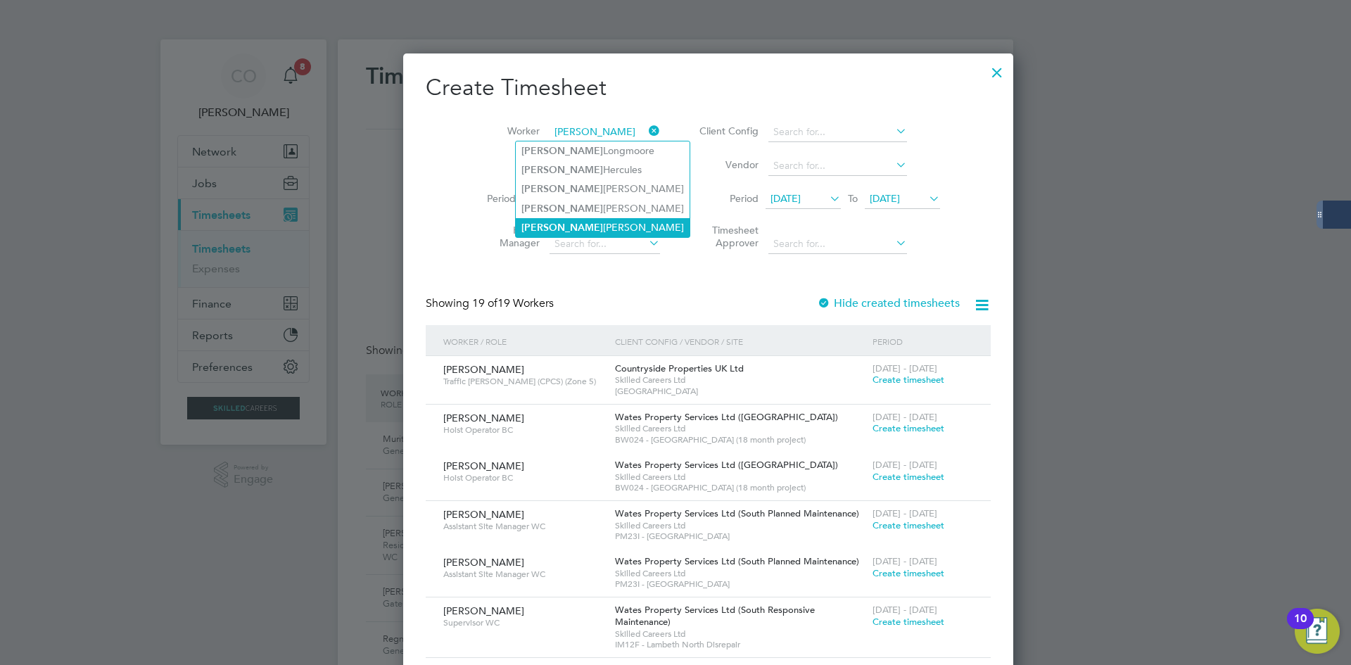
click at [566, 228] on li "[PERSON_NAME]" at bounding box center [603, 227] width 174 height 19
type input "[PERSON_NAME]"
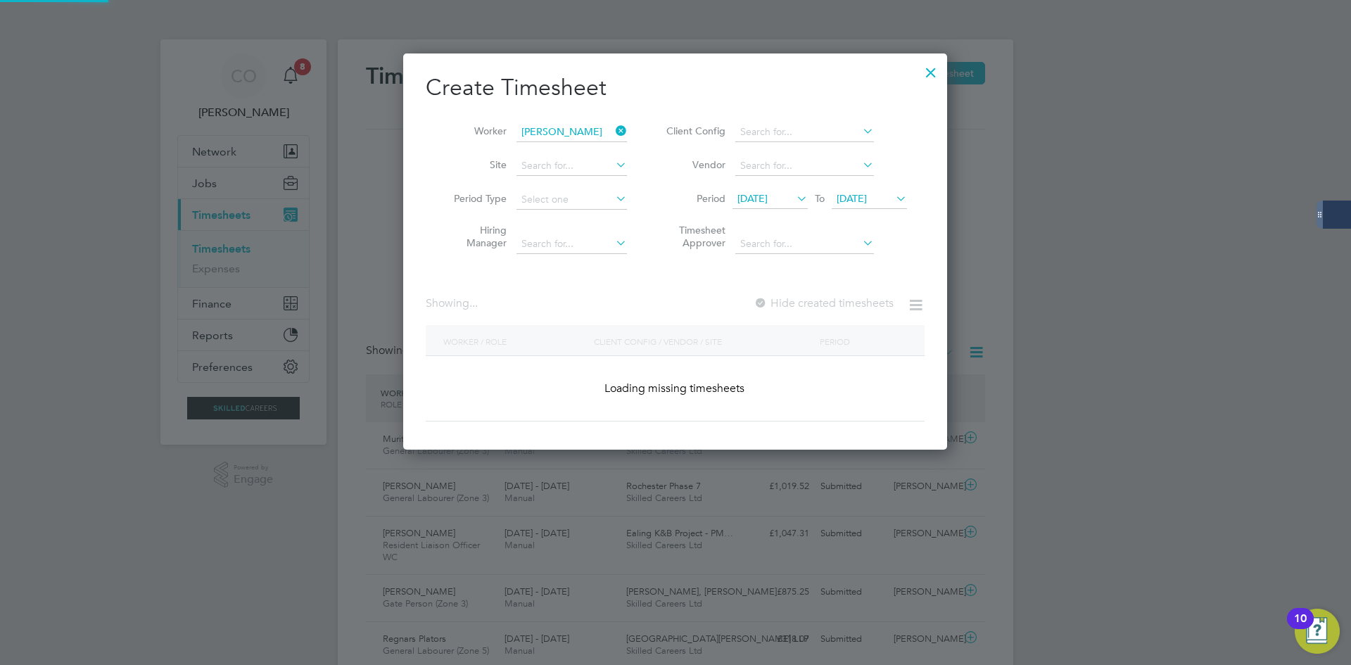
scroll to position [397, 544]
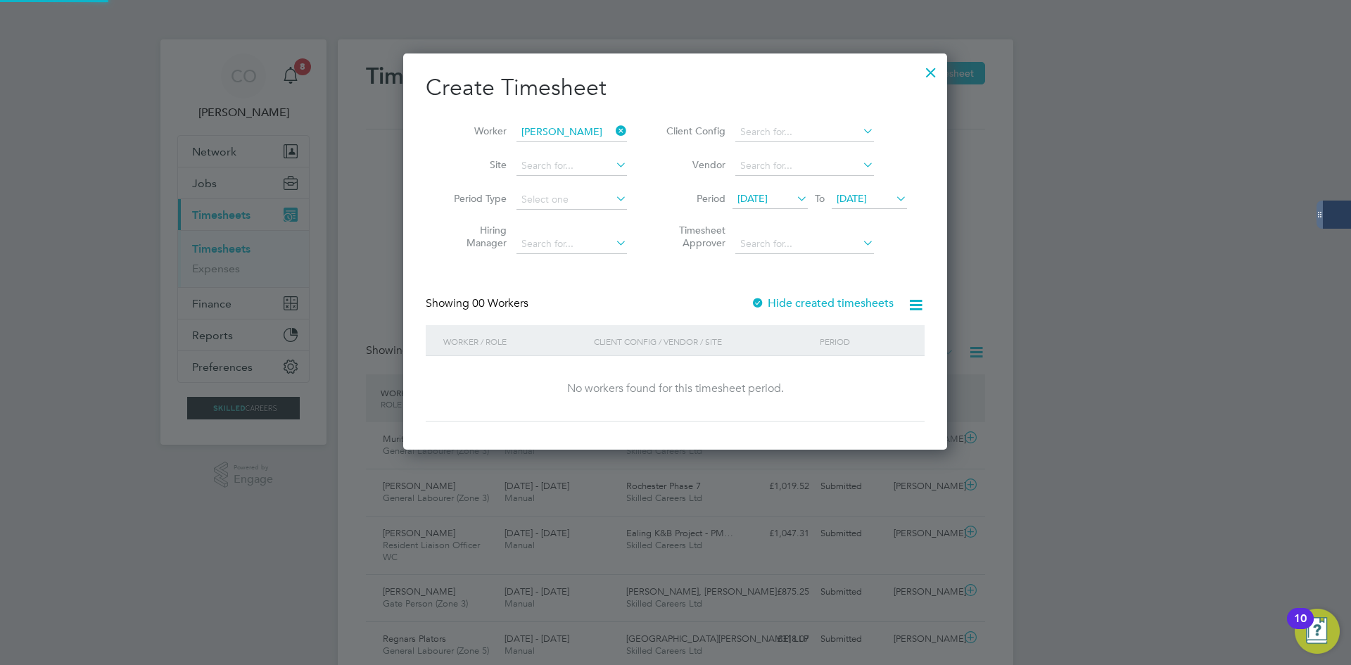
click at [775, 302] on label "Hide created timesheets" at bounding box center [822, 303] width 143 height 14
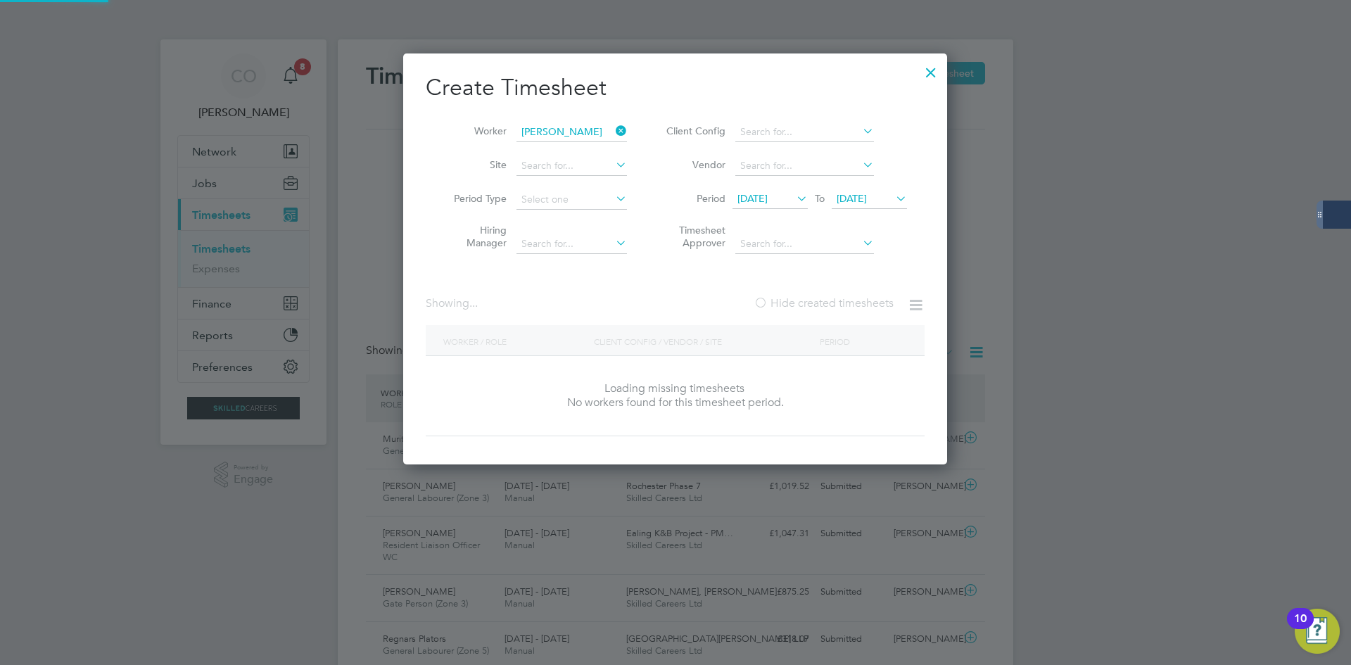
scroll to position [411, 544]
click at [776, 302] on label "Hide created timesheets" at bounding box center [823, 303] width 140 height 14
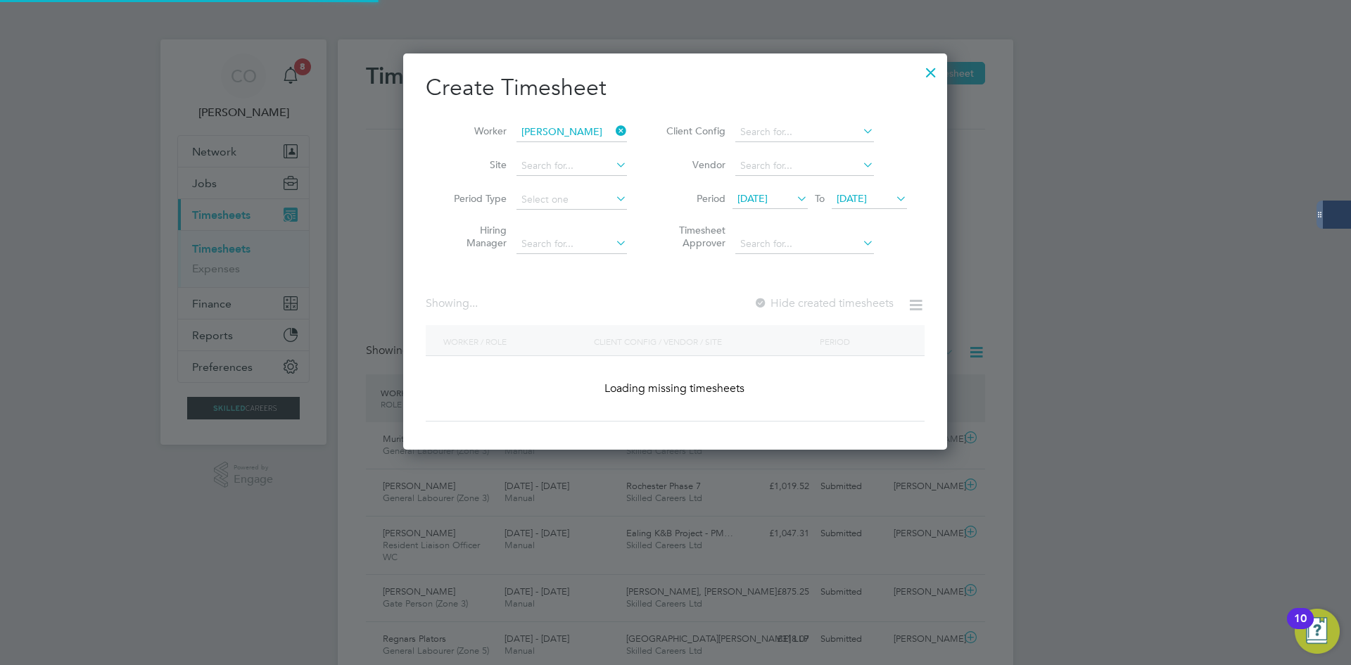
scroll to position [379, 544]
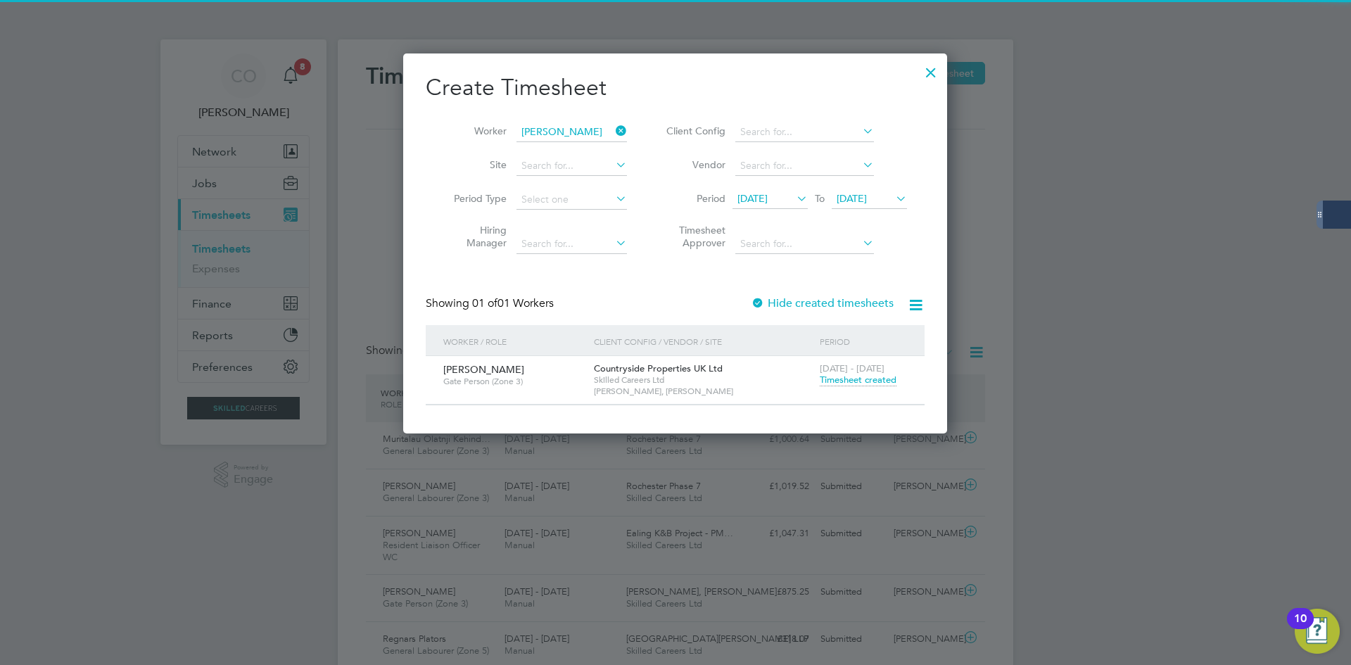
click at [860, 376] on span "Timesheet created" at bounding box center [858, 380] width 77 height 13
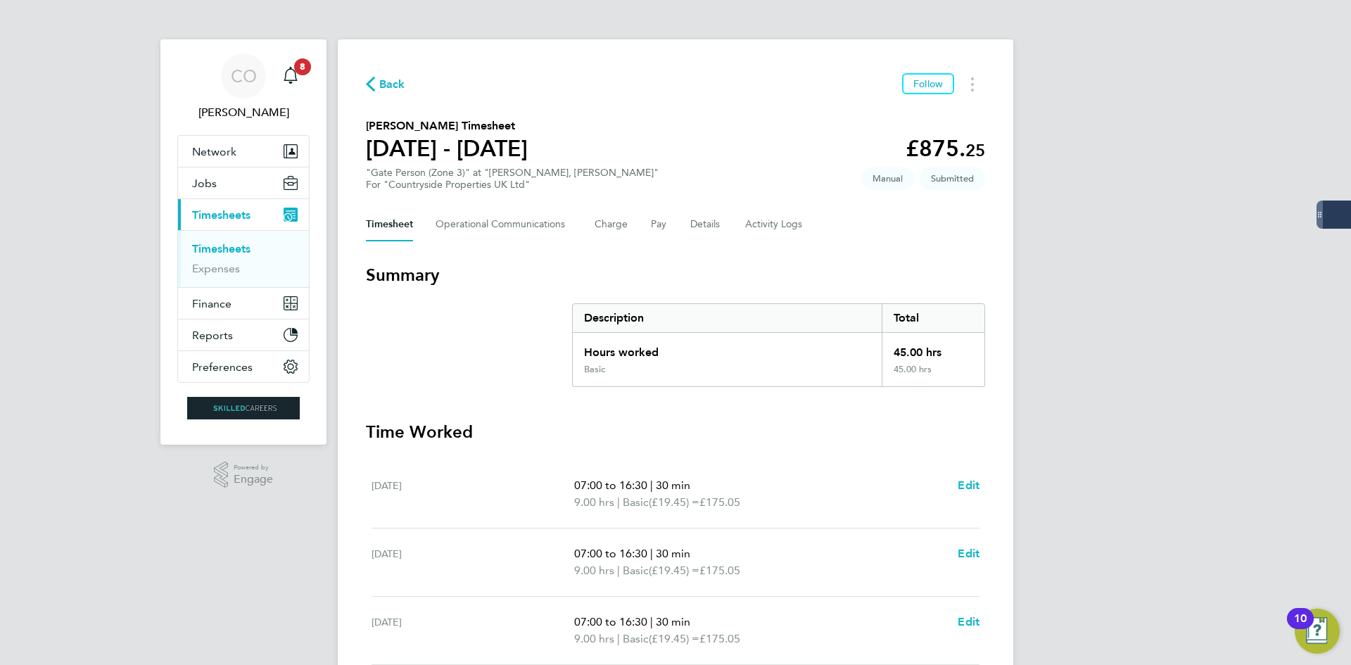
click at [394, 89] on span "Back" at bounding box center [392, 84] width 26 height 17
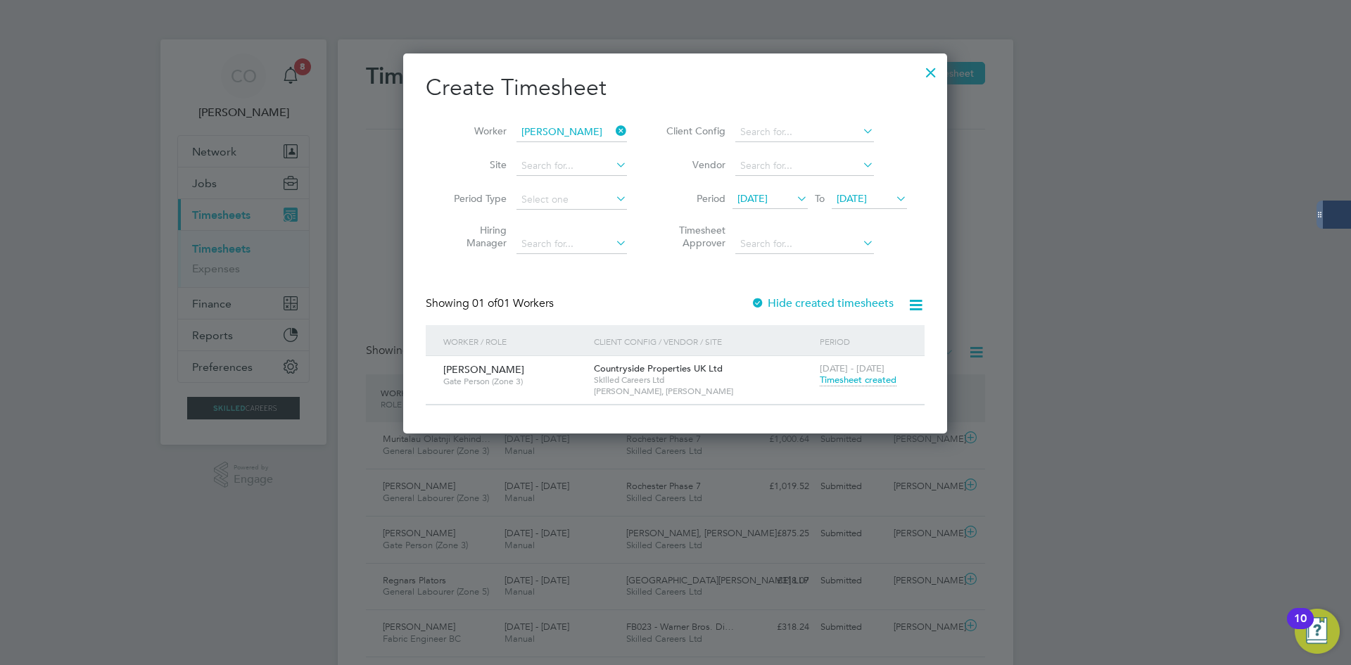
scroll to position [36, 122]
click at [867, 383] on span "Timesheet created" at bounding box center [858, 380] width 77 height 13
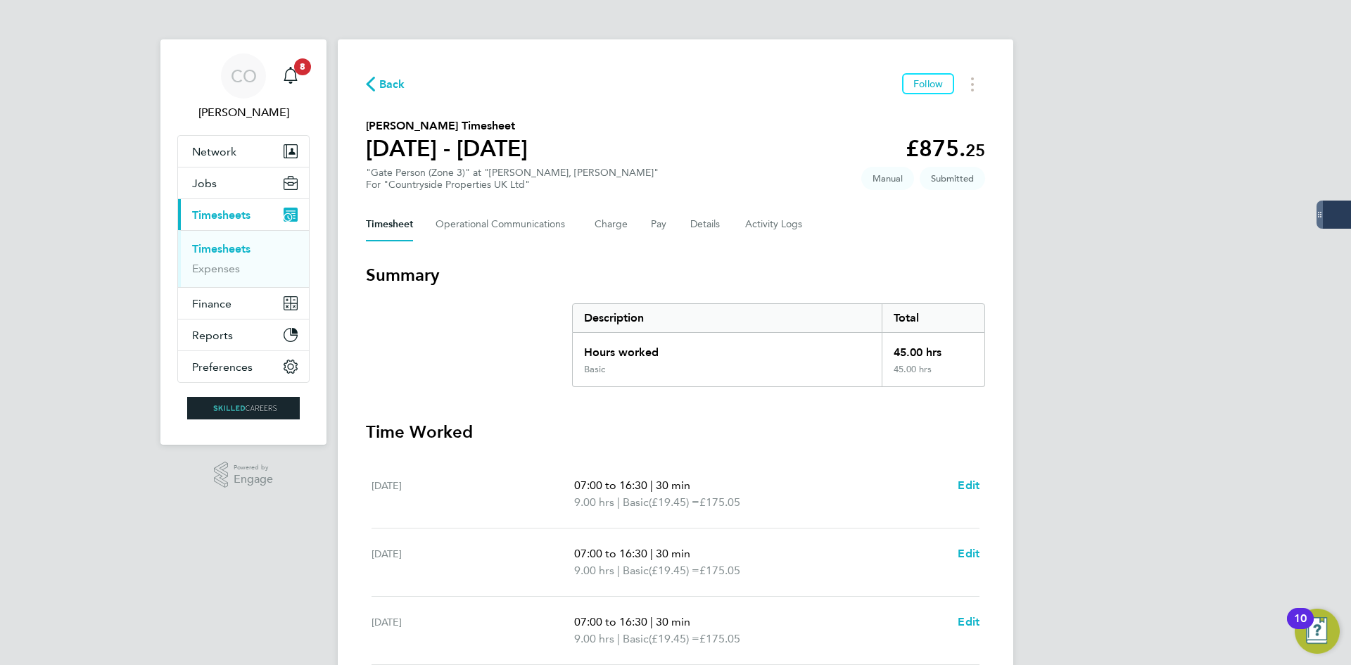
click at [388, 94] on div "Back Follow" at bounding box center [675, 84] width 619 height 22
click at [388, 90] on span "Back" at bounding box center [392, 84] width 26 height 17
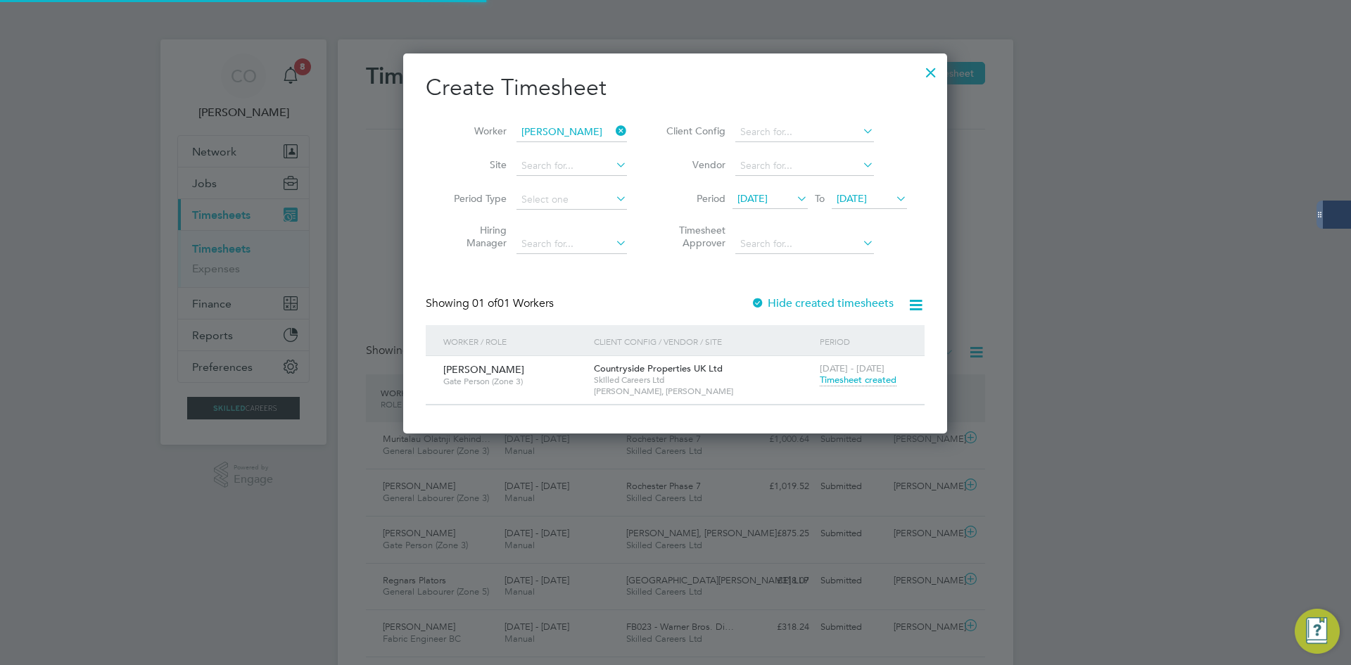
scroll to position [36, 122]
click at [628, 127] on li "Worker [PERSON_NAME]" at bounding box center [535, 132] width 219 height 34
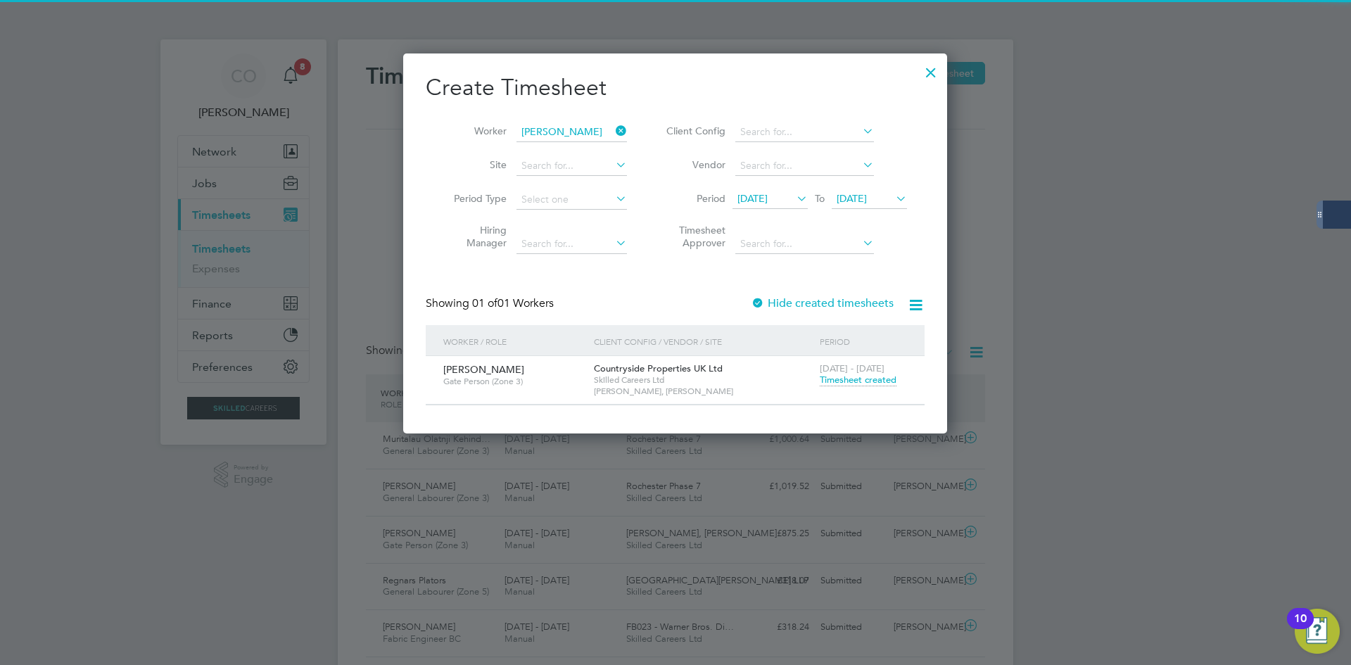
click at [613, 128] on icon at bounding box center [613, 131] width 0 height 20
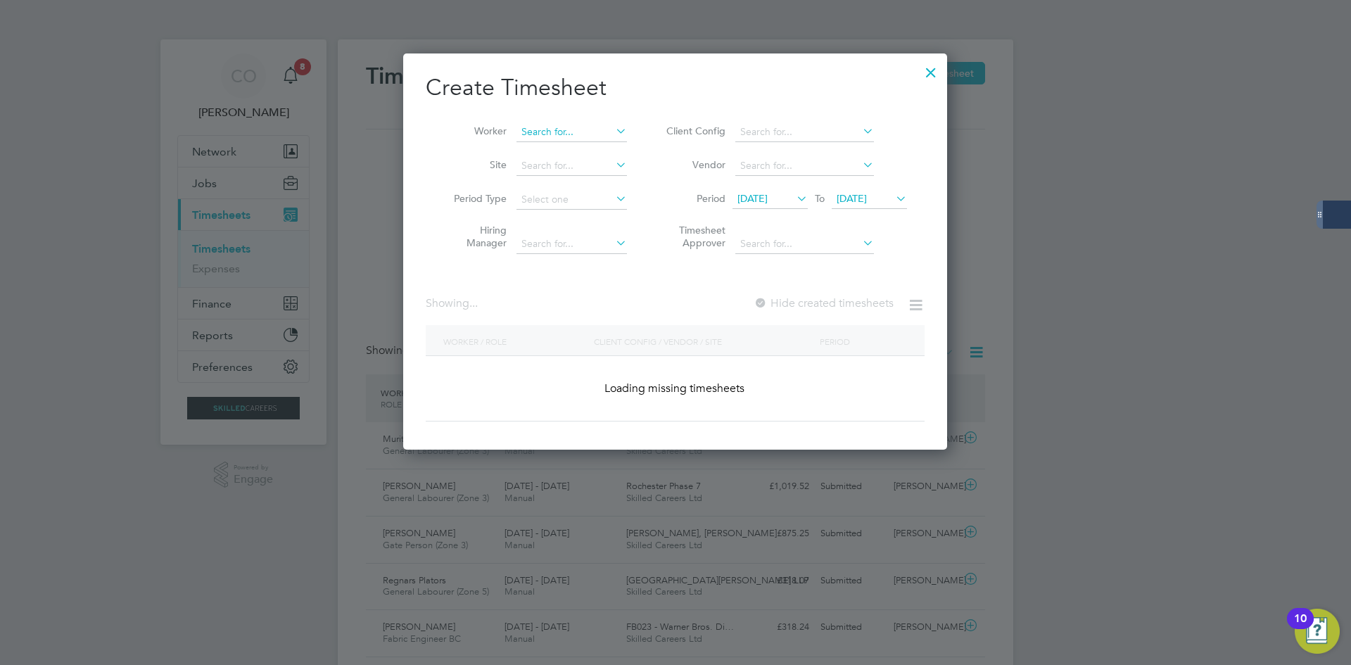
click at [580, 130] on input at bounding box center [571, 132] width 110 height 20
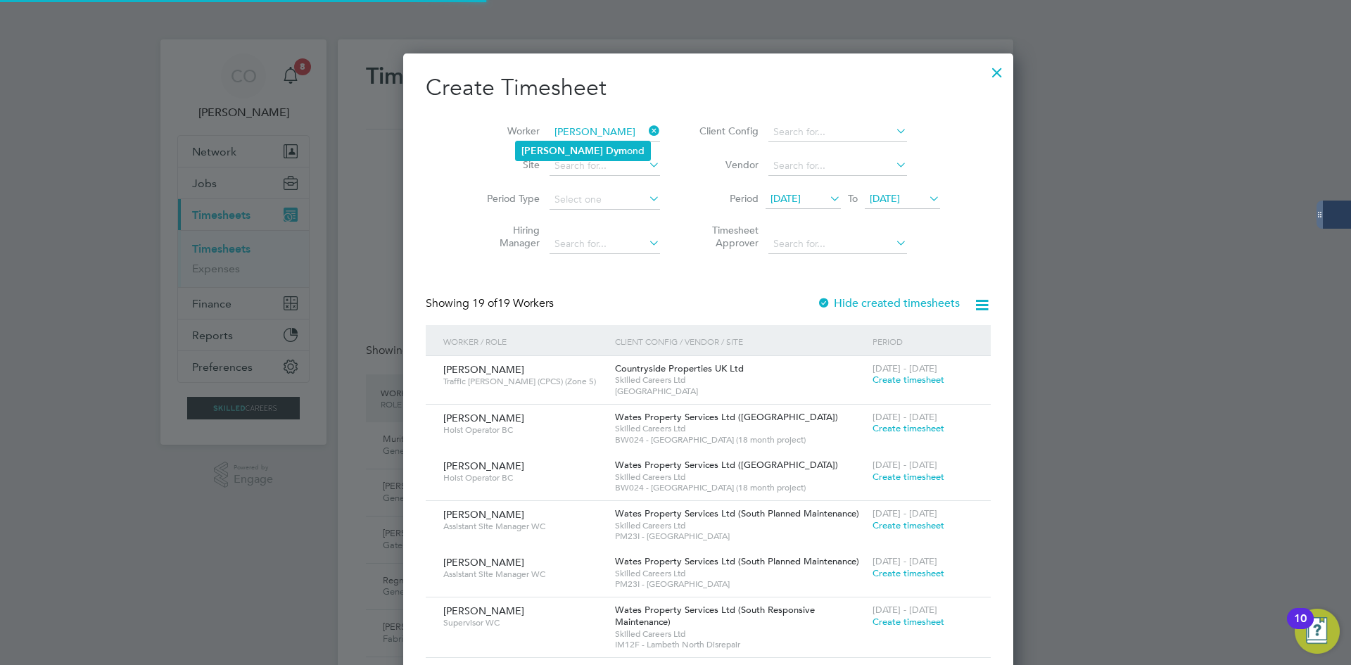
click at [595, 145] on li "[PERSON_NAME] ond" at bounding box center [583, 150] width 134 height 19
type input "[PERSON_NAME]"
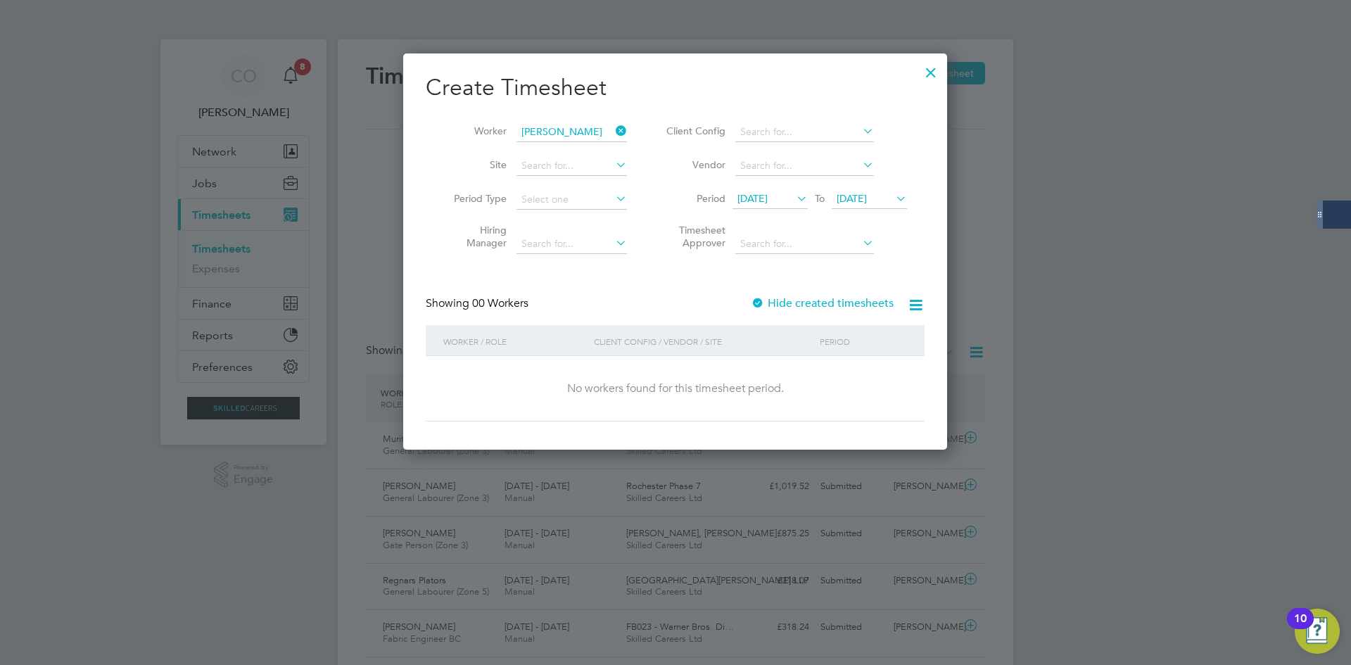
click at [799, 300] on label "Hide created timesheets" at bounding box center [822, 303] width 143 height 14
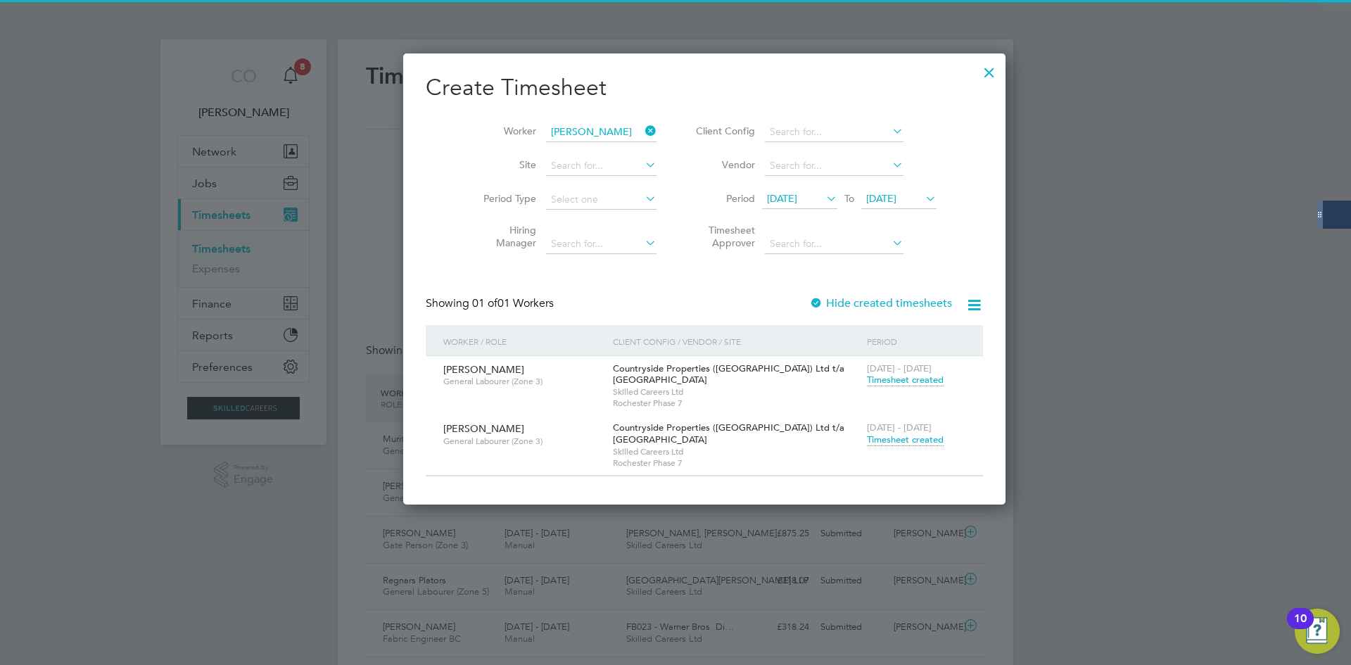
click at [880, 443] on span "Timesheet created" at bounding box center [905, 439] width 77 height 13
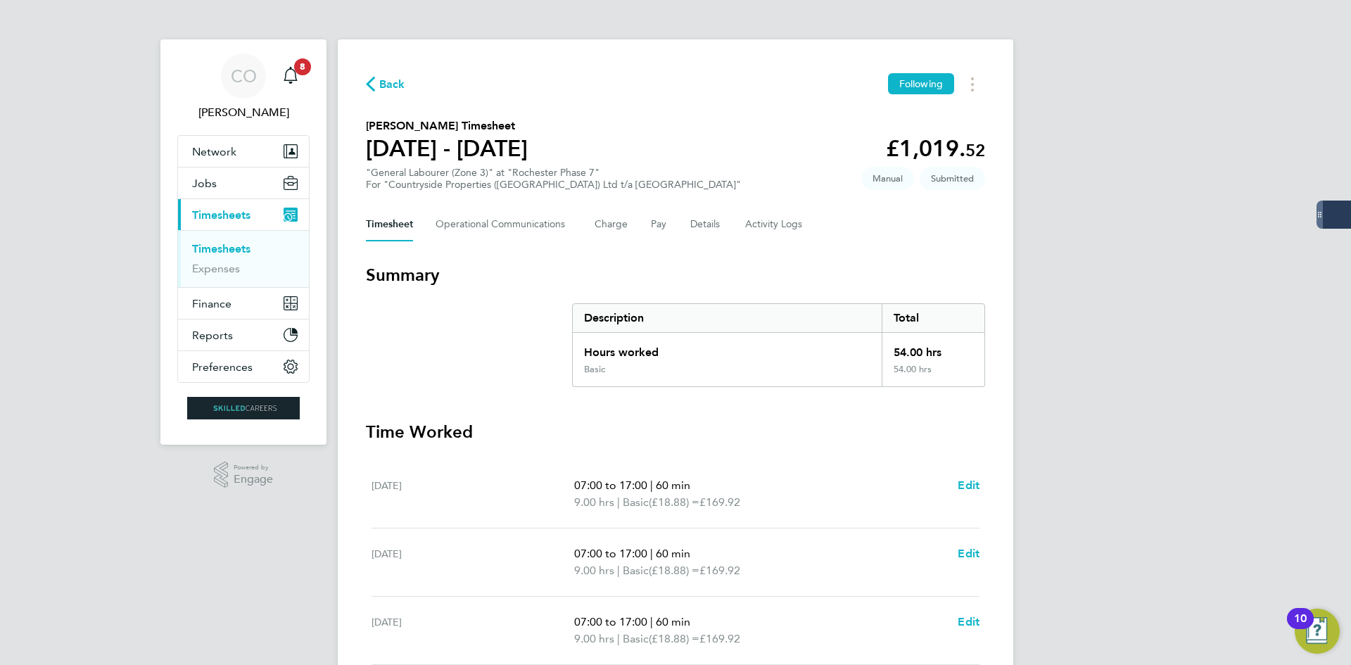
click at [390, 89] on span "Back" at bounding box center [392, 84] width 26 height 17
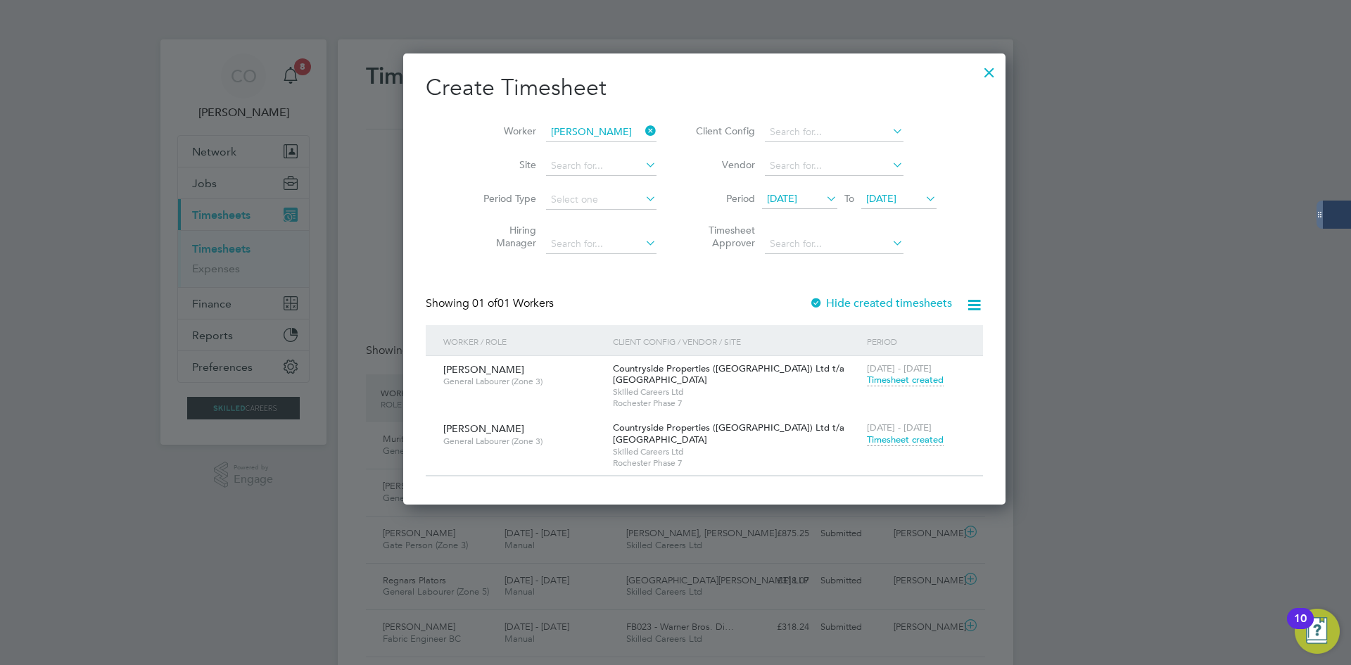
click at [867, 442] on span "Timesheet created" at bounding box center [905, 439] width 77 height 13
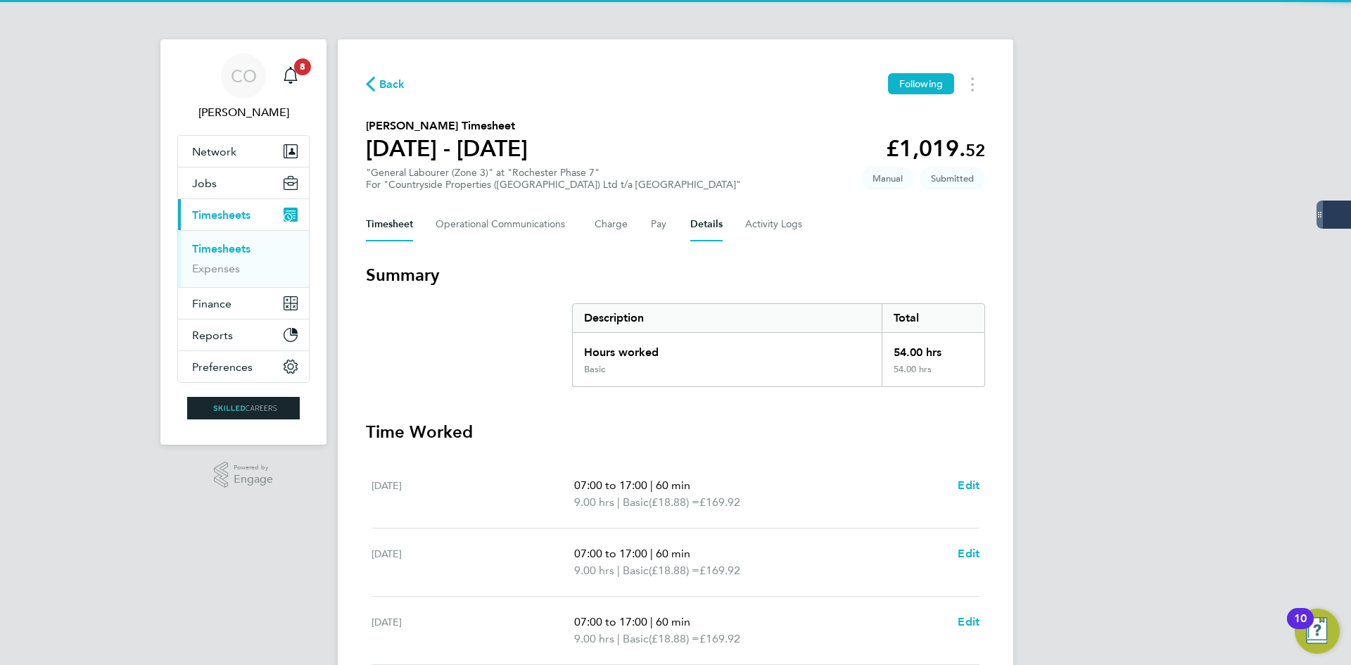
drag, startPoint x: 689, startPoint y: 219, endPoint x: 682, endPoint y: 233, distance: 15.4
click at [690, 220] on button "Details" at bounding box center [706, 225] width 32 height 34
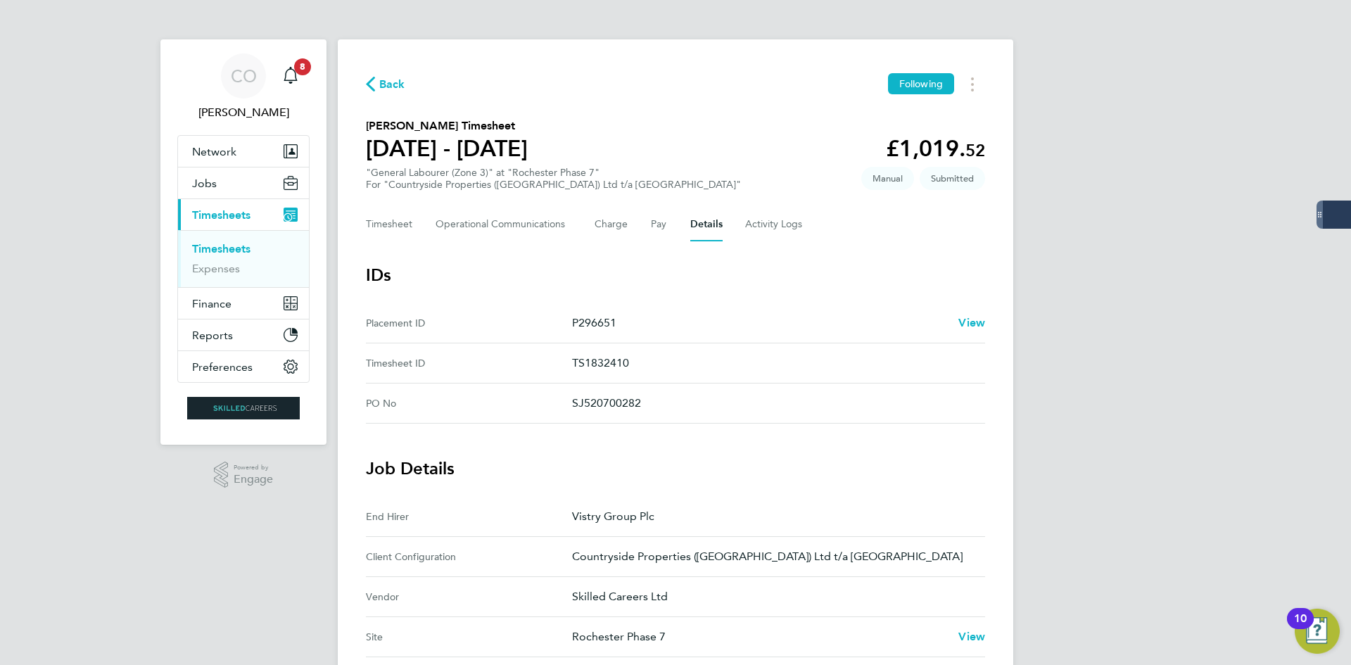
click at [400, 83] on span "Back" at bounding box center [392, 84] width 26 height 17
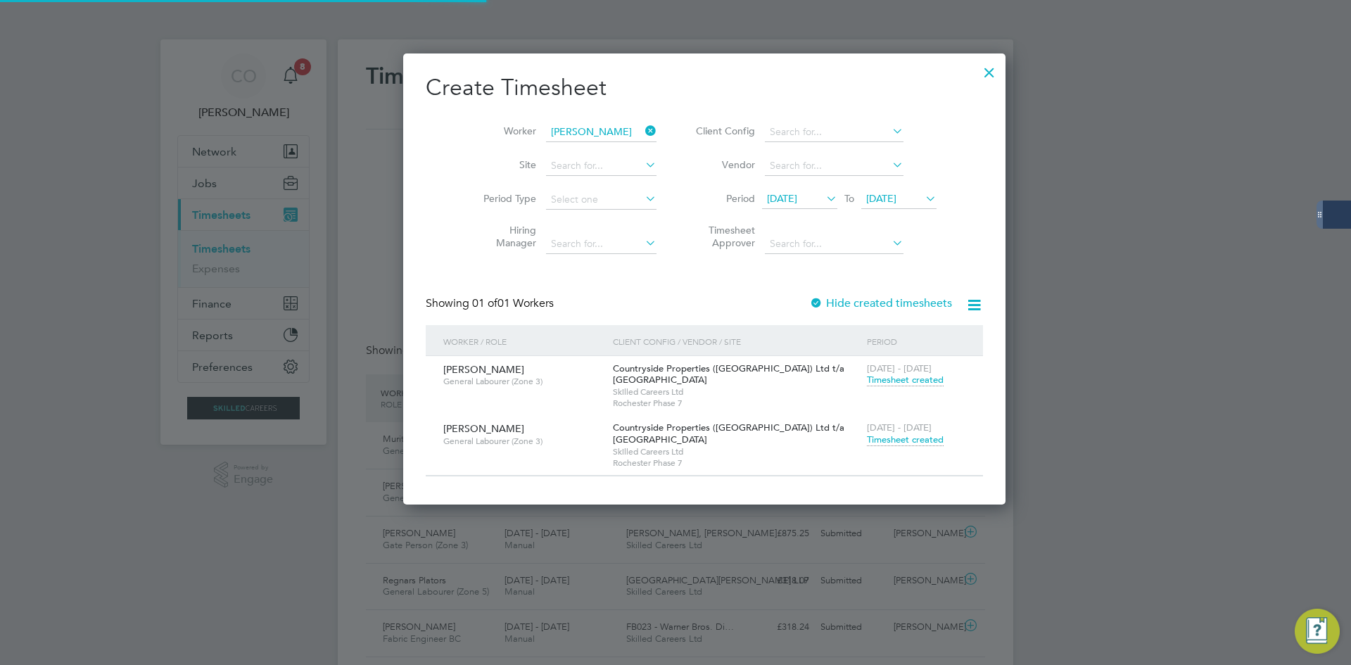
scroll to position [36, 122]
